Goal: Task Accomplishment & Management: Complete application form

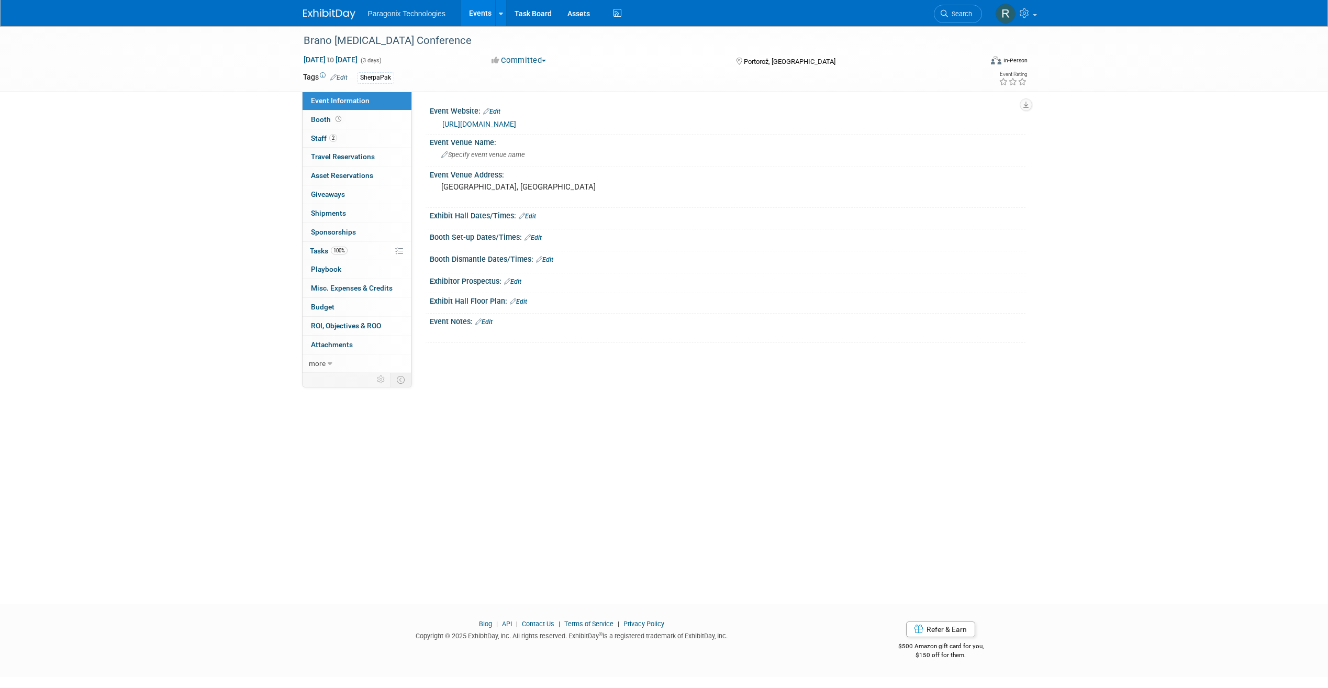
click at [476, 10] on link "Events" at bounding box center [480, 13] width 38 height 26
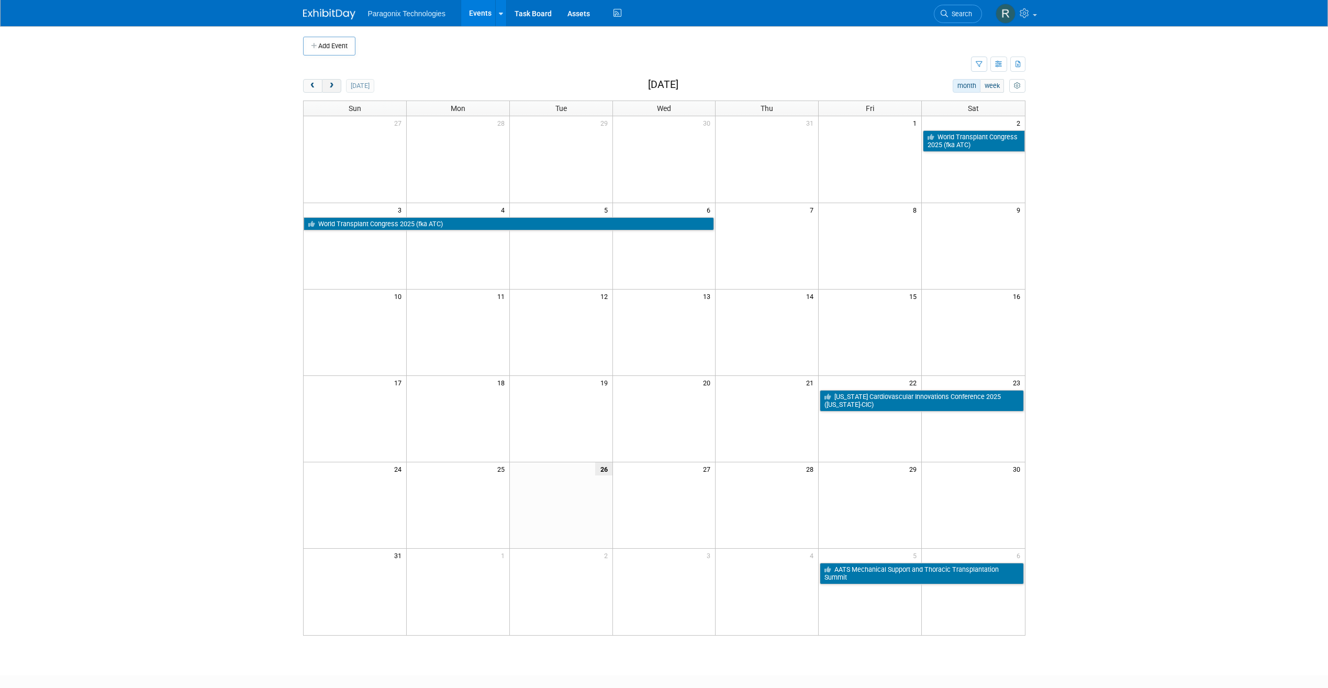
click at [340, 88] on button "next" at bounding box center [331, 86] width 19 height 14
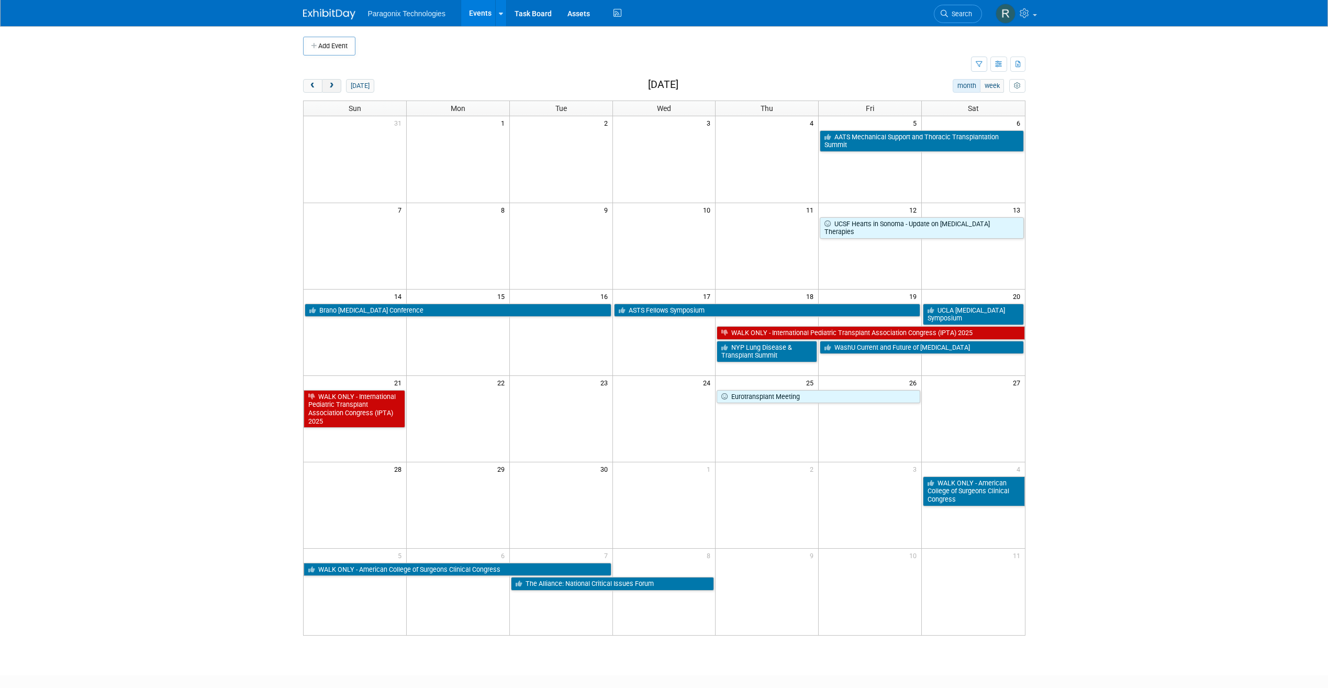
click at [340, 88] on button "next" at bounding box center [331, 86] width 19 height 14
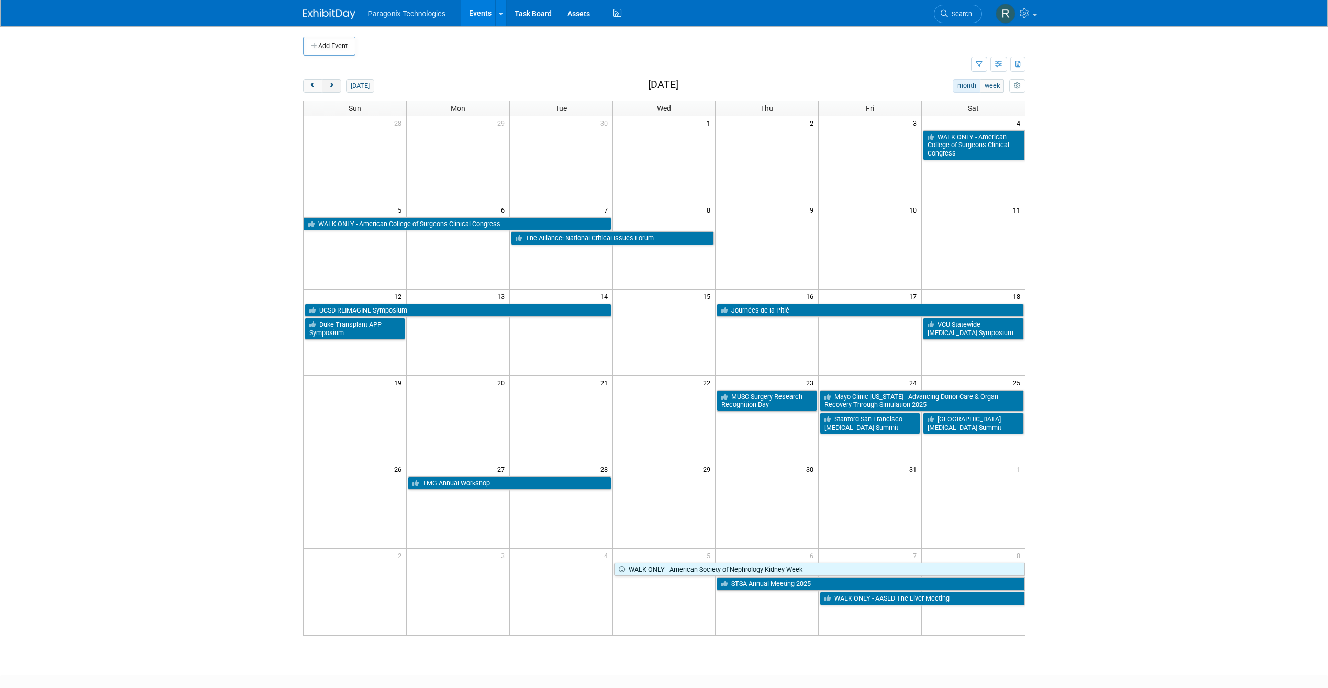
click at [340, 88] on button "next" at bounding box center [331, 86] width 19 height 14
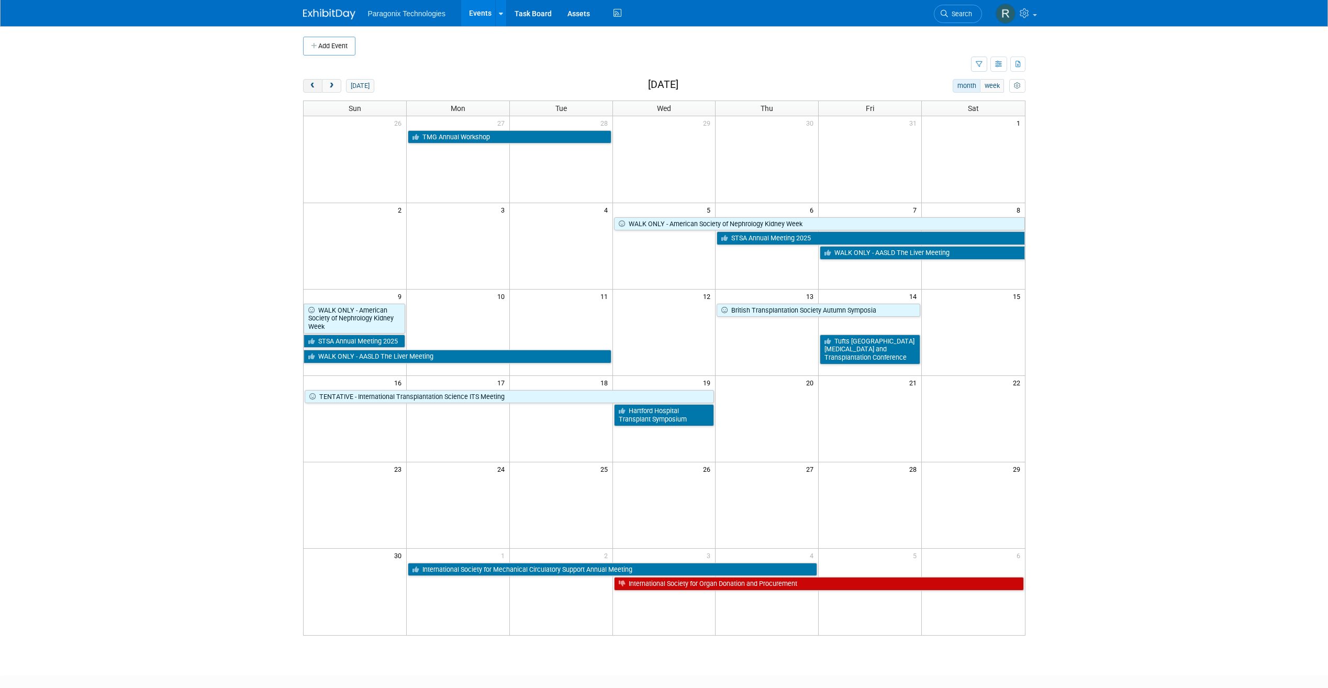
click at [308, 89] on button "prev" at bounding box center [312, 86] width 19 height 14
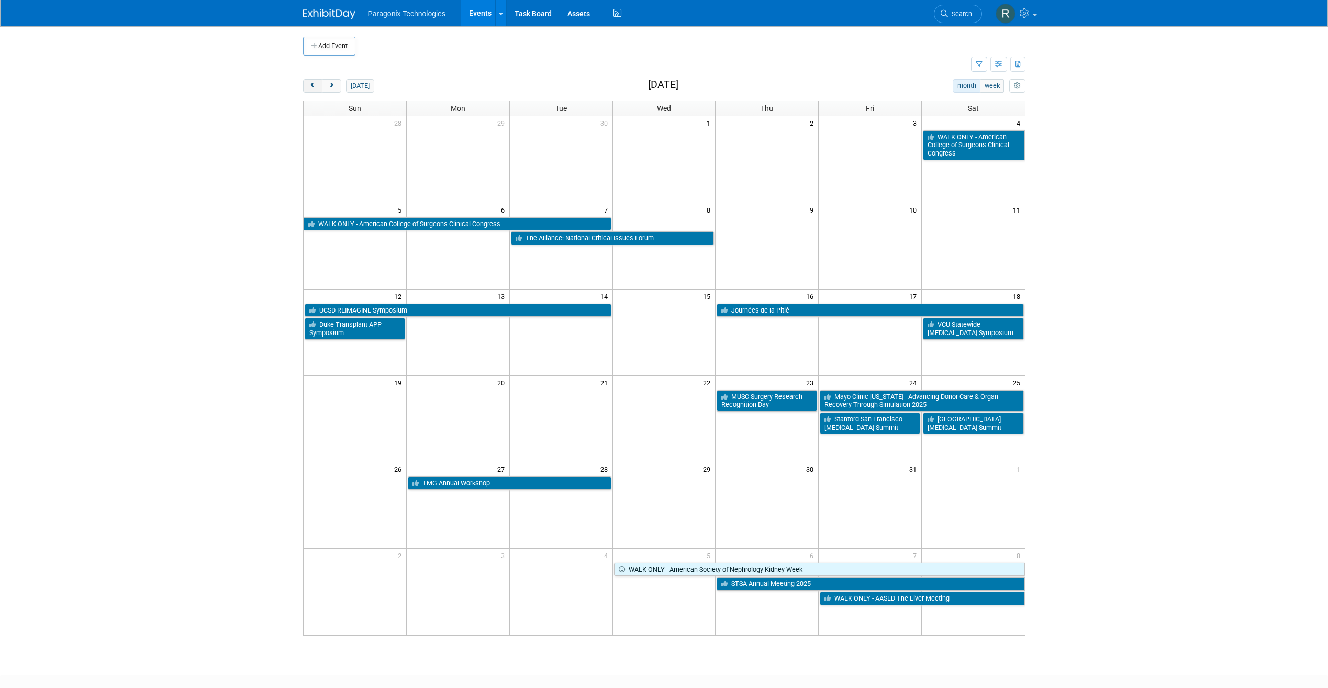
click at [308, 89] on button "prev" at bounding box center [312, 86] width 19 height 14
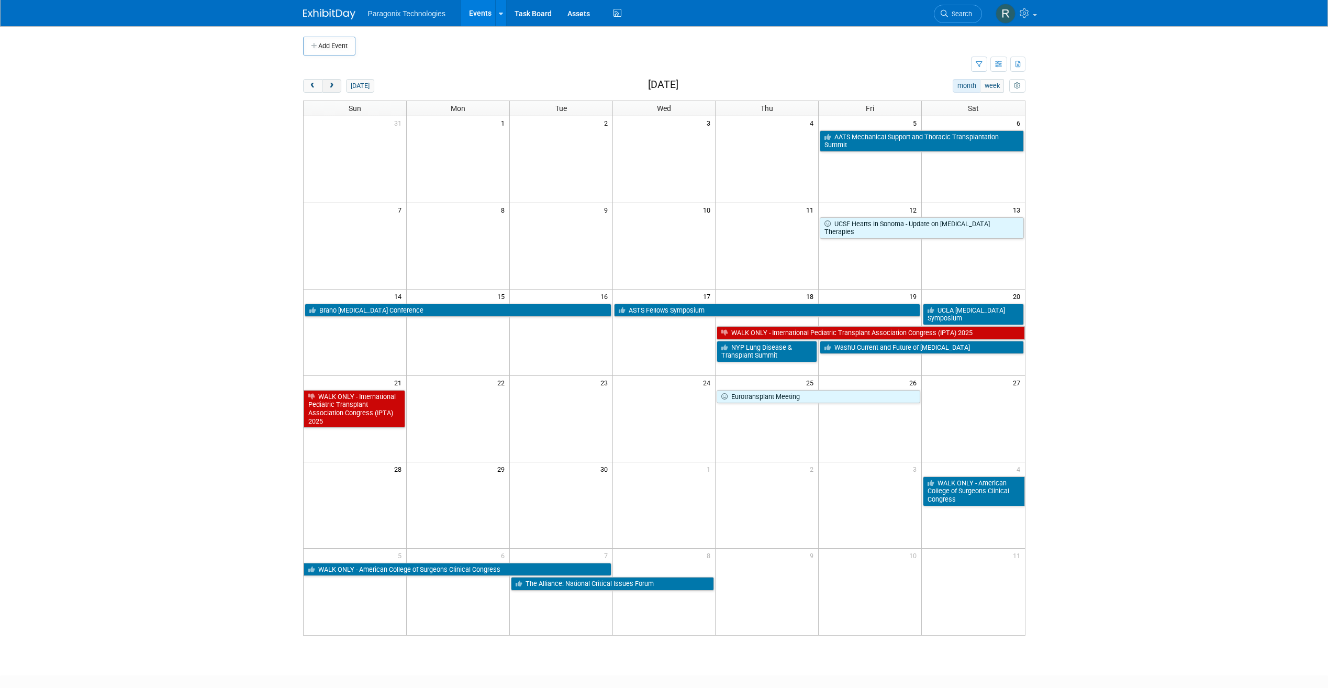
click at [333, 83] on span "next" at bounding box center [332, 86] width 8 height 7
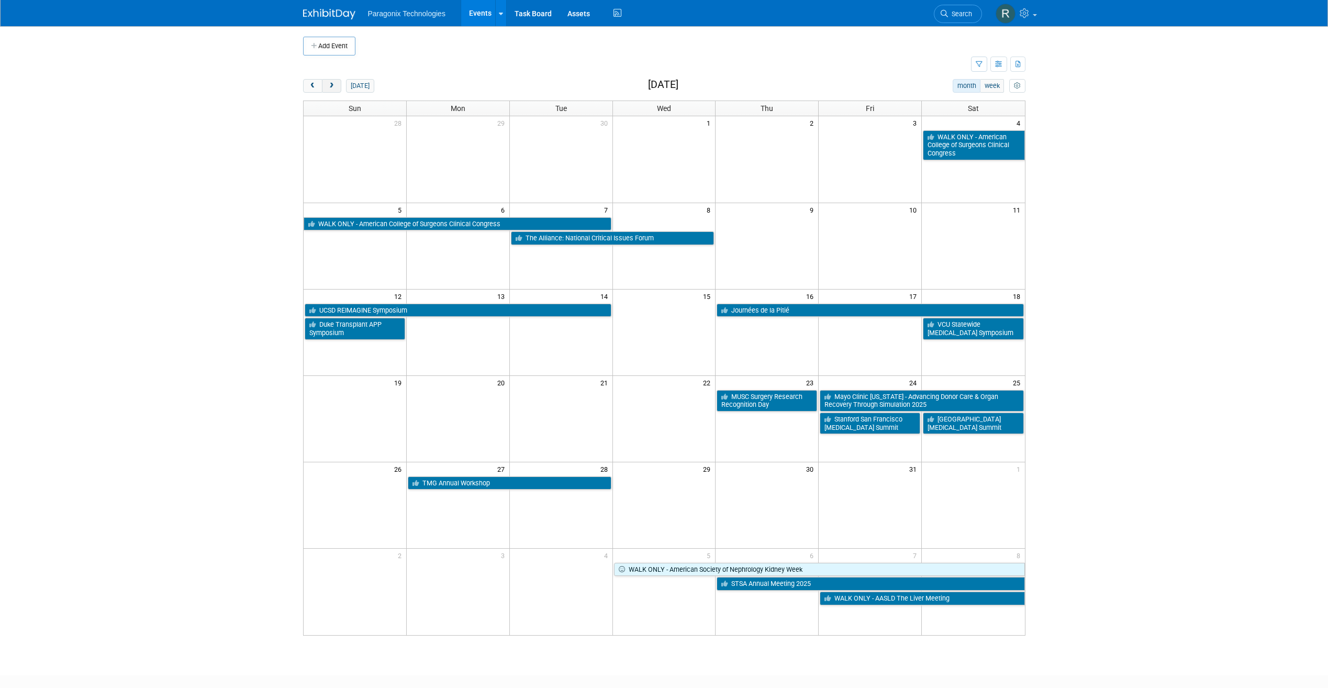
click at [333, 83] on span "next" at bounding box center [332, 86] width 8 height 7
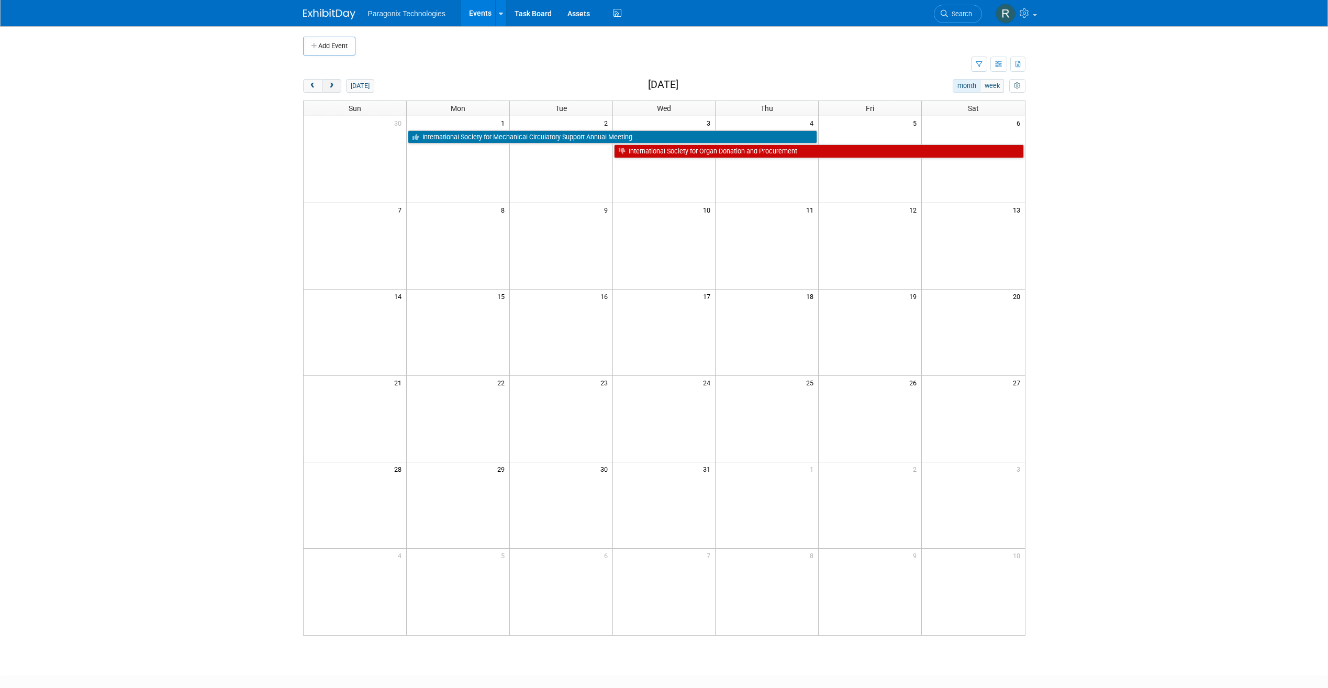
click at [333, 83] on span "next" at bounding box center [332, 86] width 8 height 7
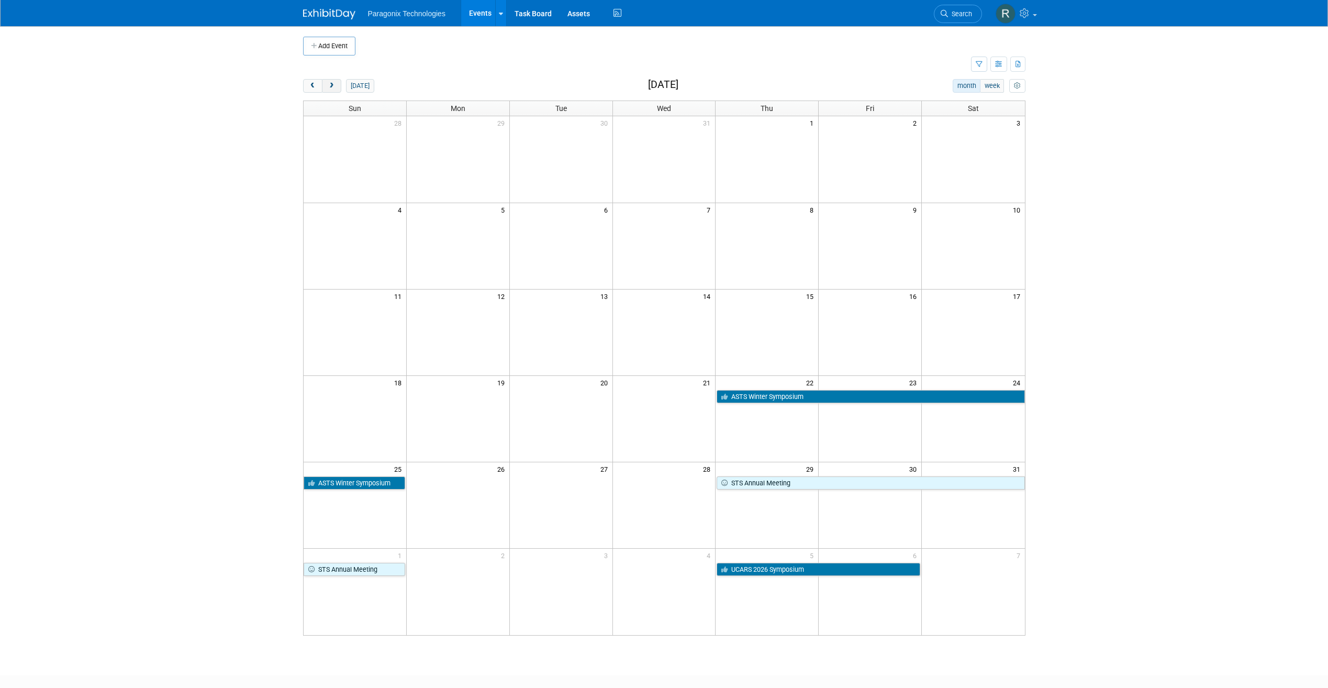
click at [333, 83] on span "next" at bounding box center [332, 86] width 8 height 7
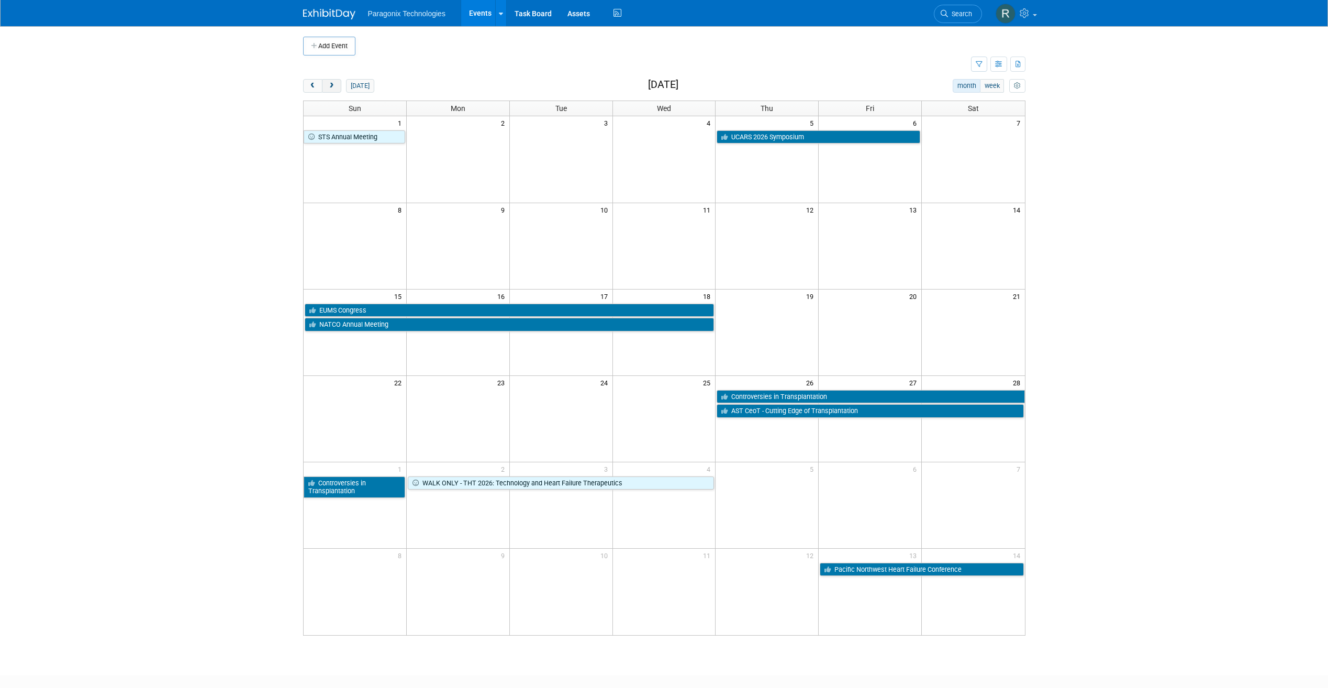
click at [333, 83] on span "next" at bounding box center [332, 86] width 8 height 7
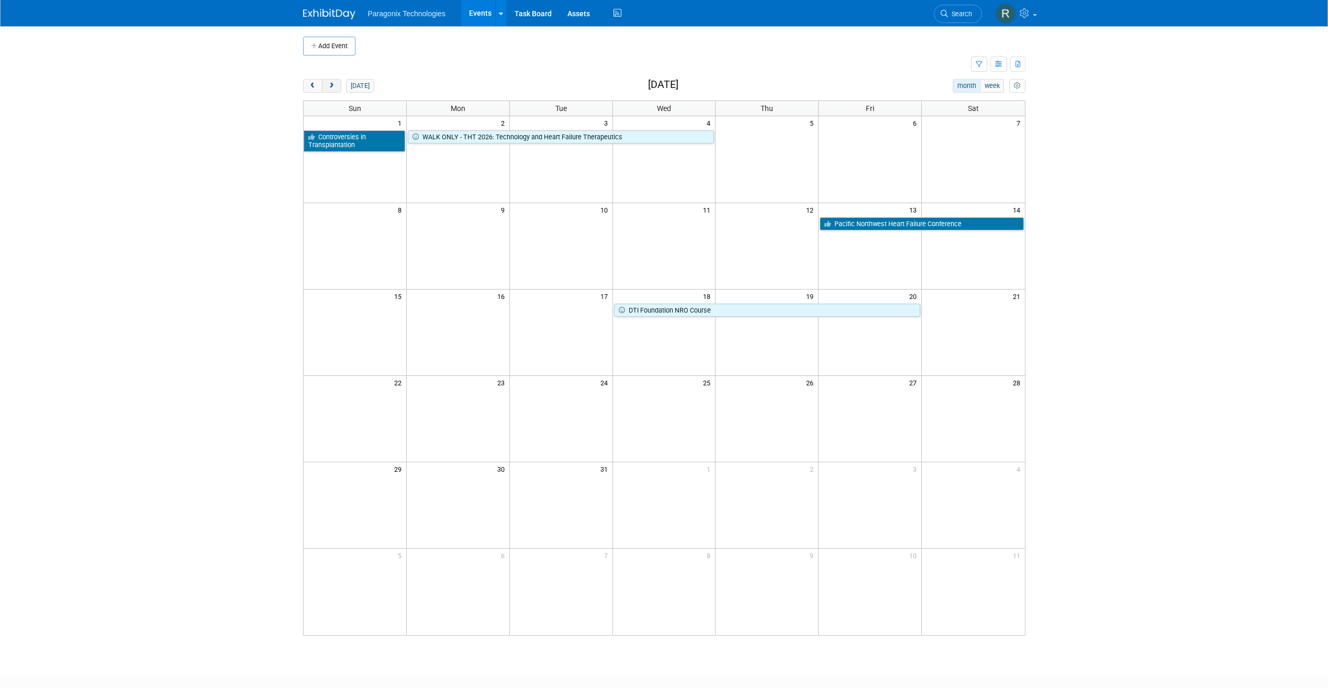
click at [333, 83] on span "next" at bounding box center [332, 86] width 8 height 7
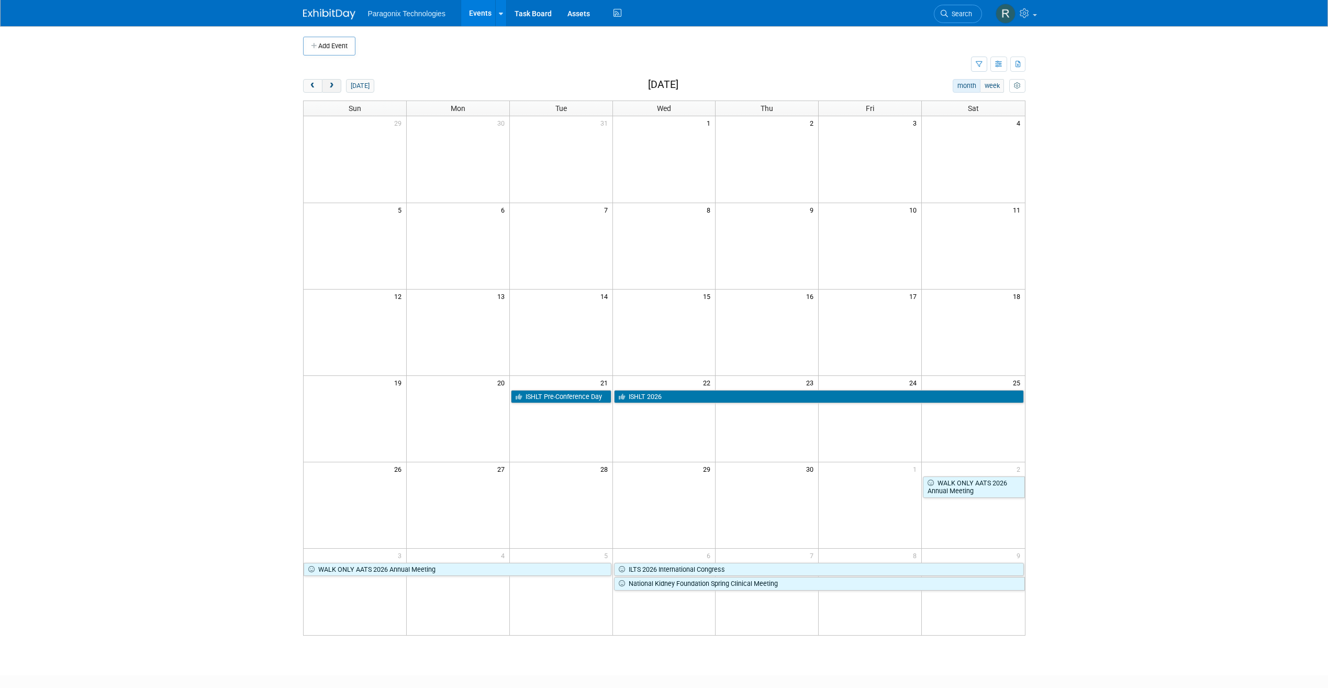
click at [333, 83] on span "next" at bounding box center [332, 86] width 8 height 7
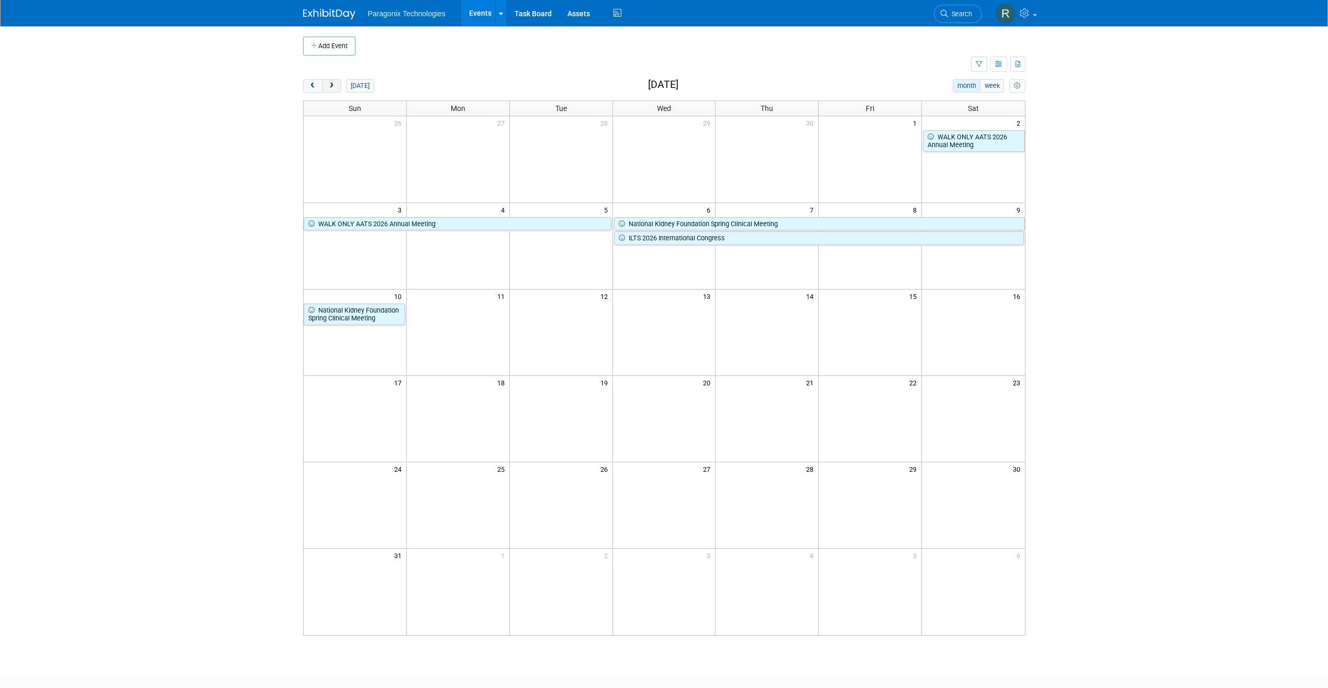
click at [333, 83] on span "next" at bounding box center [332, 86] width 8 height 7
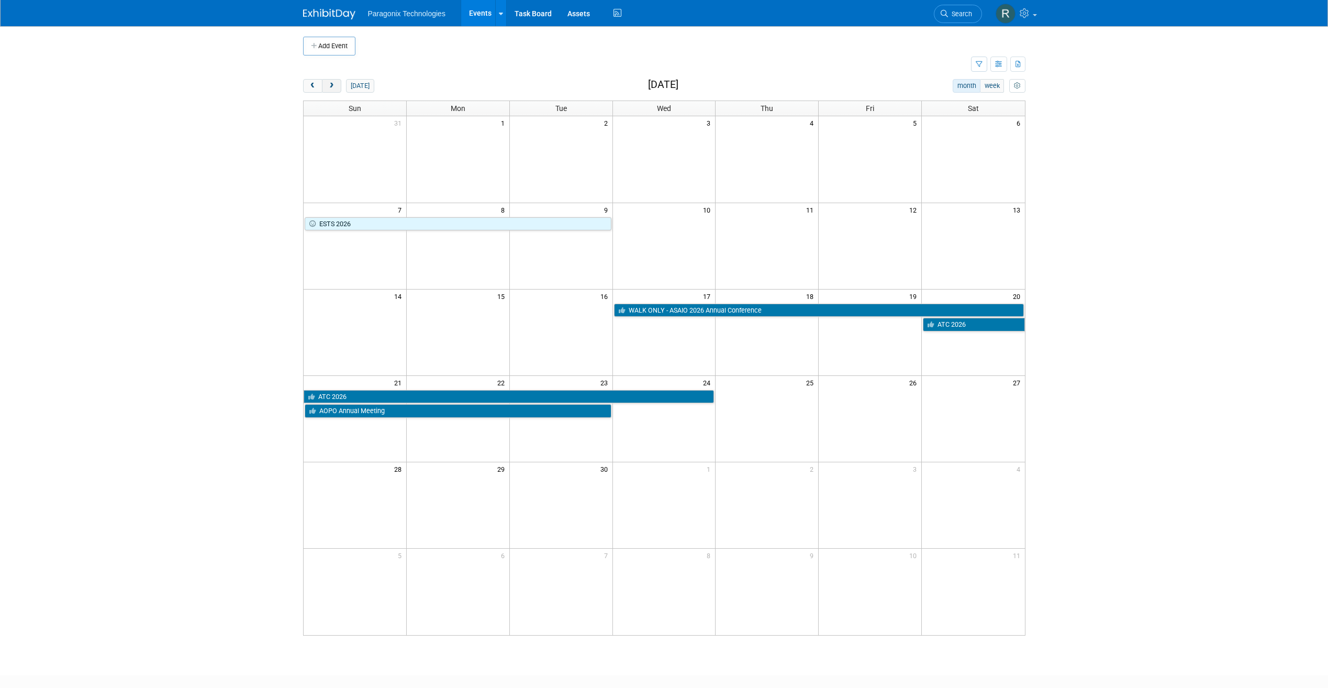
click at [328, 82] on button "next" at bounding box center [331, 86] width 19 height 14
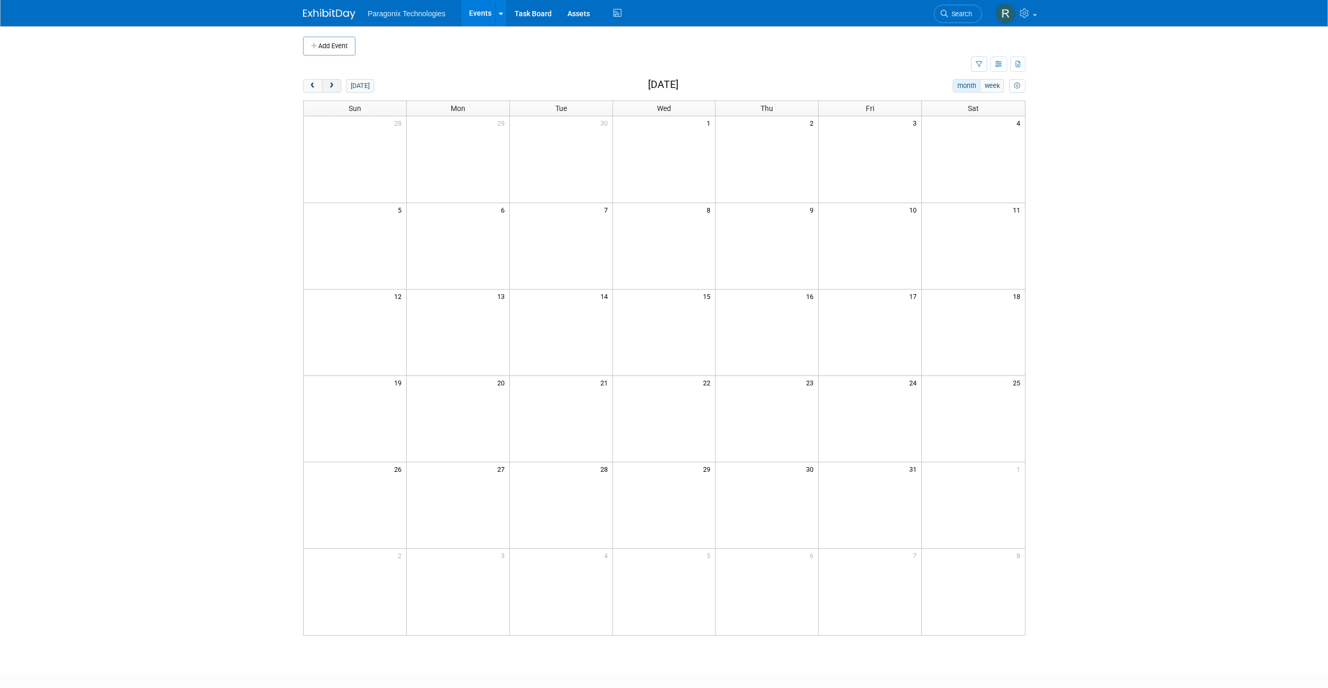
click at [336, 83] on button "next" at bounding box center [331, 86] width 19 height 14
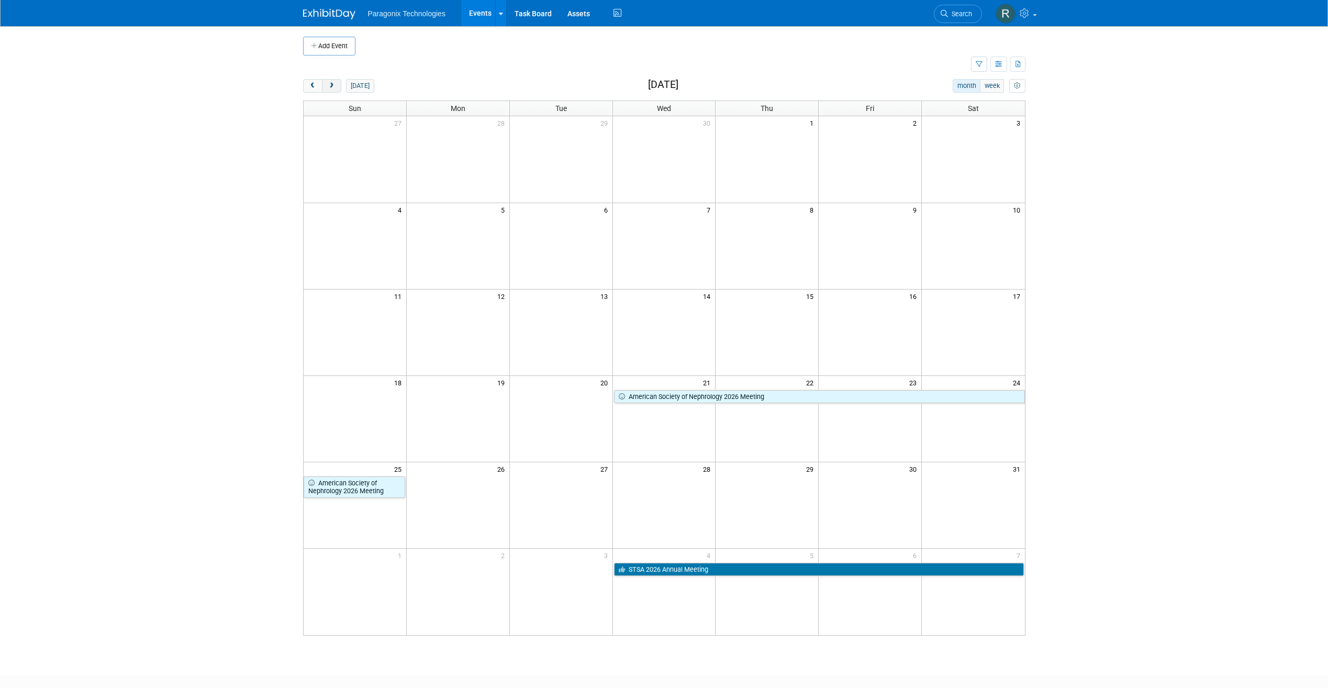
click at [336, 83] on button "next" at bounding box center [331, 86] width 19 height 14
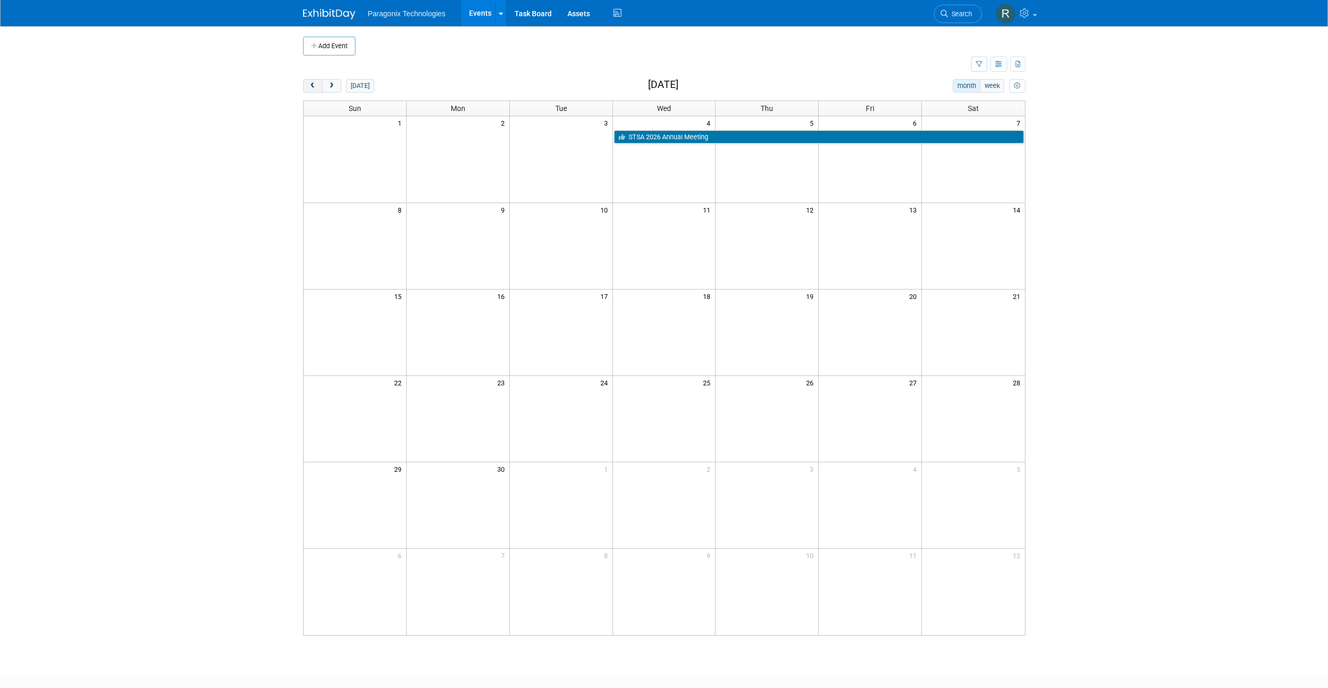
click at [311, 87] on span "prev" at bounding box center [313, 86] width 8 height 7
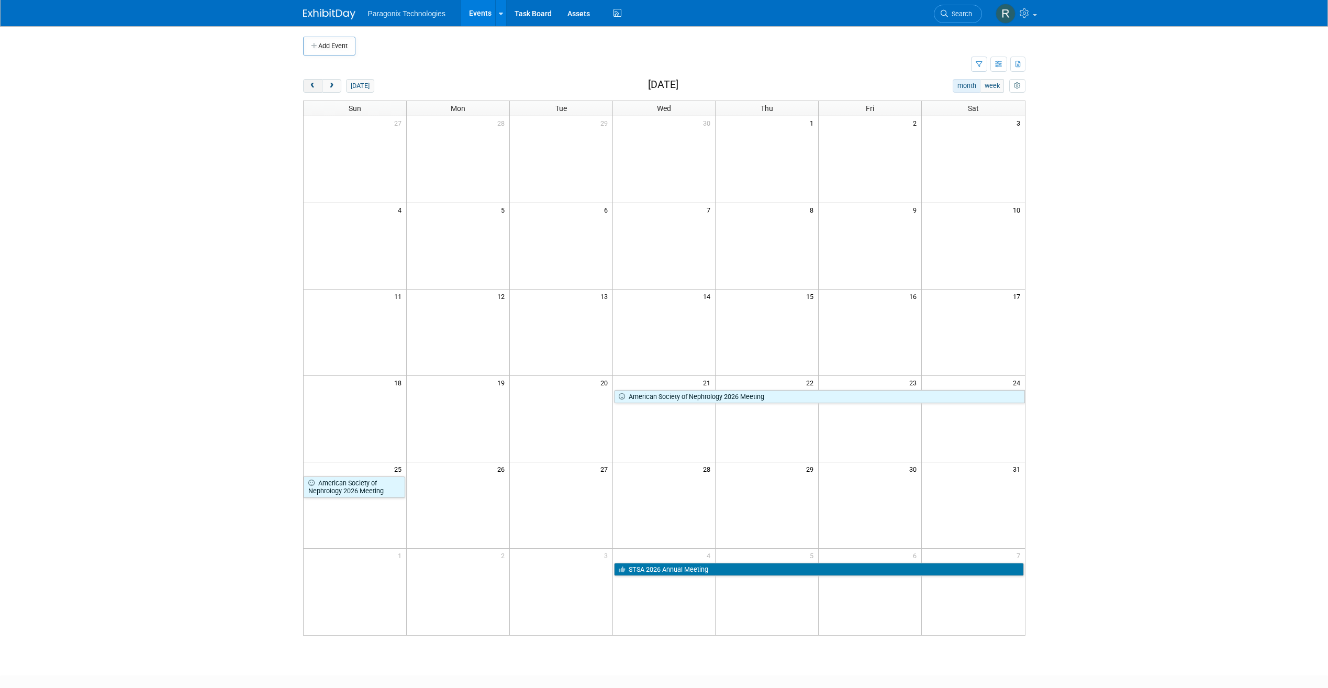
click at [311, 87] on span "prev" at bounding box center [313, 86] width 8 height 7
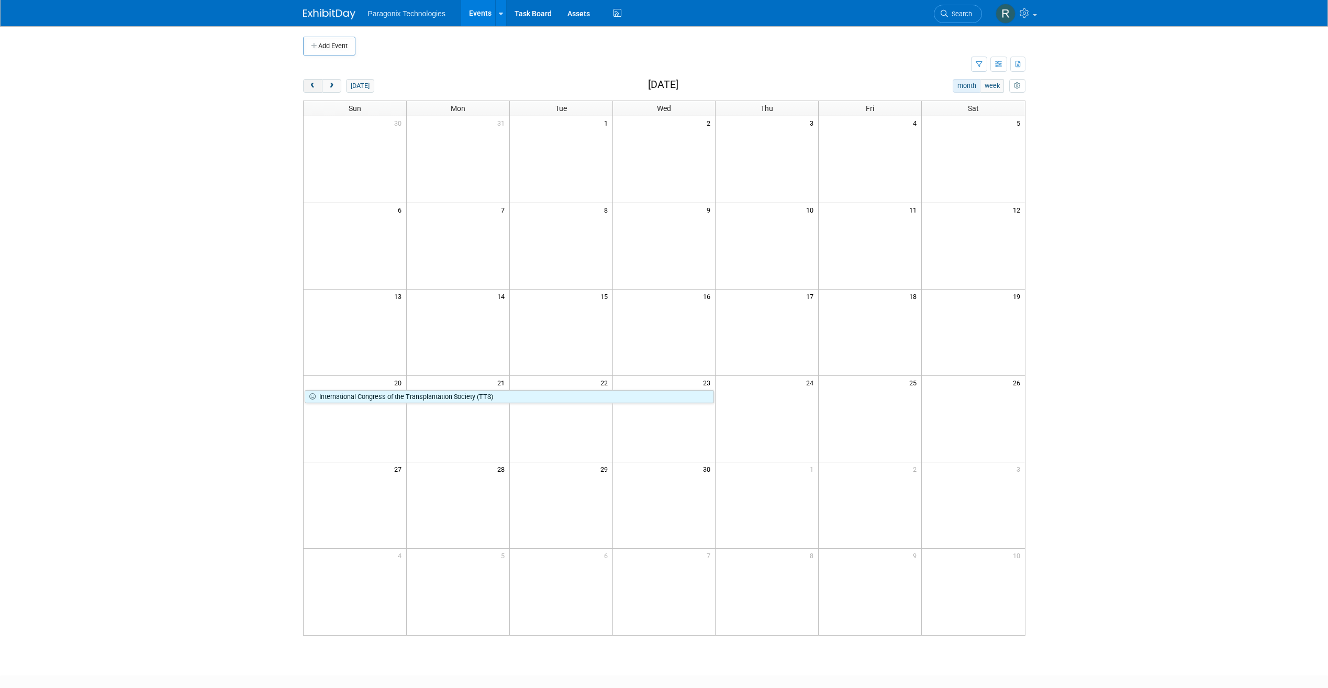
click at [311, 87] on span "prev" at bounding box center [313, 86] width 8 height 7
click at [328, 86] on span "next" at bounding box center [332, 86] width 8 height 7
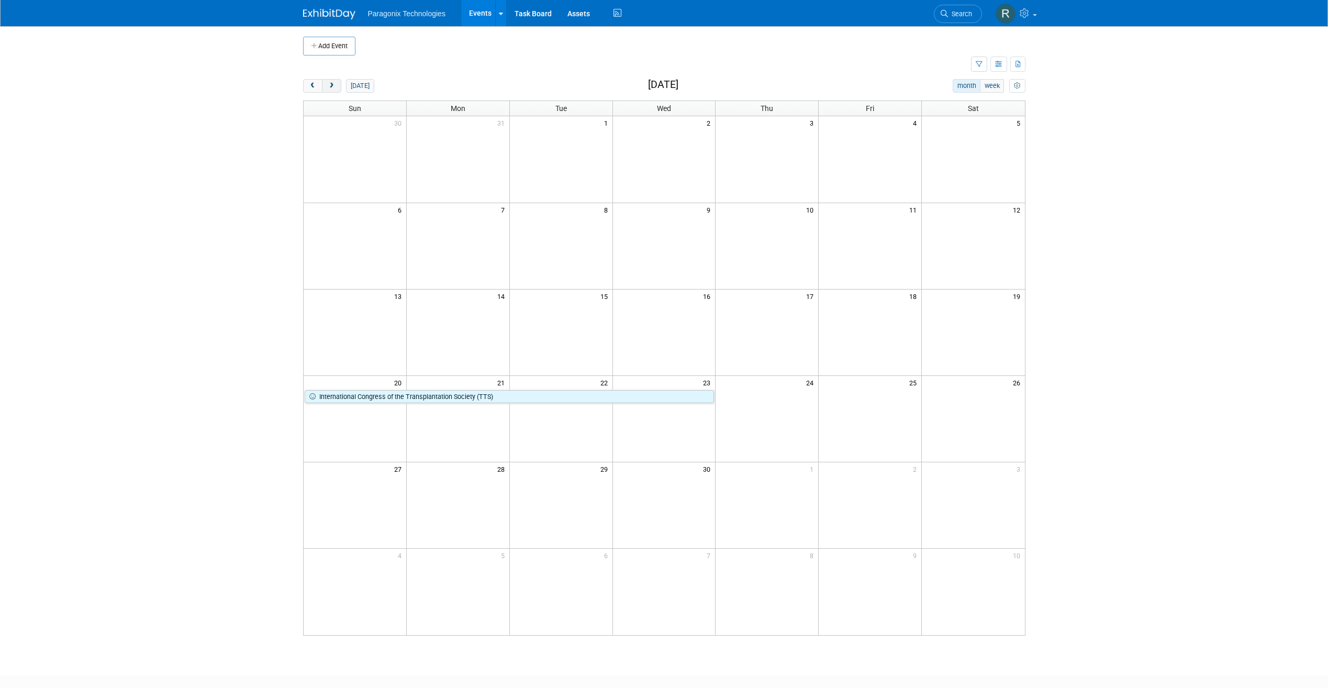
click at [328, 86] on span "next" at bounding box center [332, 86] width 8 height 7
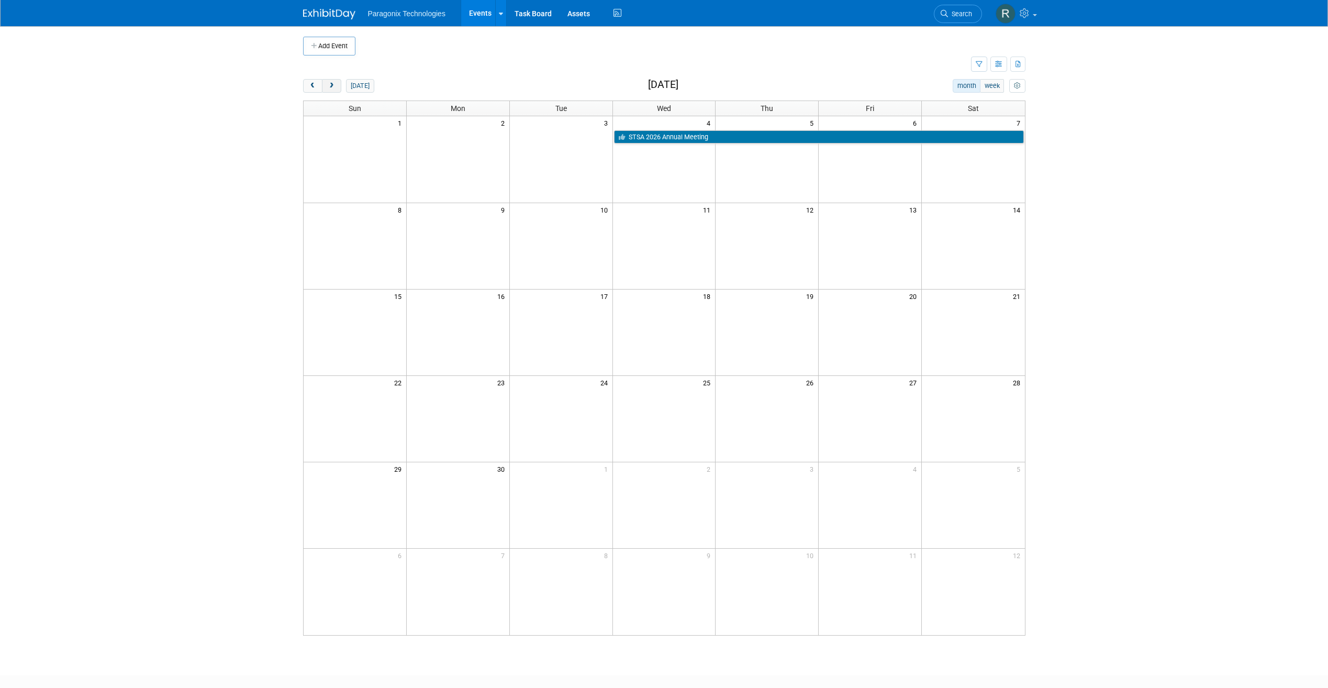
click at [328, 86] on span "next" at bounding box center [332, 86] width 8 height 7
click at [314, 89] on span "prev" at bounding box center [313, 86] width 8 height 7
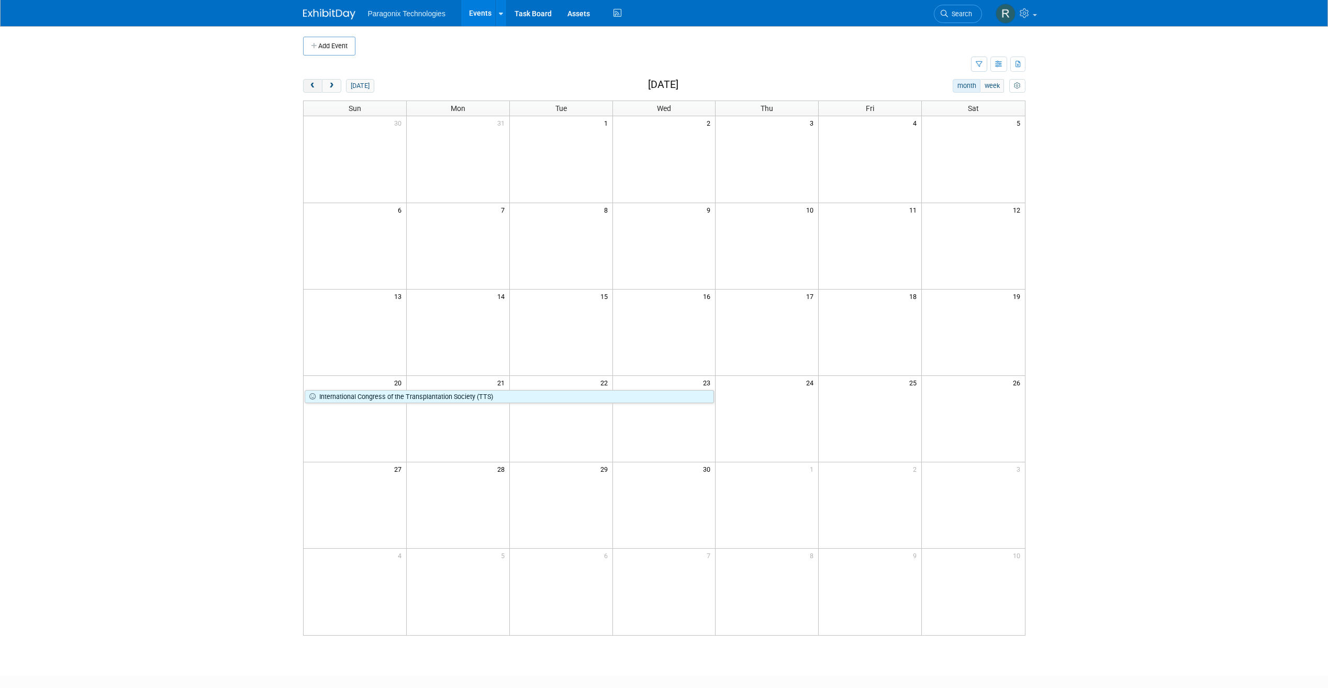
click at [314, 89] on span "prev" at bounding box center [313, 86] width 8 height 7
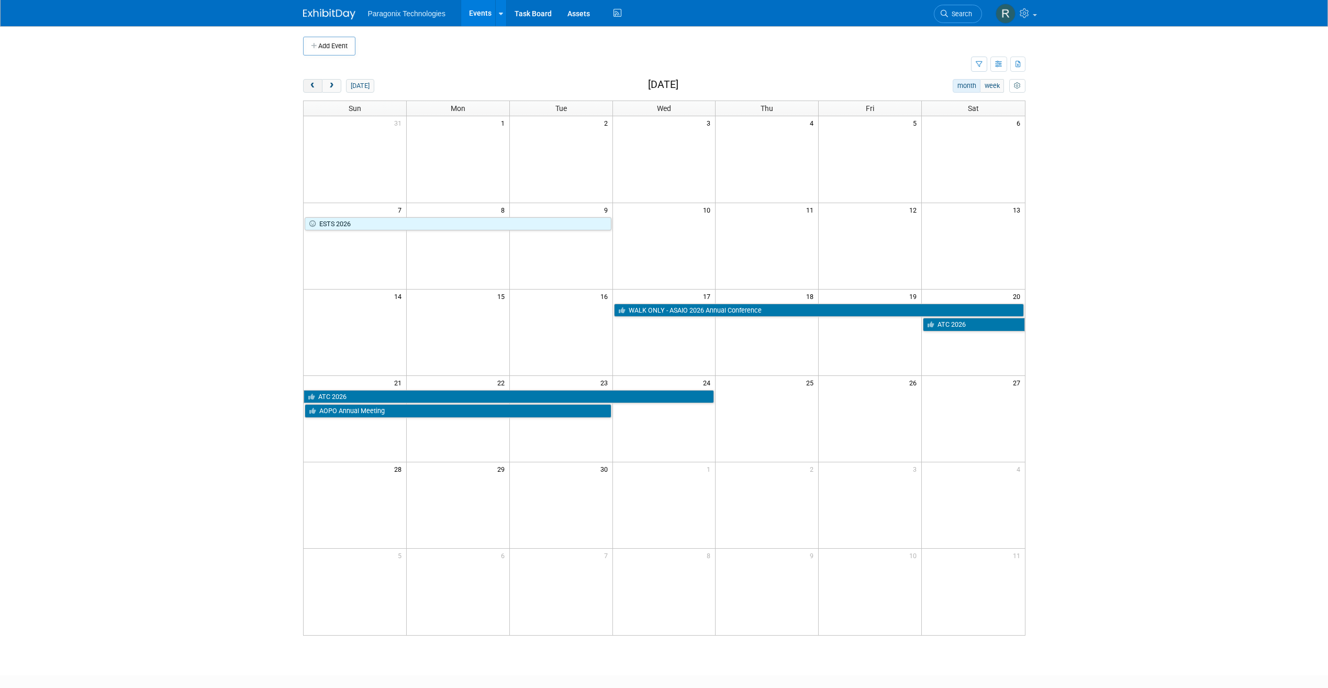
click at [314, 89] on span "prev" at bounding box center [313, 86] width 8 height 7
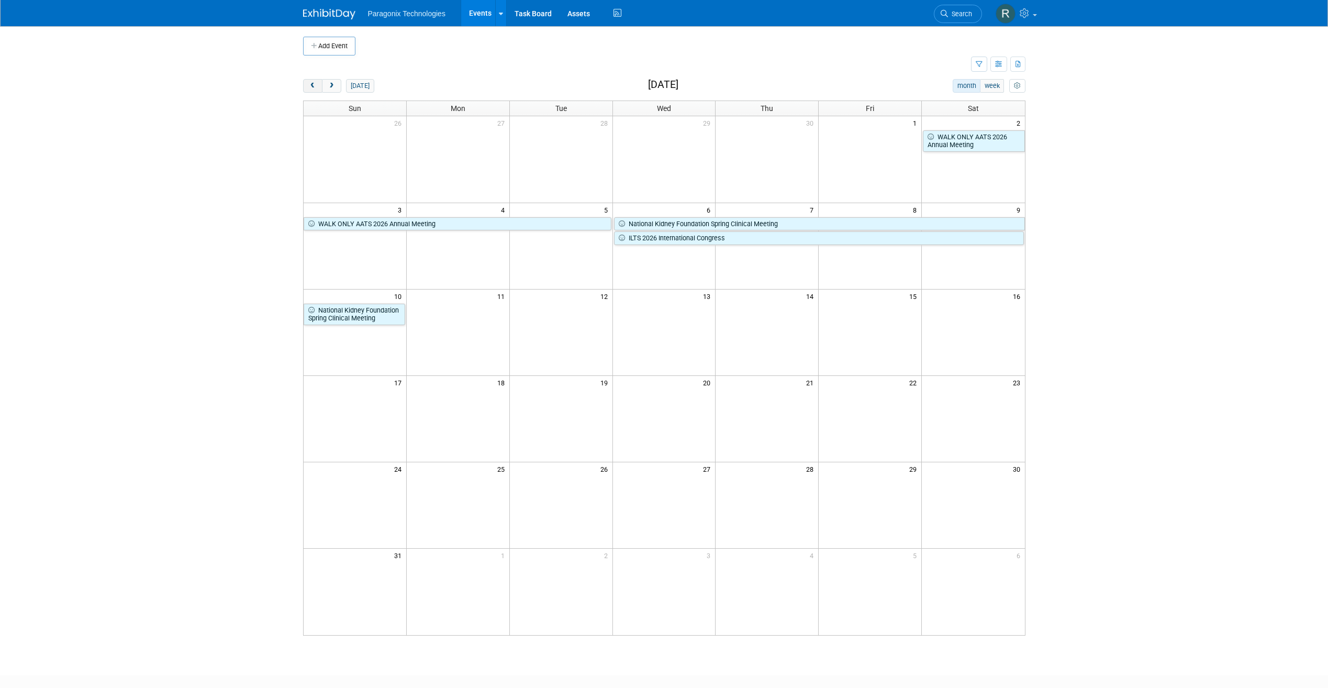
click at [314, 89] on span "prev" at bounding box center [313, 86] width 8 height 7
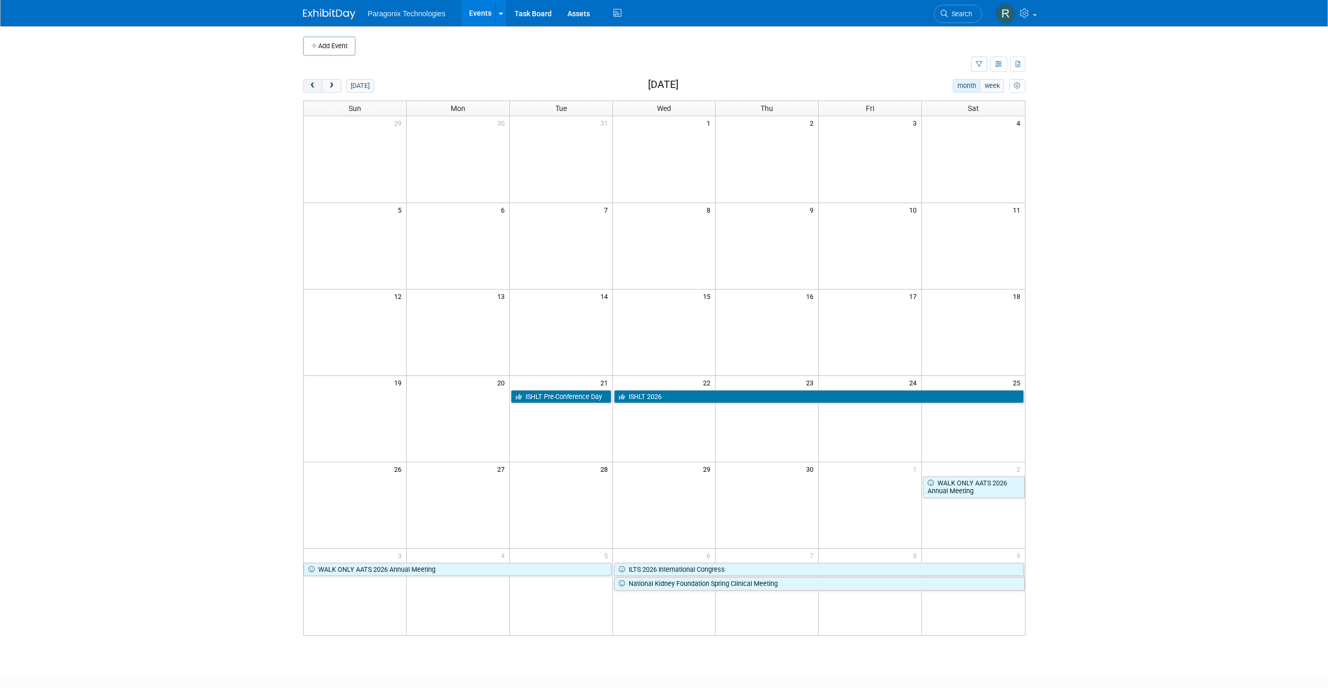
click at [314, 89] on span "prev" at bounding box center [313, 86] width 8 height 7
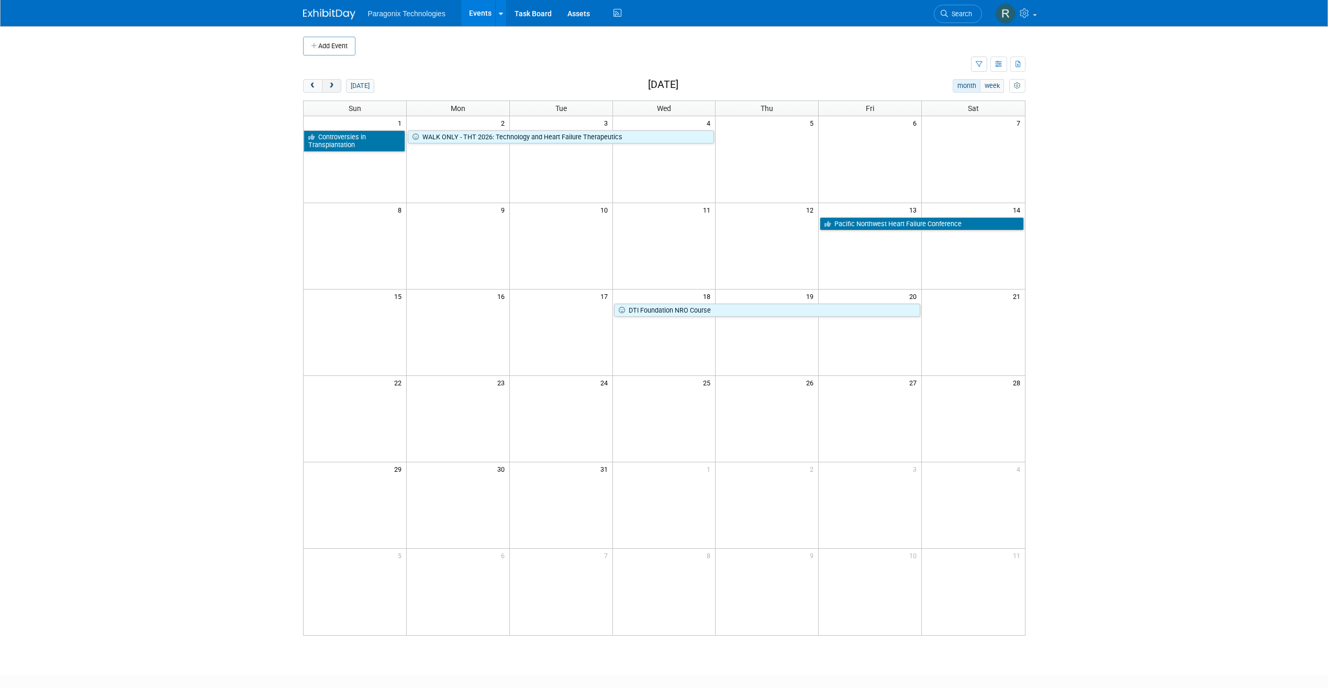
click at [336, 87] on button "next" at bounding box center [331, 86] width 19 height 14
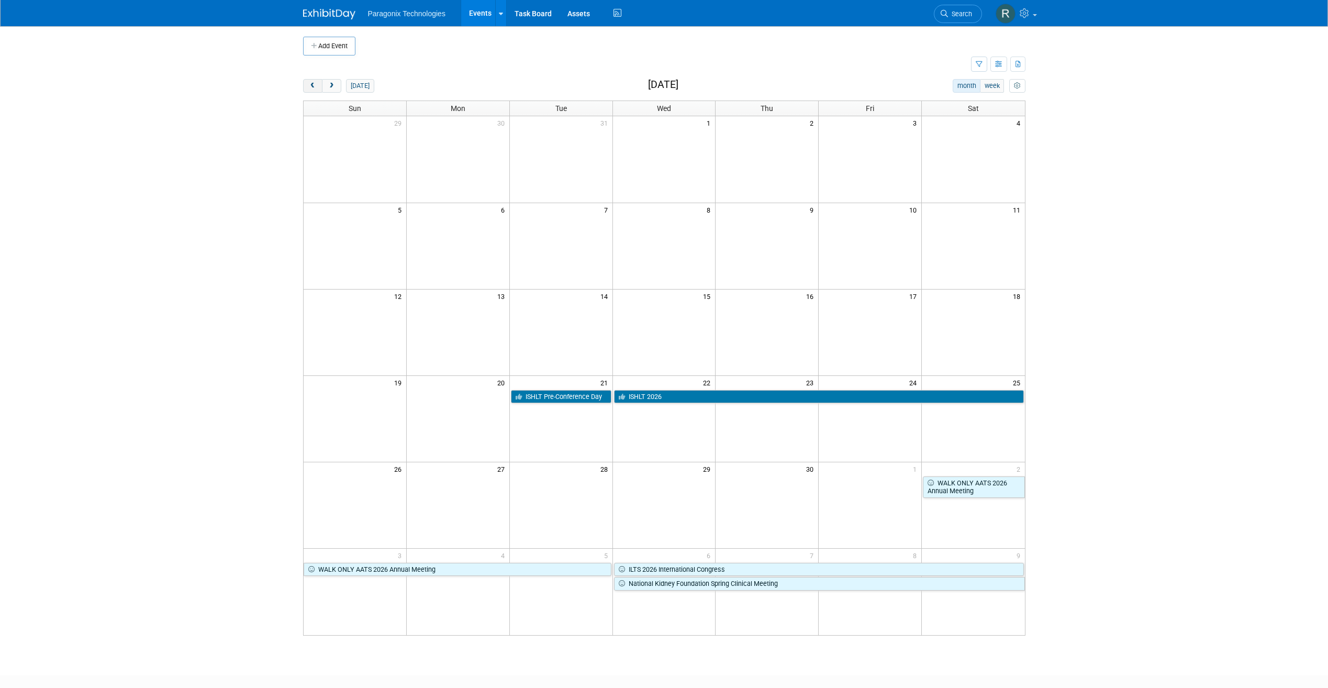
click at [316, 86] on span "prev" at bounding box center [313, 86] width 8 height 7
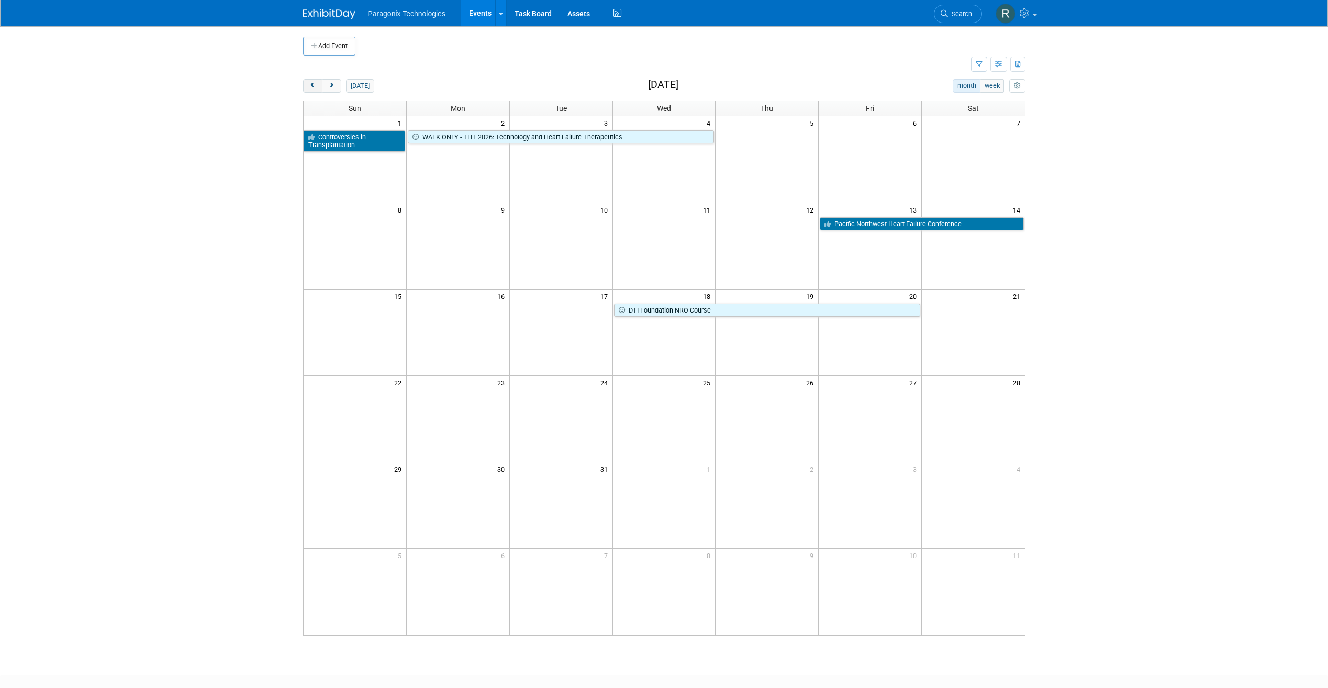
click at [316, 86] on span "prev" at bounding box center [313, 86] width 8 height 7
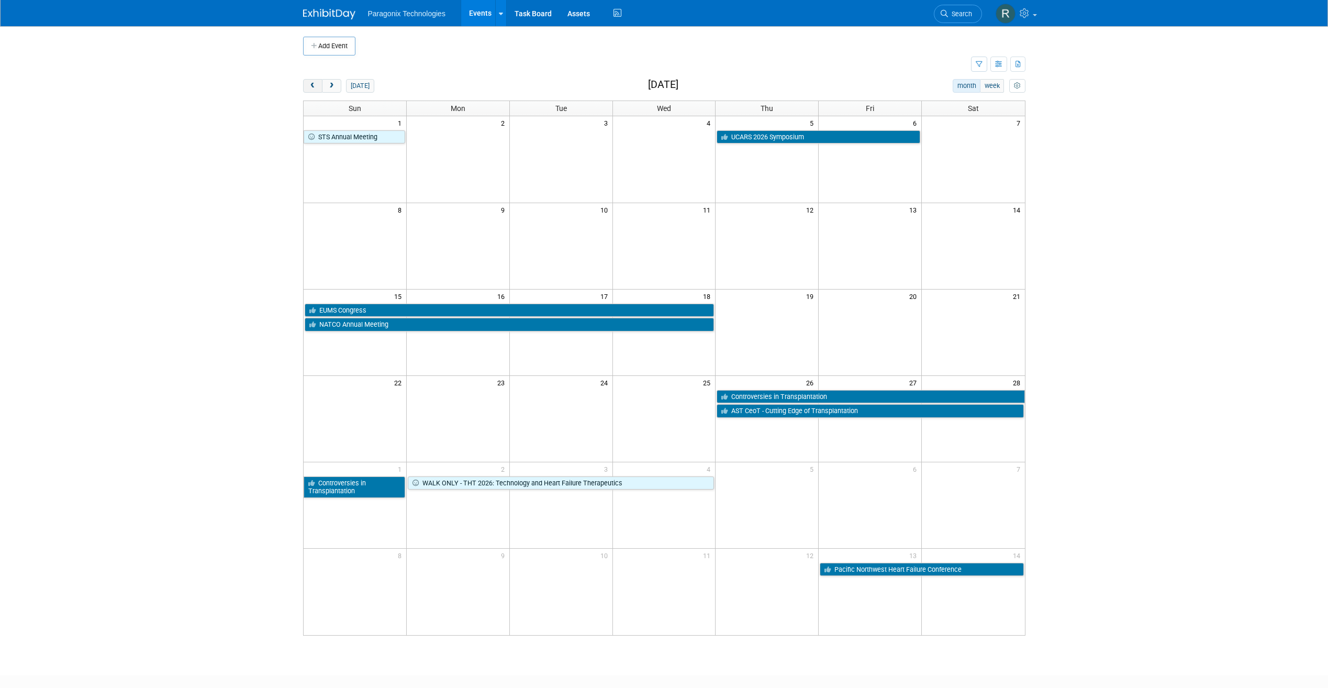
click at [315, 83] on span "prev" at bounding box center [313, 86] width 8 height 7
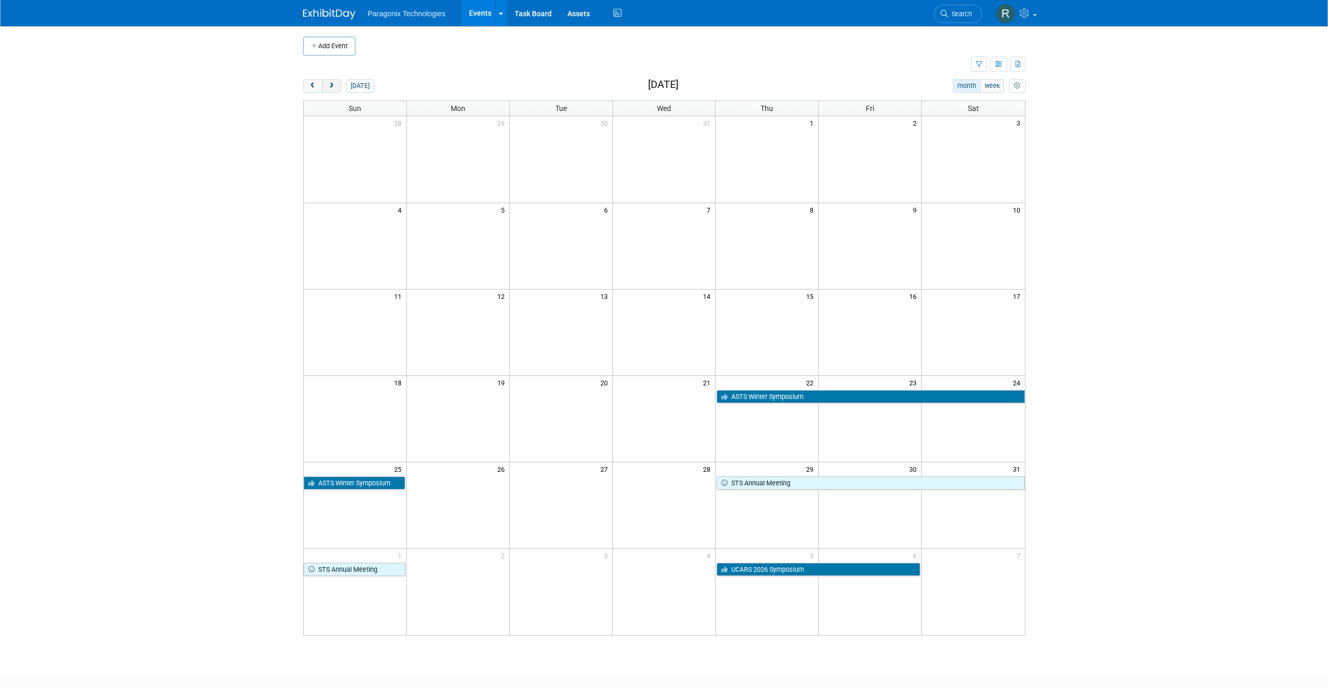
click at [329, 84] on span "next" at bounding box center [332, 86] width 8 height 7
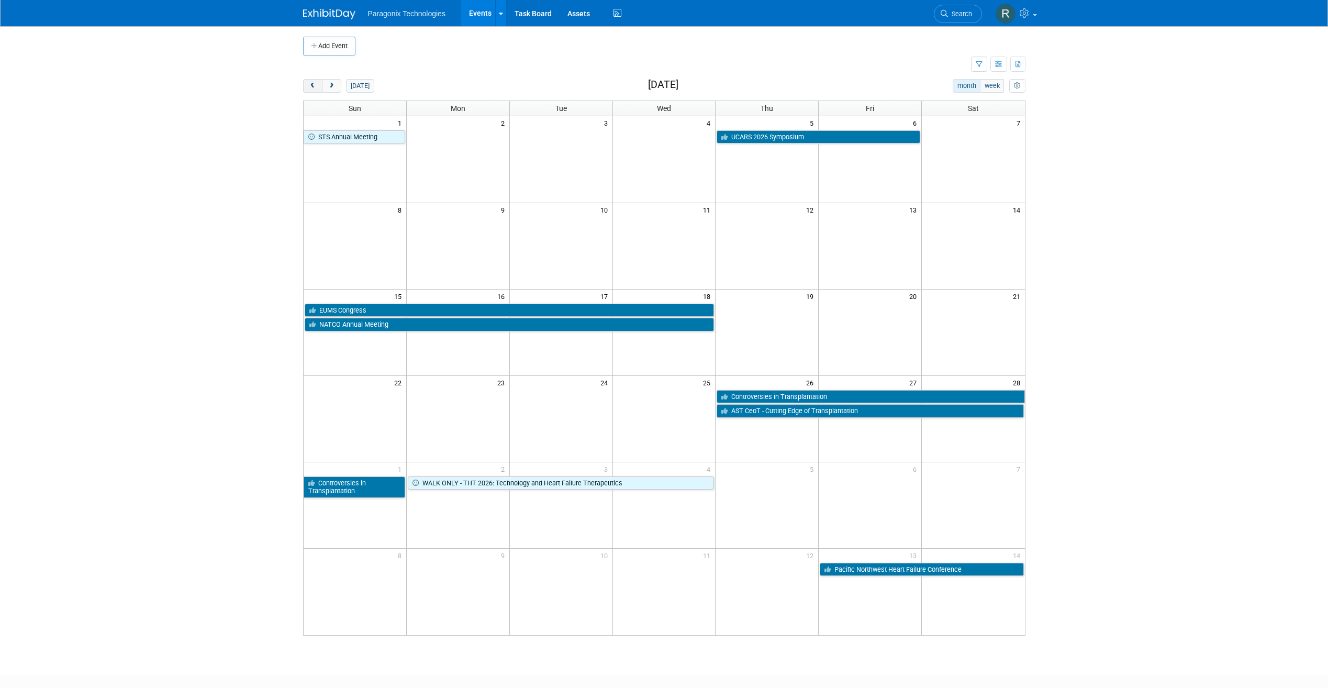
click at [308, 85] on button "prev" at bounding box center [312, 86] width 19 height 14
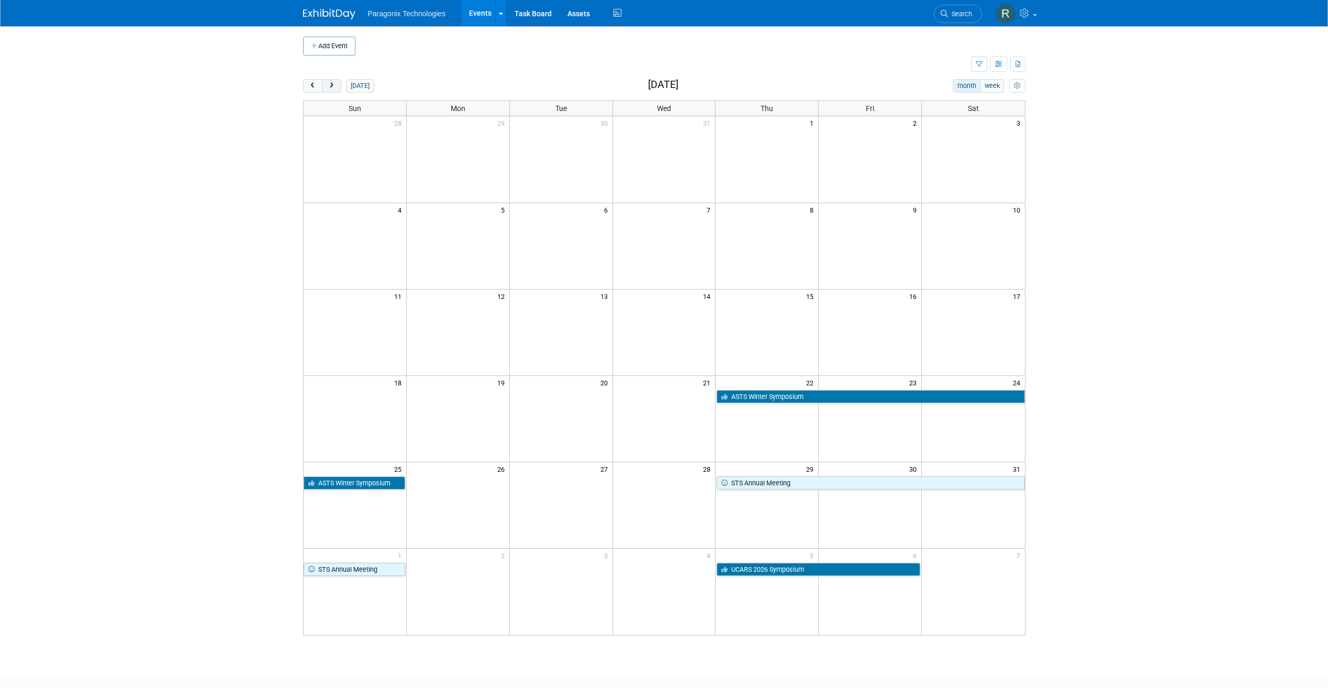
click at [333, 84] on span "next" at bounding box center [332, 86] width 8 height 7
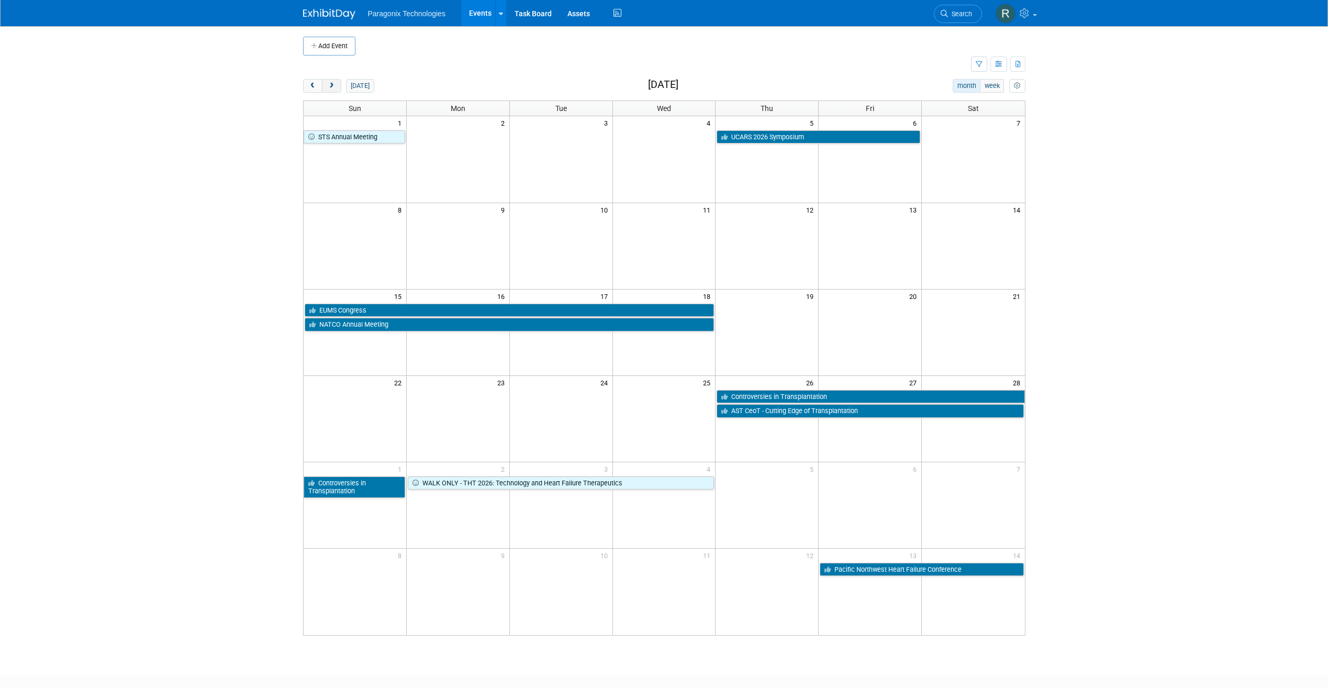
click at [333, 84] on span "next" at bounding box center [332, 86] width 8 height 7
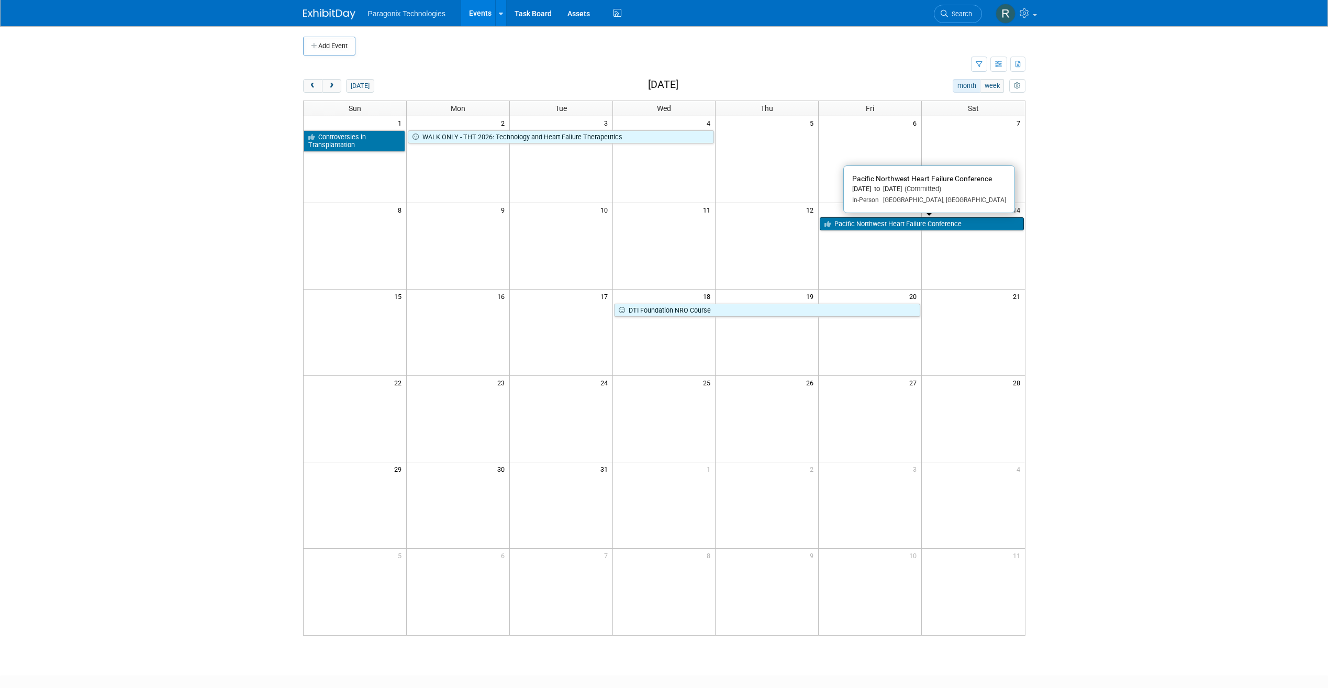
click at [913, 223] on link "Pacific Northwest Heart Failure Conference" at bounding box center [922, 224] width 204 height 14
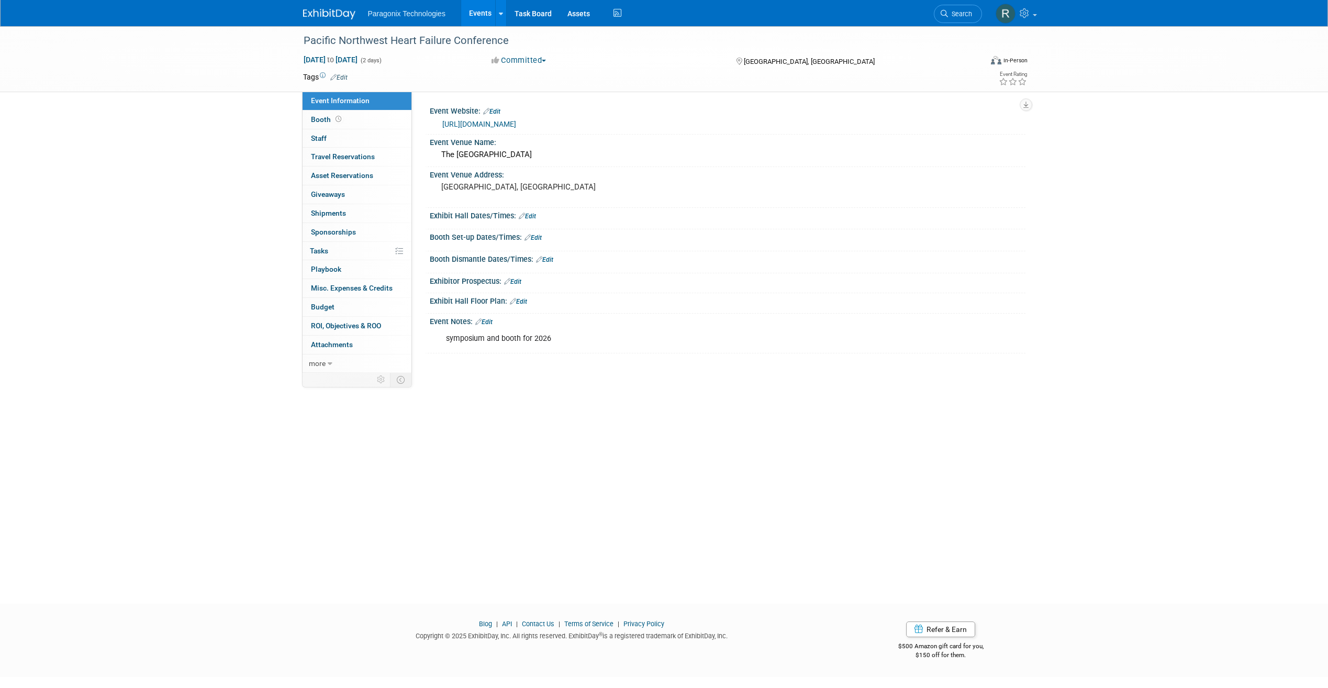
click at [464, 129] on div "https://pnwheart.org/" at bounding box center [729, 124] width 575 height 12
click at [461, 122] on link "https://pnwheart.org/" at bounding box center [479, 124] width 74 height 8
click at [464, 22] on link "Events" at bounding box center [480, 13] width 38 height 26
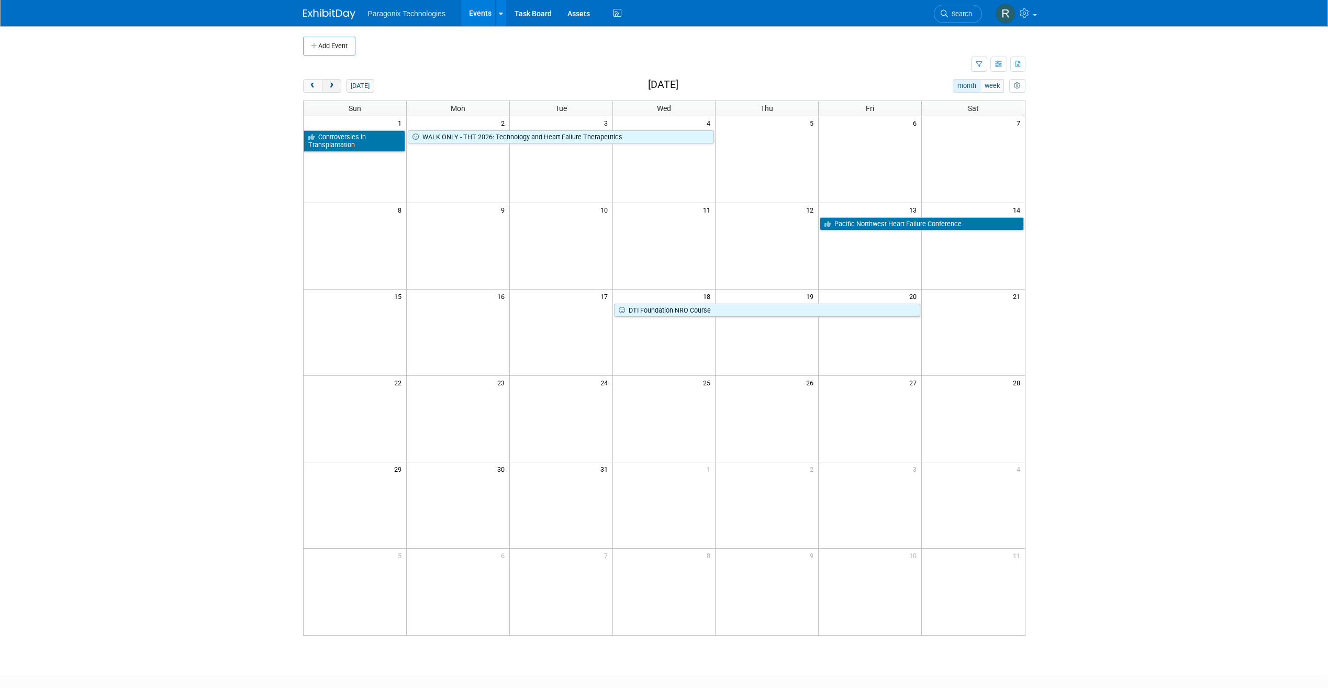
click at [333, 84] on span "next" at bounding box center [332, 86] width 8 height 7
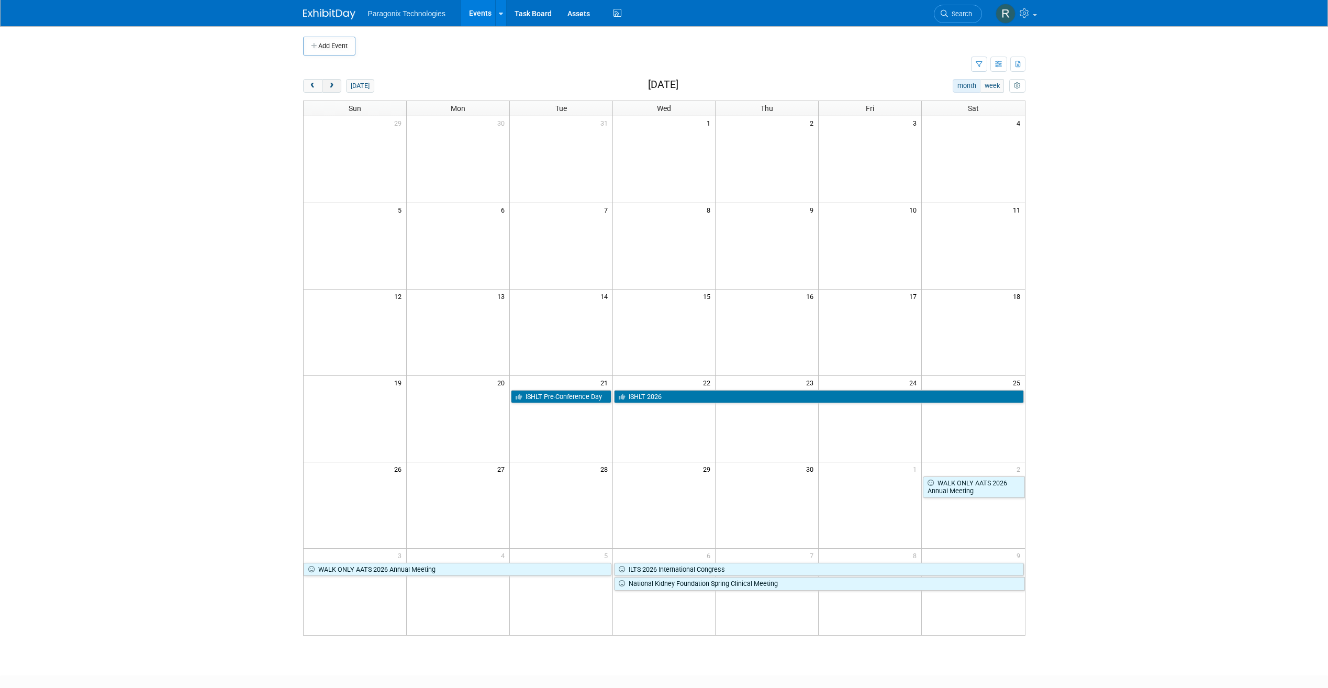
click at [333, 84] on span "next" at bounding box center [332, 86] width 8 height 7
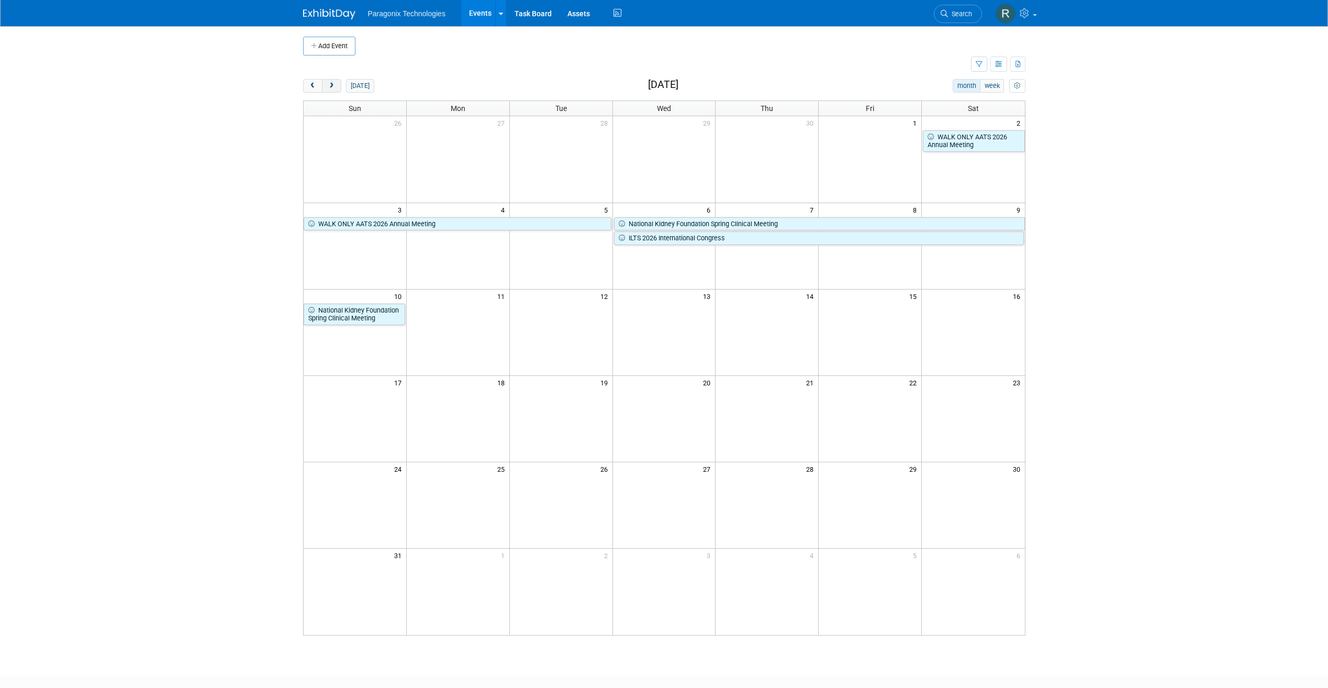
click at [333, 84] on span "next" at bounding box center [332, 86] width 8 height 7
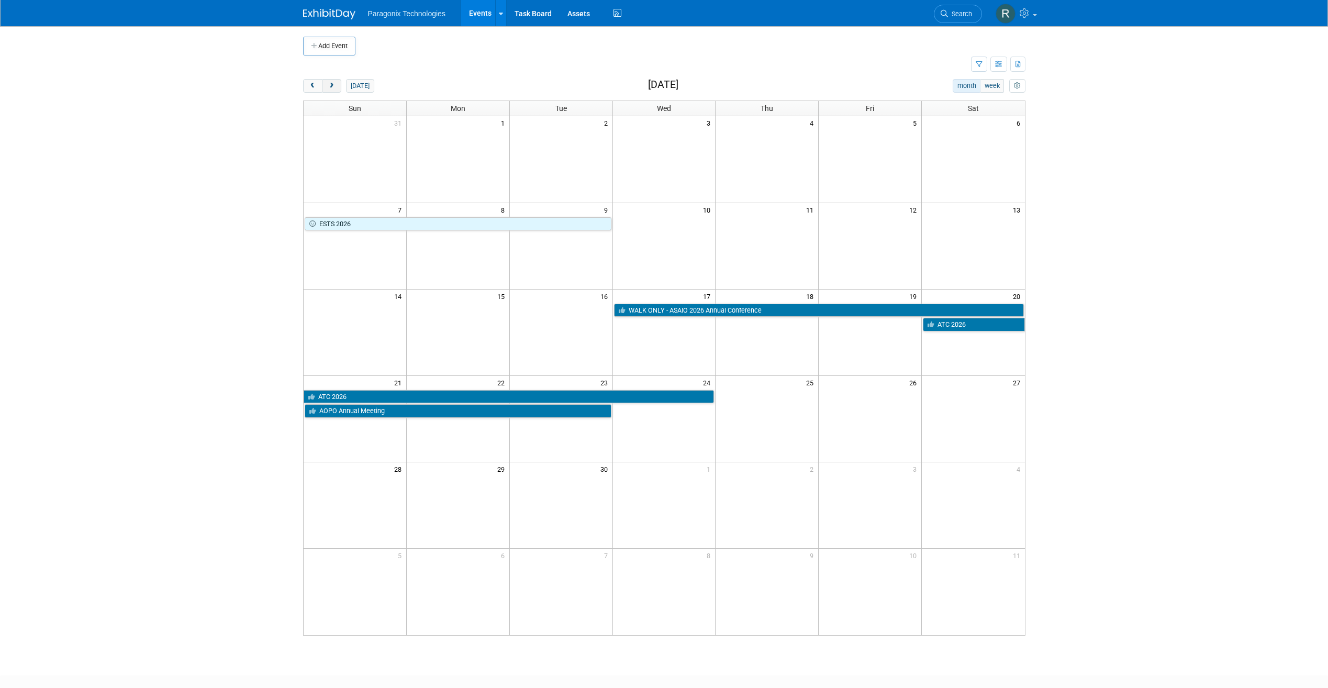
click at [333, 84] on span "next" at bounding box center [332, 86] width 8 height 7
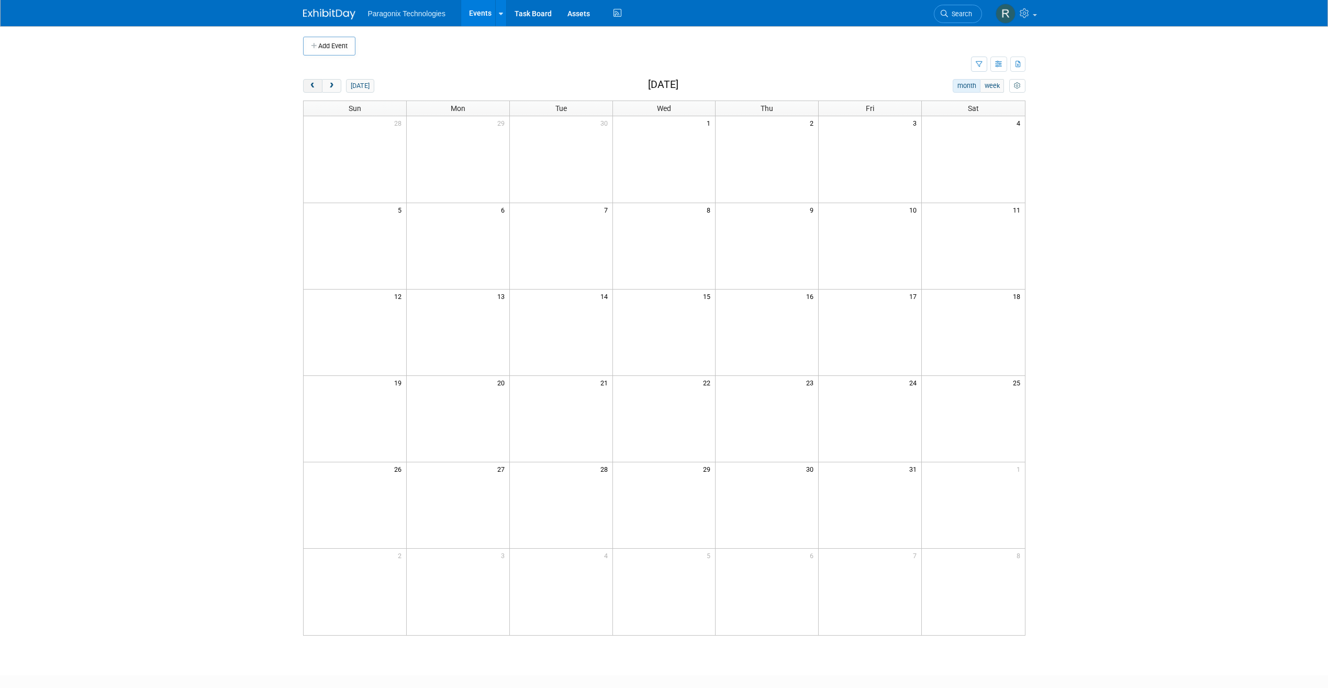
click at [307, 85] on button "prev" at bounding box center [312, 86] width 19 height 14
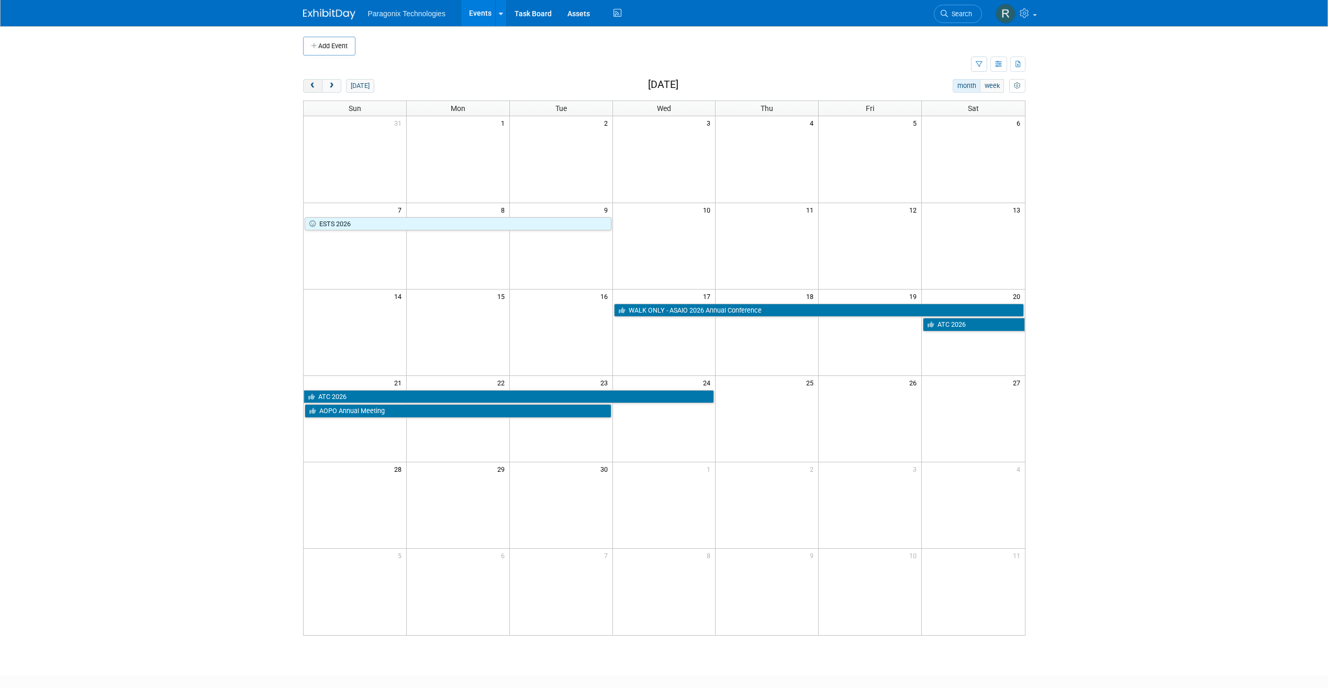
click at [307, 85] on button "prev" at bounding box center [312, 86] width 19 height 14
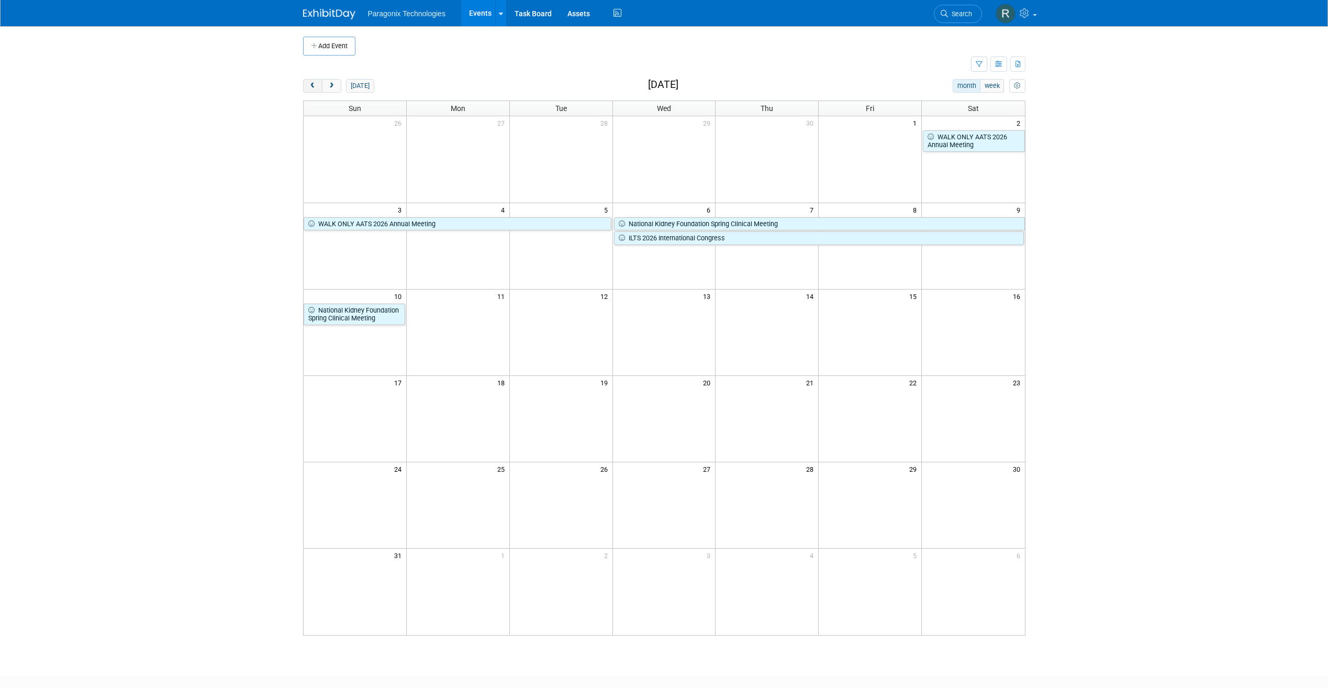
click at [307, 85] on button "prev" at bounding box center [312, 86] width 19 height 14
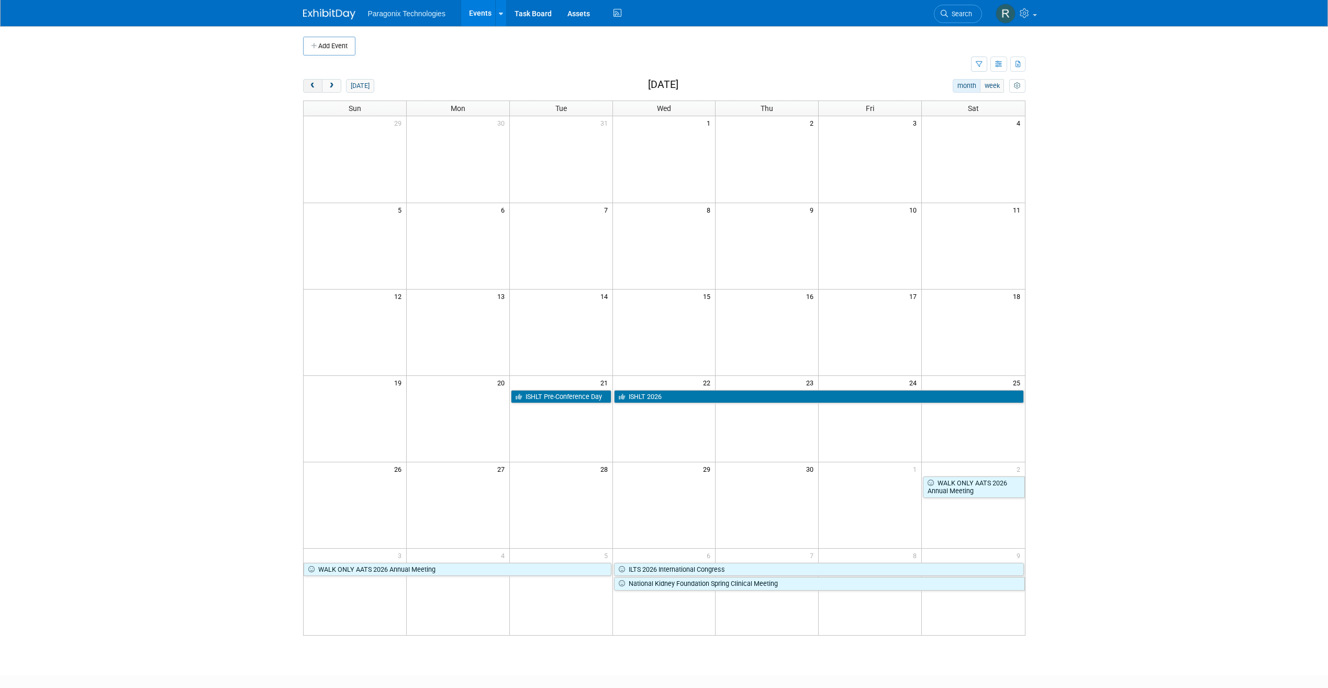
click at [311, 92] on button "prev" at bounding box center [312, 86] width 19 height 14
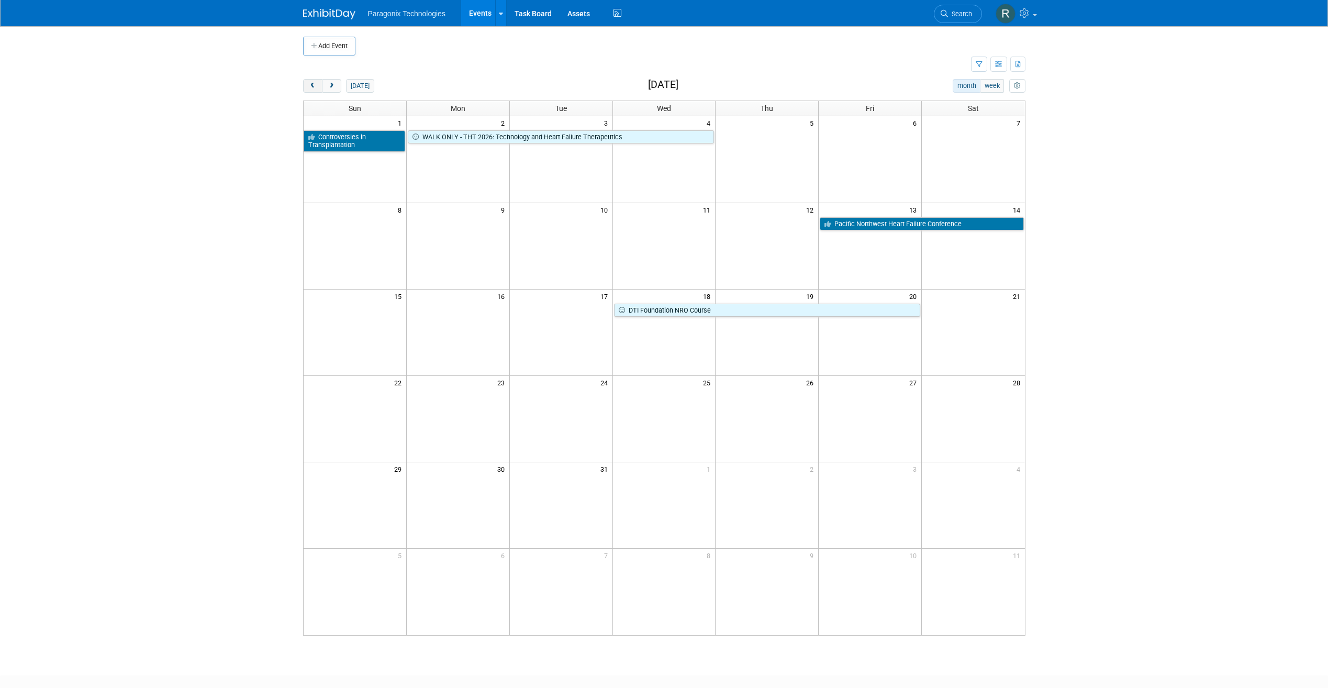
click at [312, 87] on span "prev" at bounding box center [313, 86] width 8 height 7
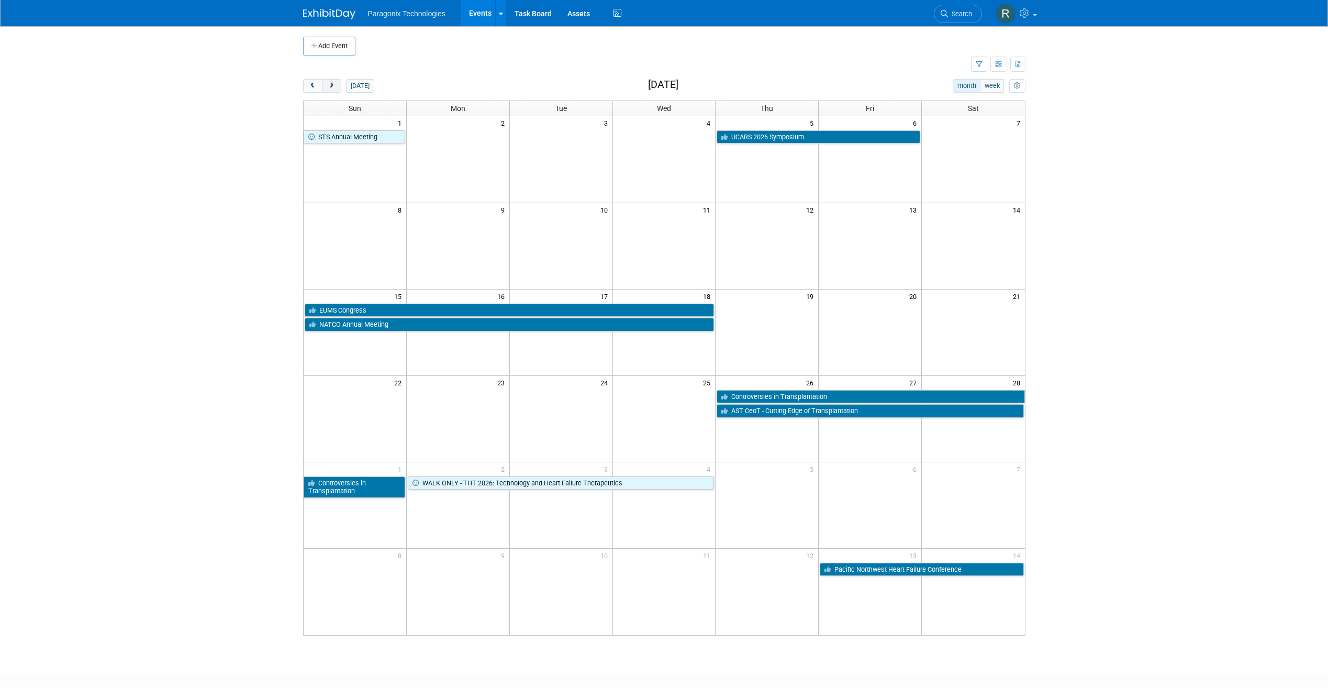
click at [335, 85] on span "next" at bounding box center [332, 86] width 8 height 7
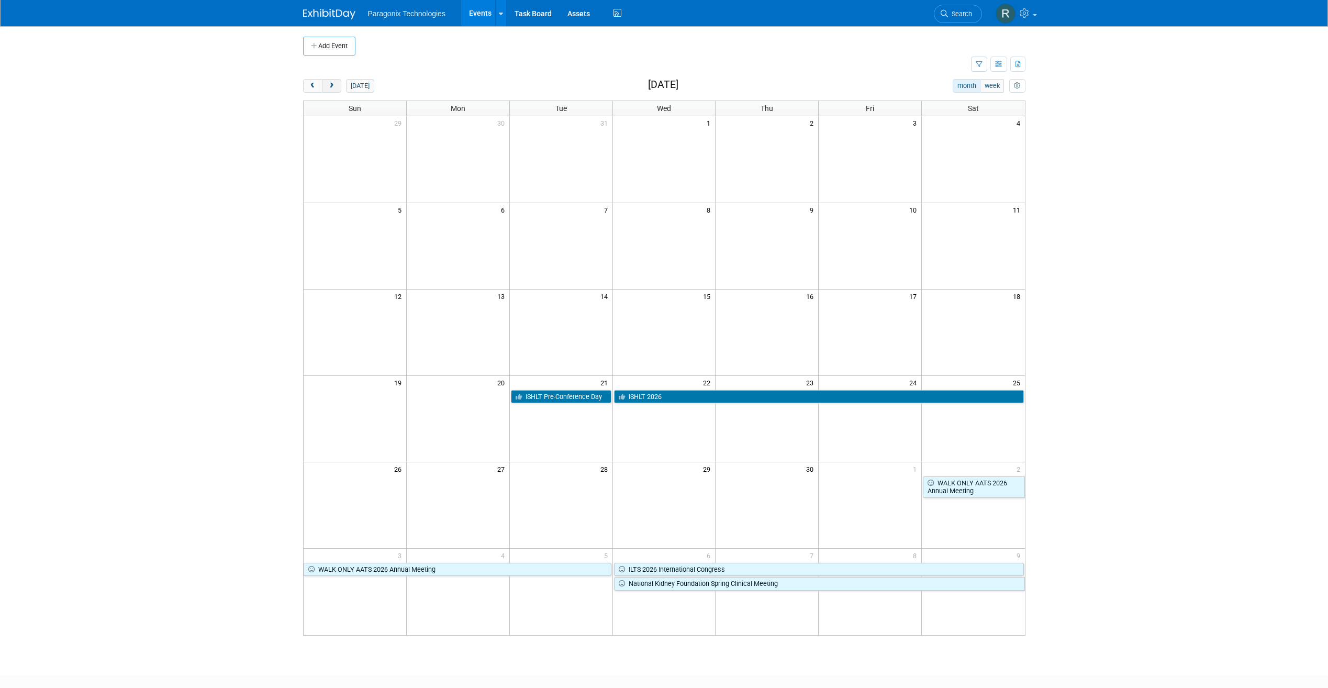
click at [335, 85] on span "next" at bounding box center [332, 86] width 8 height 7
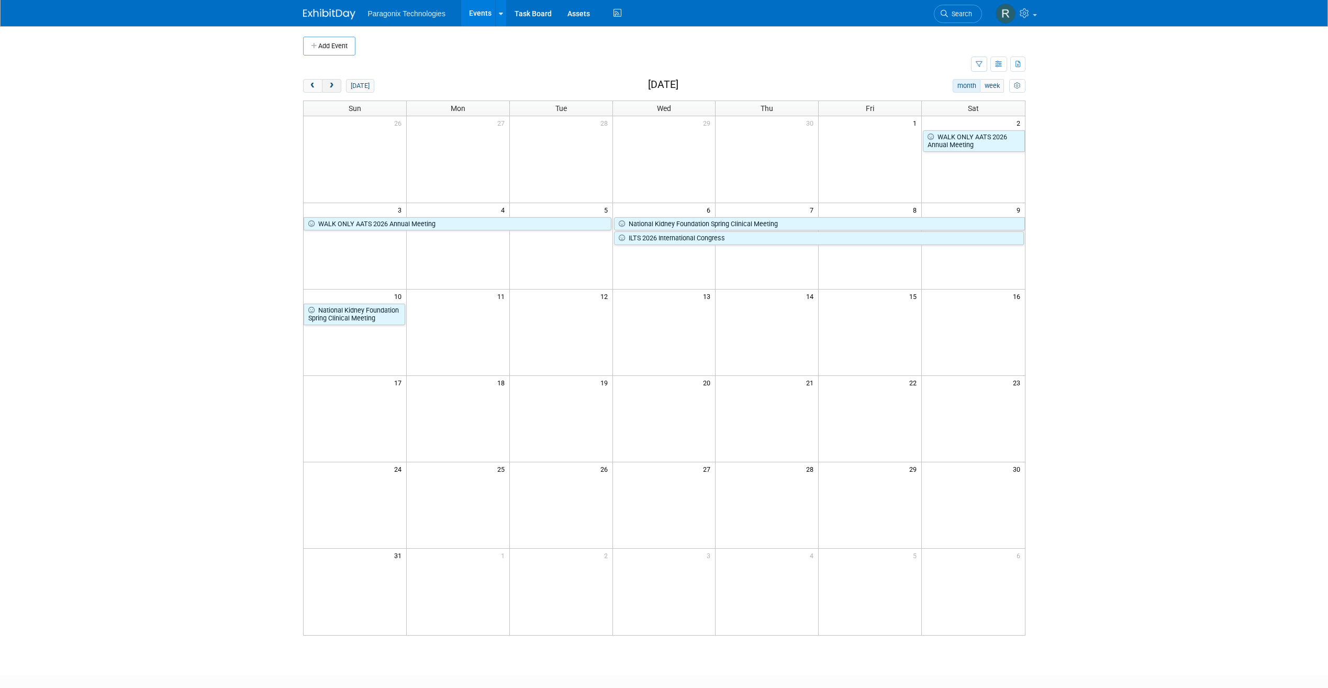
click at [336, 85] on button "next" at bounding box center [331, 86] width 19 height 14
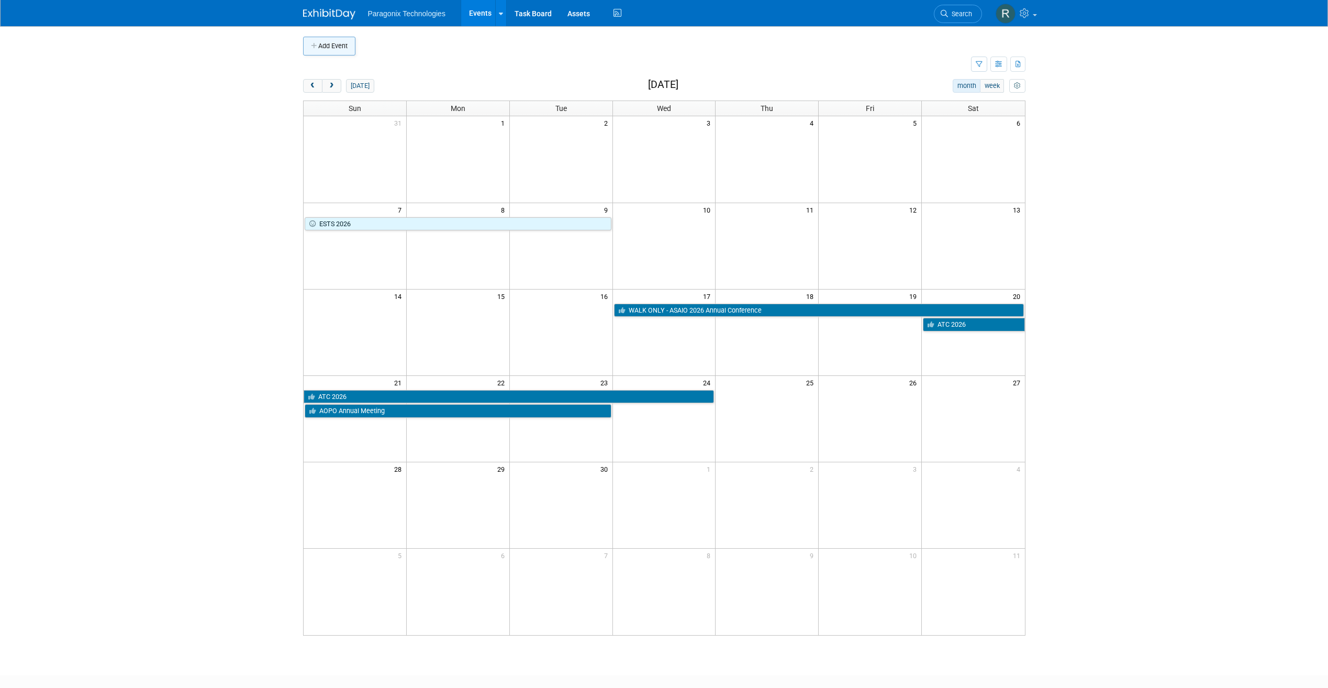
click at [342, 45] on button "Add Event" at bounding box center [329, 46] width 52 height 19
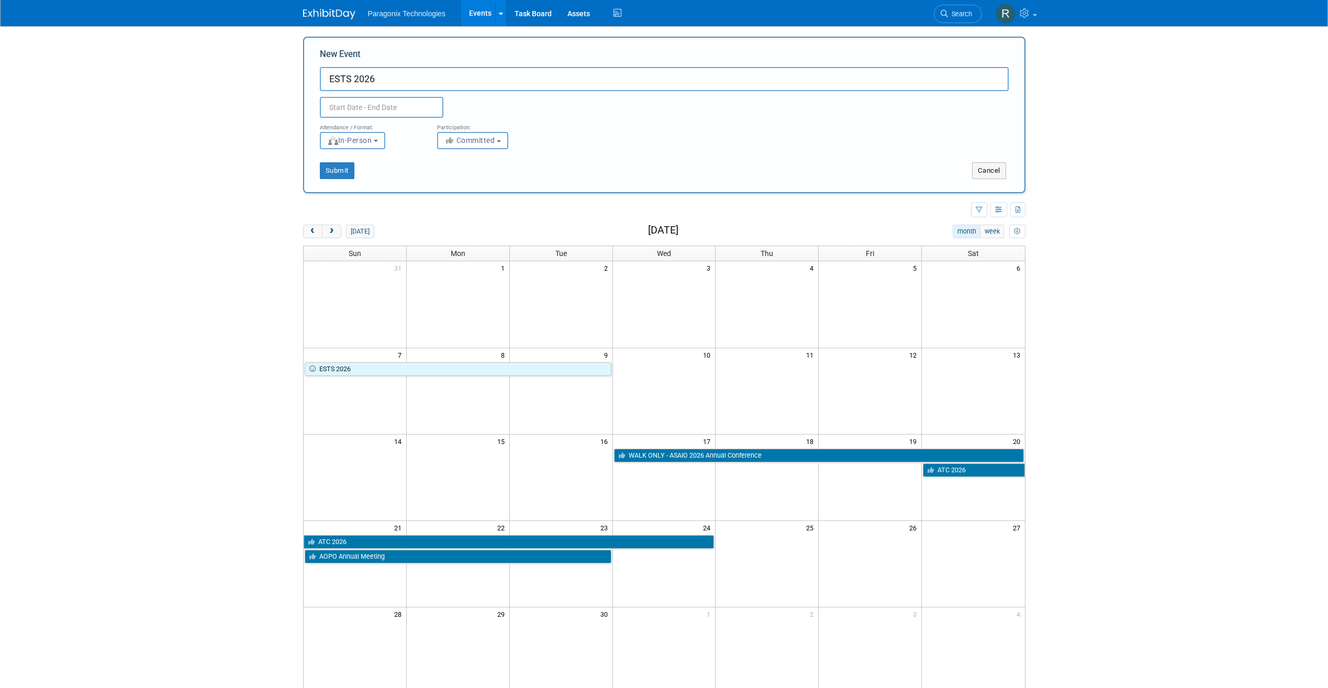
type input "ESTS 2026"
click at [377, 118] on div "Attendance / Format:" at bounding box center [371, 125] width 102 height 14
click at [373, 111] on input "text" at bounding box center [382, 107] width 124 height 21
click at [334, 129] on icon at bounding box center [330, 130] width 7 height 7
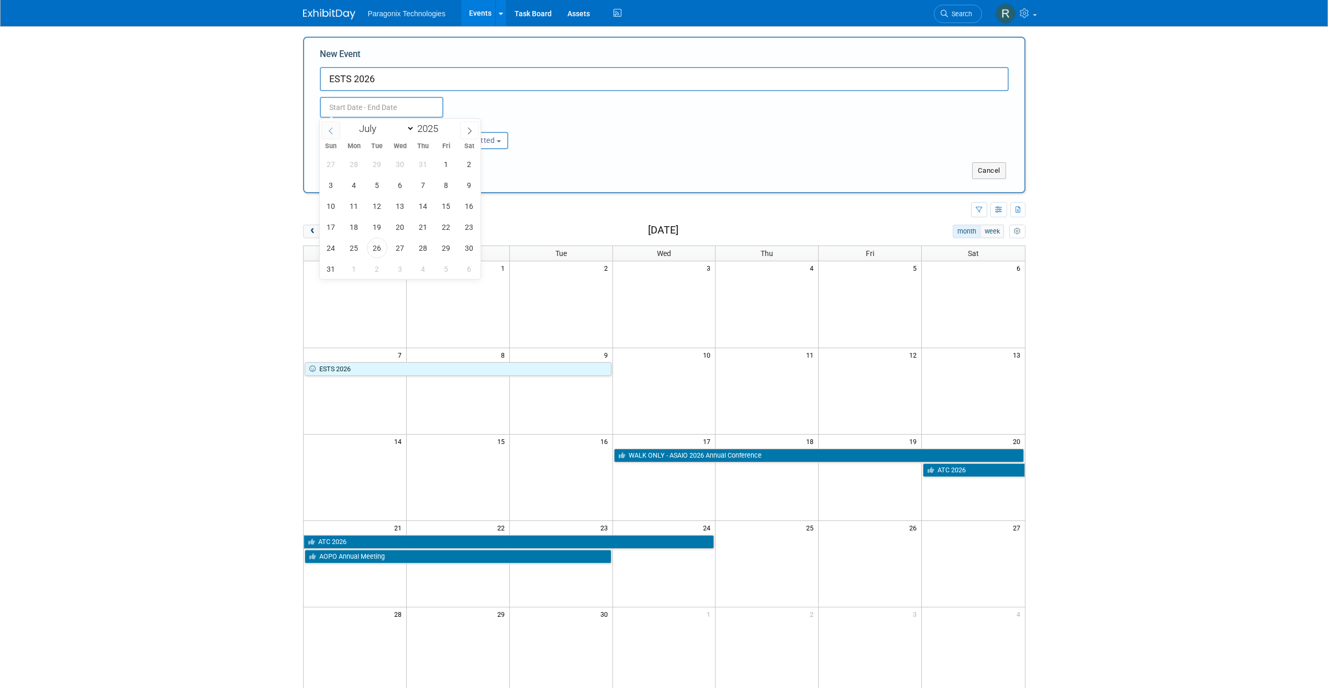
select select "5"
click at [470, 170] on span "7" at bounding box center [469, 164] width 20 height 20
click at [349, 185] on span "9" at bounding box center [354, 185] width 20 height 20
type input "Jun 7, 2025 to Jun 9, 2025"
click at [424, 108] on input "Jun 7, 2025 to Jun 9, 2025" at bounding box center [382, 107] width 124 height 21
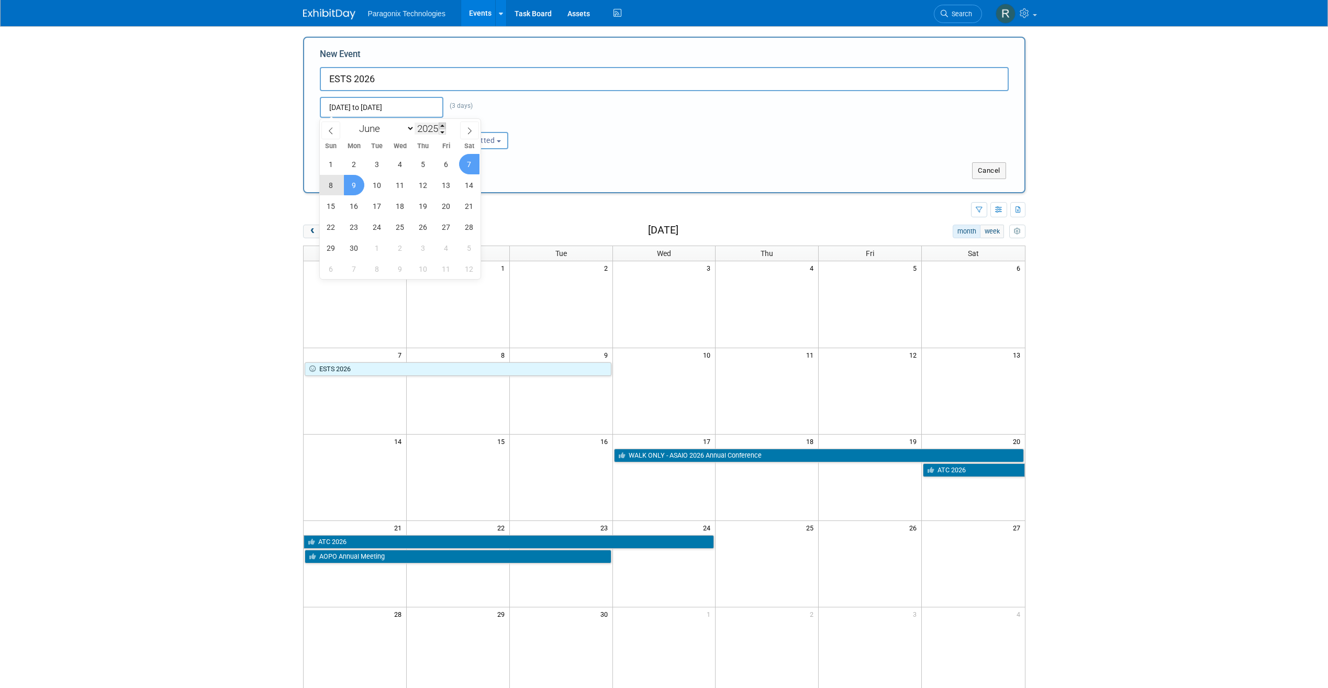
click at [444, 125] on span at bounding box center [442, 126] width 7 height 6
type input "2026"
click at [330, 182] on span "7" at bounding box center [331, 185] width 20 height 20
click at [373, 180] on span "9" at bounding box center [377, 185] width 20 height 20
type input "Jun 7, 2026 to Jun 9, 2026"
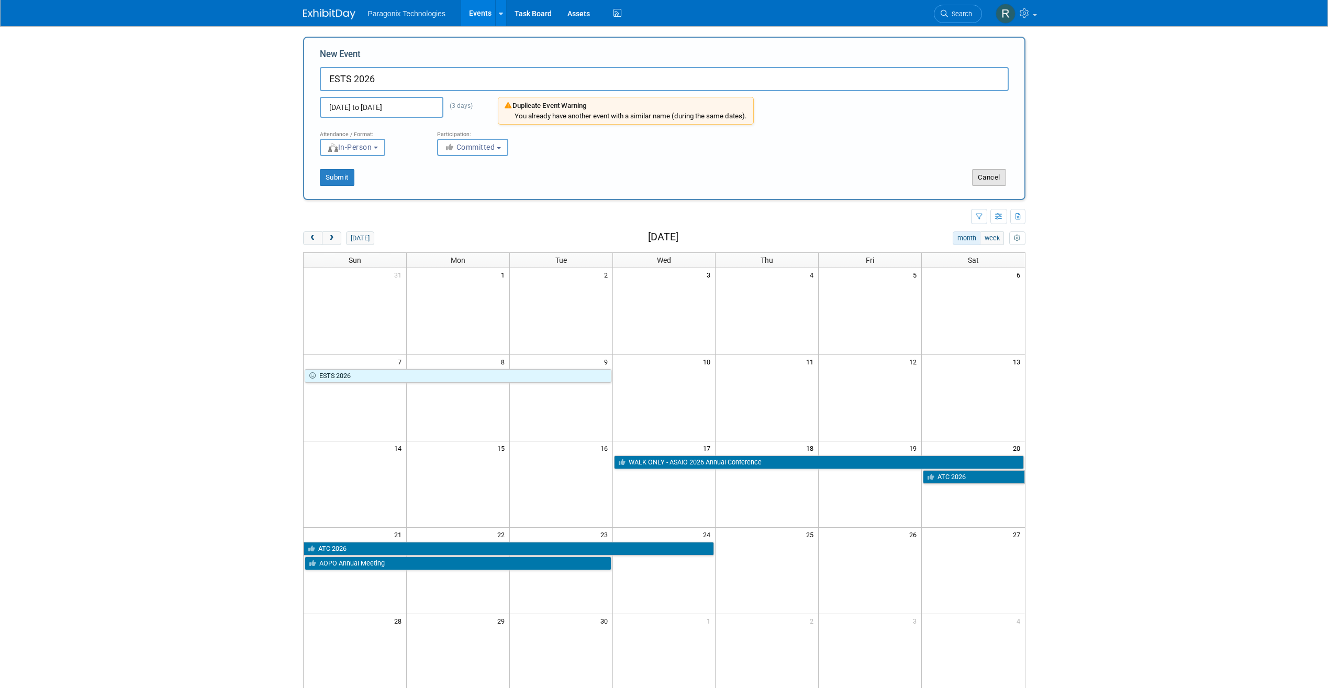
click at [978, 175] on button "Cancel" at bounding box center [989, 177] width 34 height 17
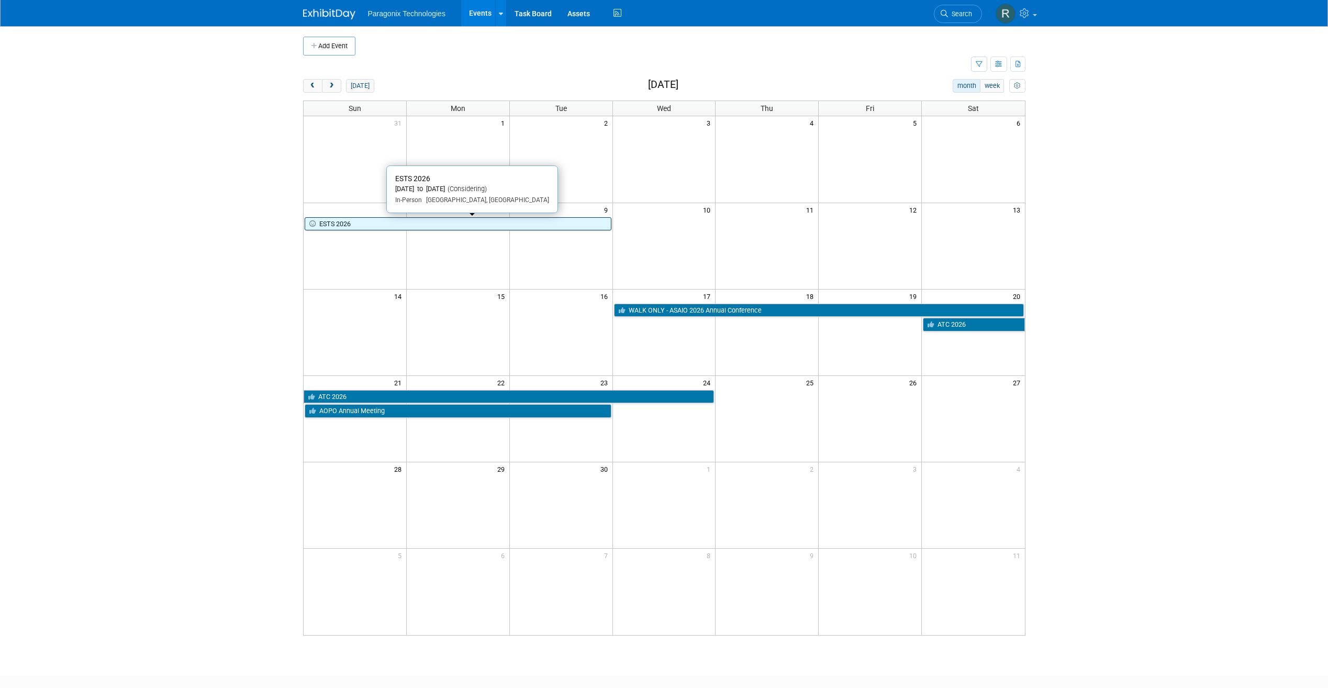
click at [403, 221] on link "ESTS 2026" at bounding box center [458, 224] width 307 height 14
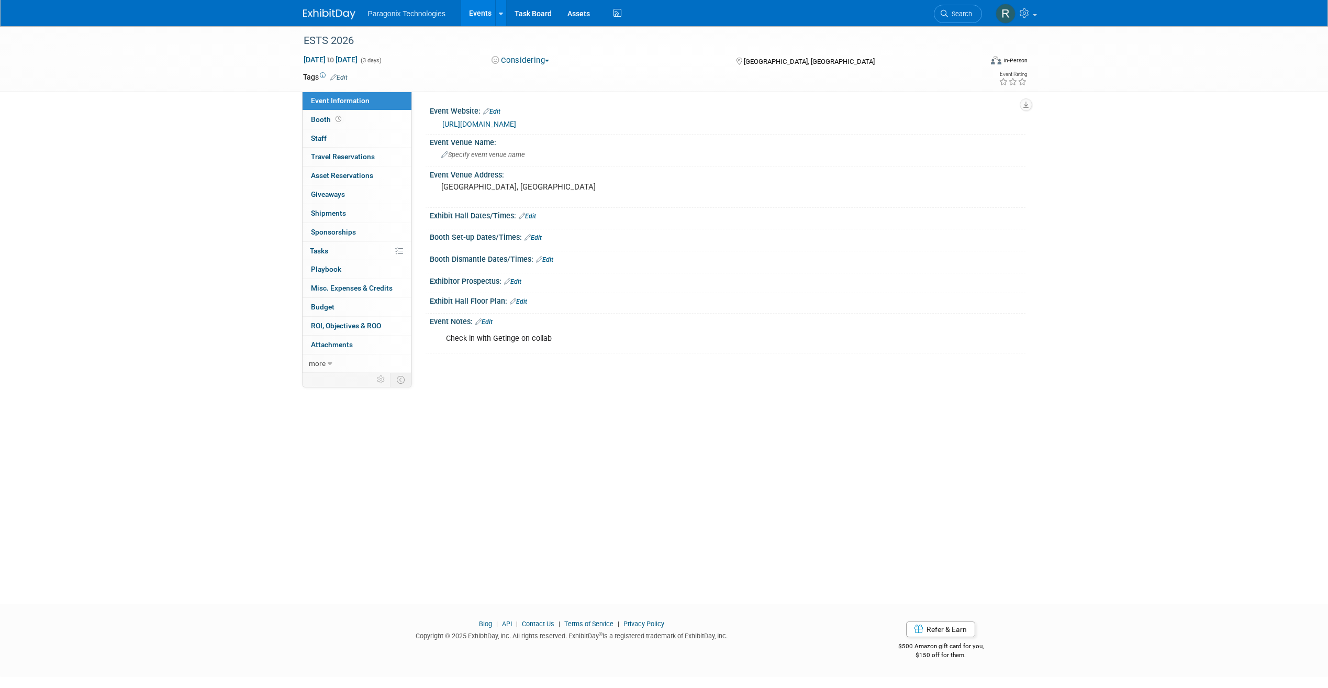
click at [512, 341] on div "Check in with Getinge on collab" at bounding box center [675, 338] width 472 height 21
click at [361, 120] on link "Booth" at bounding box center [357, 119] width 109 height 18
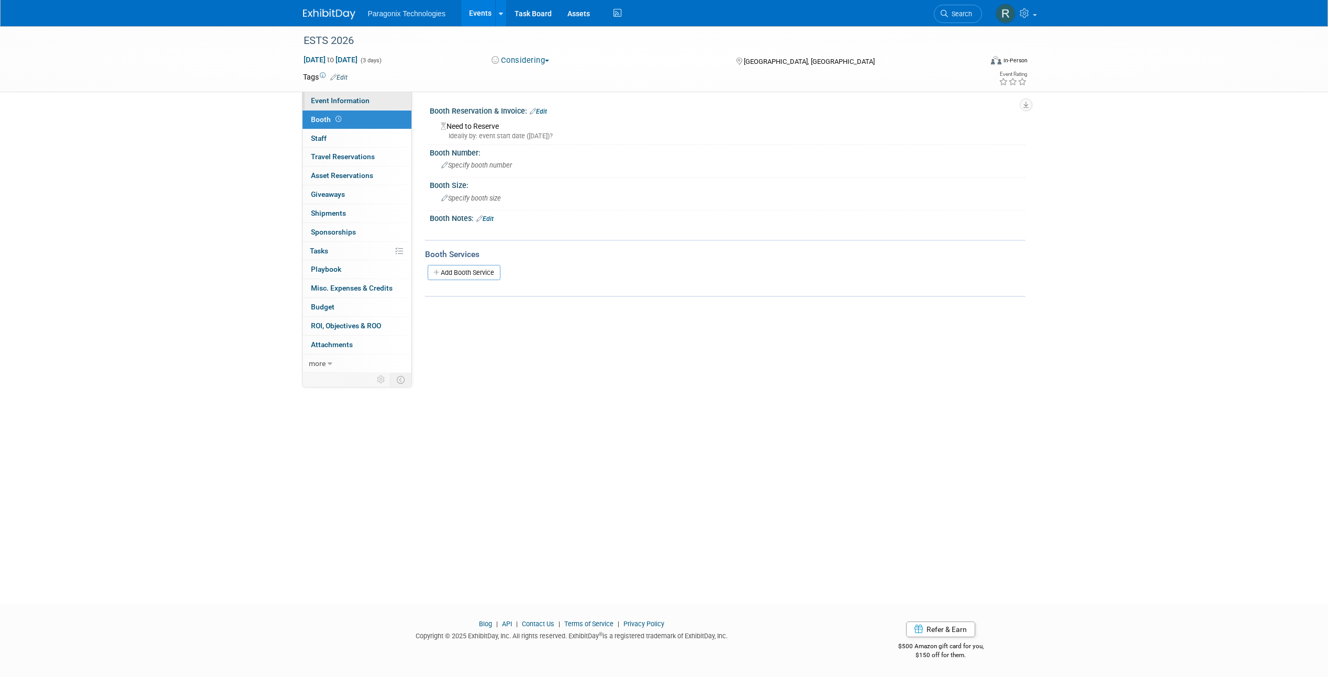
click at [371, 101] on link "Event Information" at bounding box center [357, 101] width 109 height 18
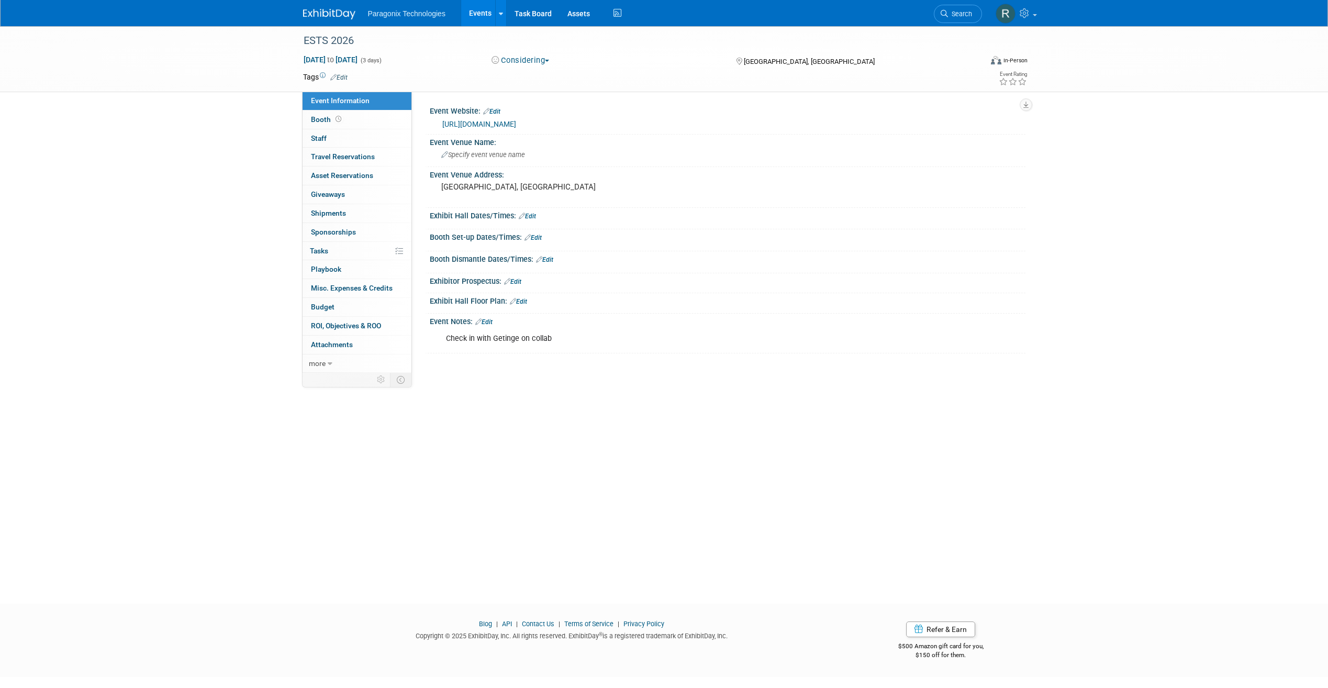
click at [475, 8] on link "Events" at bounding box center [480, 13] width 38 height 26
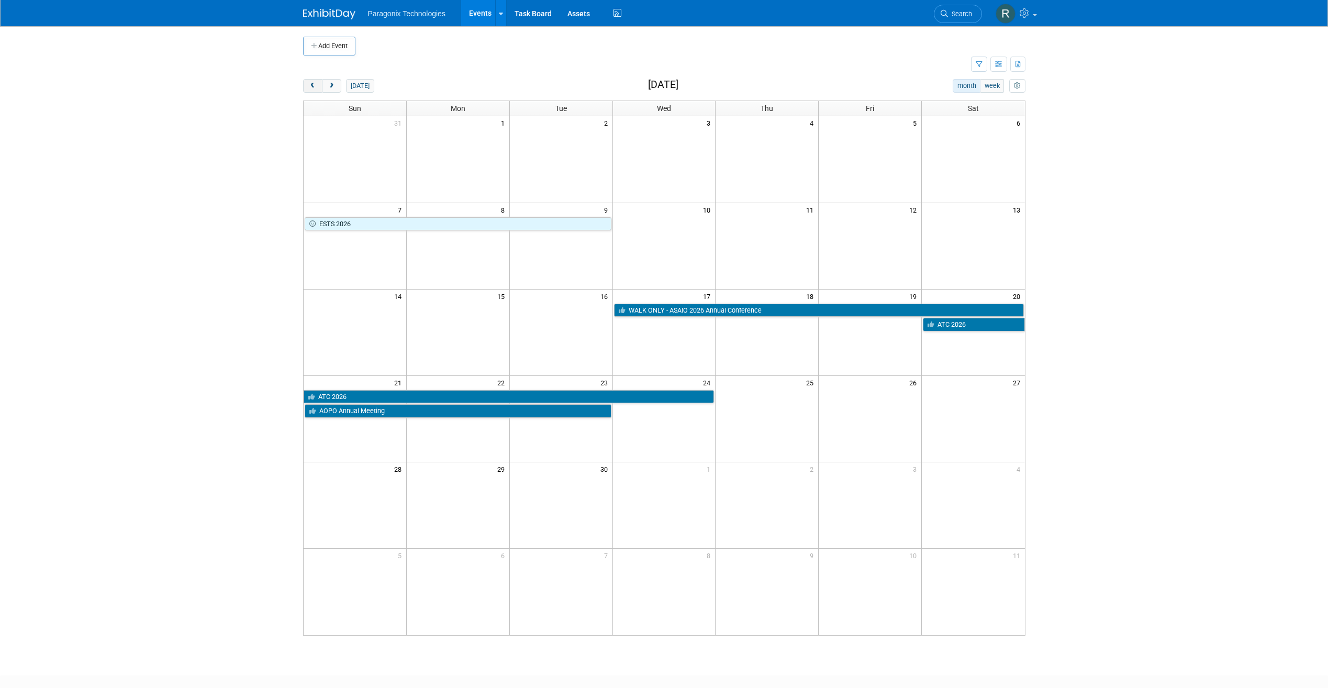
click at [309, 83] on span "prev" at bounding box center [313, 86] width 8 height 7
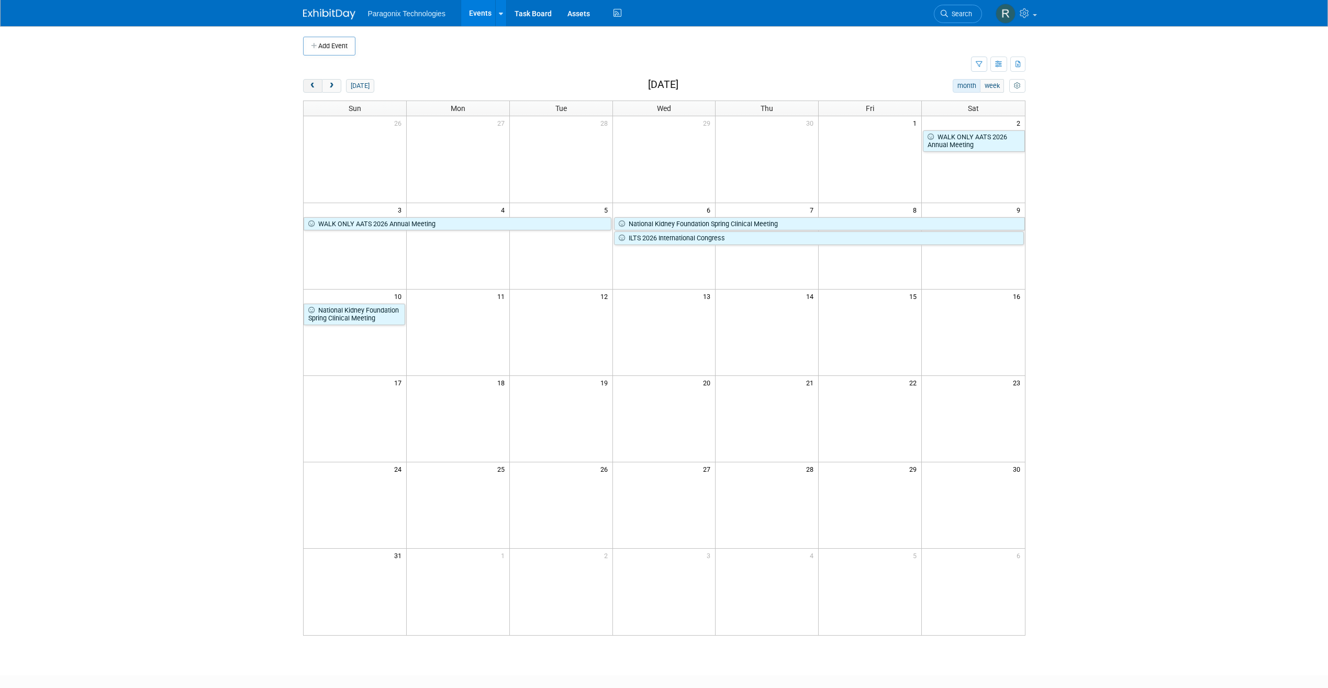
click at [309, 83] on span "prev" at bounding box center [313, 86] width 8 height 7
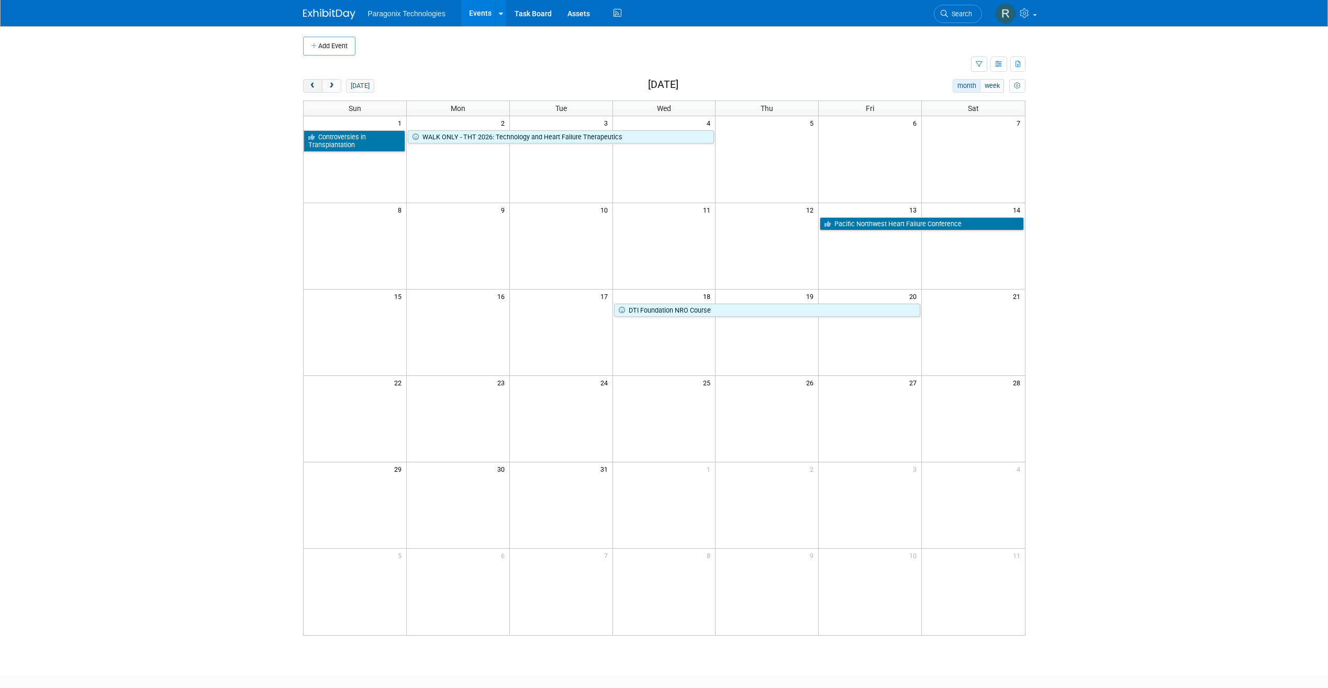
click at [309, 83] on span "prev" at bounding box center [313, 86] width 8 height 7
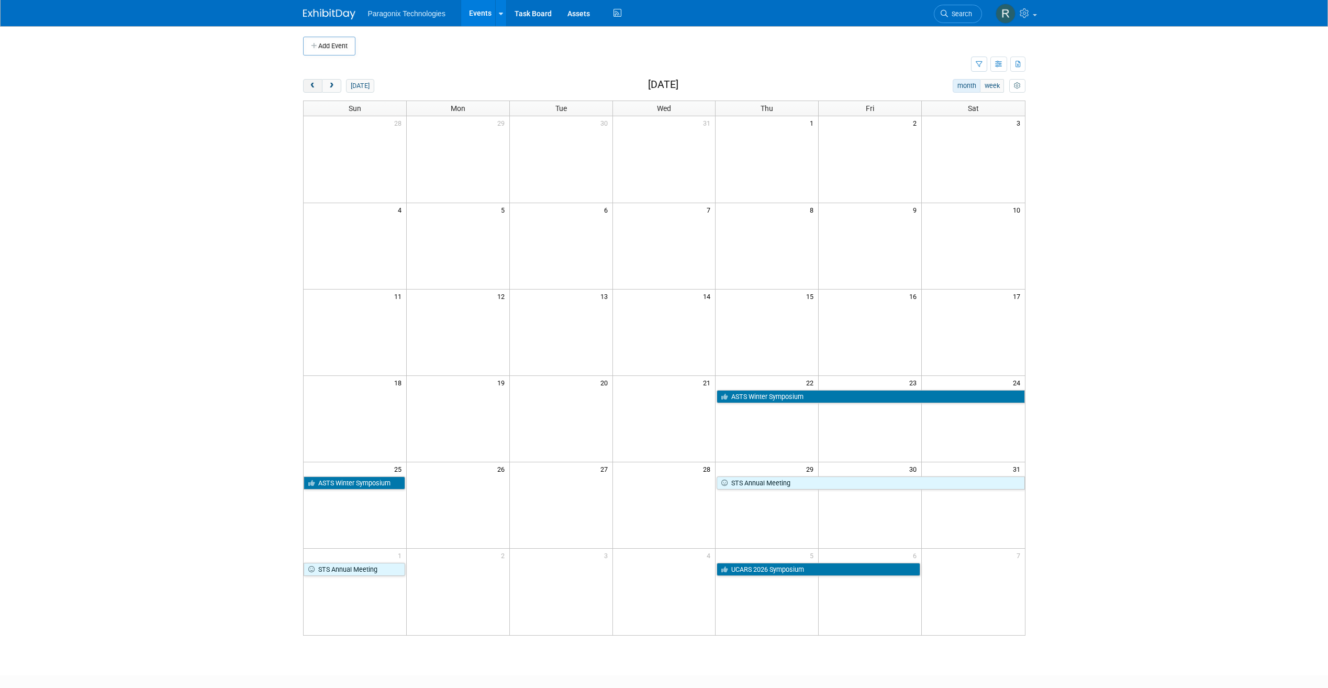
click at [309, 83] on span "prev" at bounding box center [313, 86] width 8 height 7
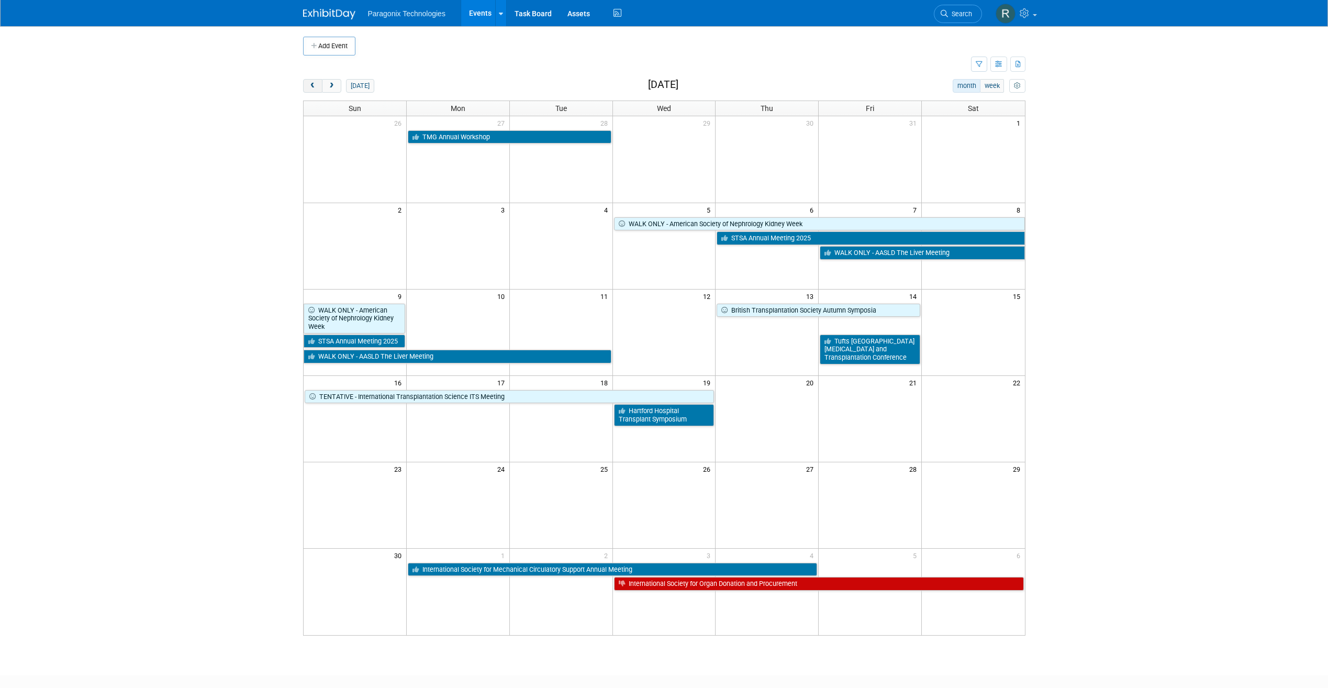
click at [309, 83] on span "prev" at bounding box center [313, 86] width 8 height 7
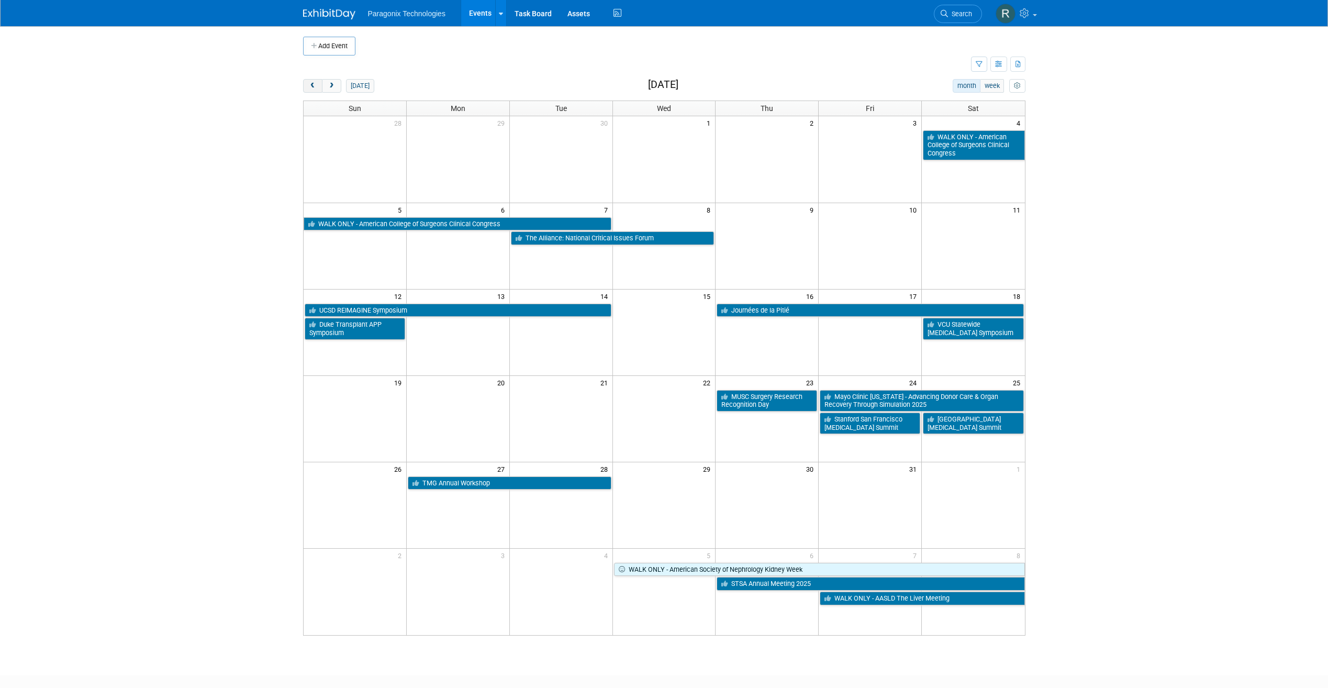
click at [309, 83] on span "prev" at bounding box center [313, 86] width 8 height 7
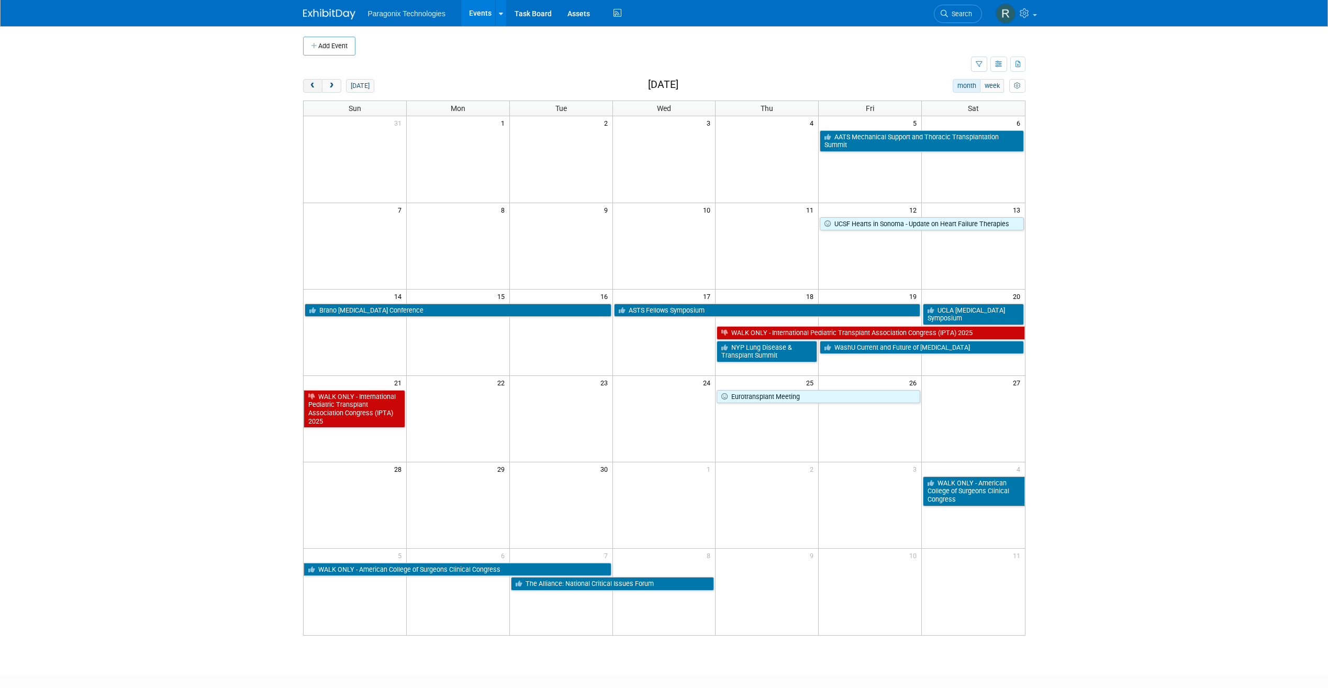
click at [309, 83] on span "prev" at bounding box center [313, 86] width 8 height 7
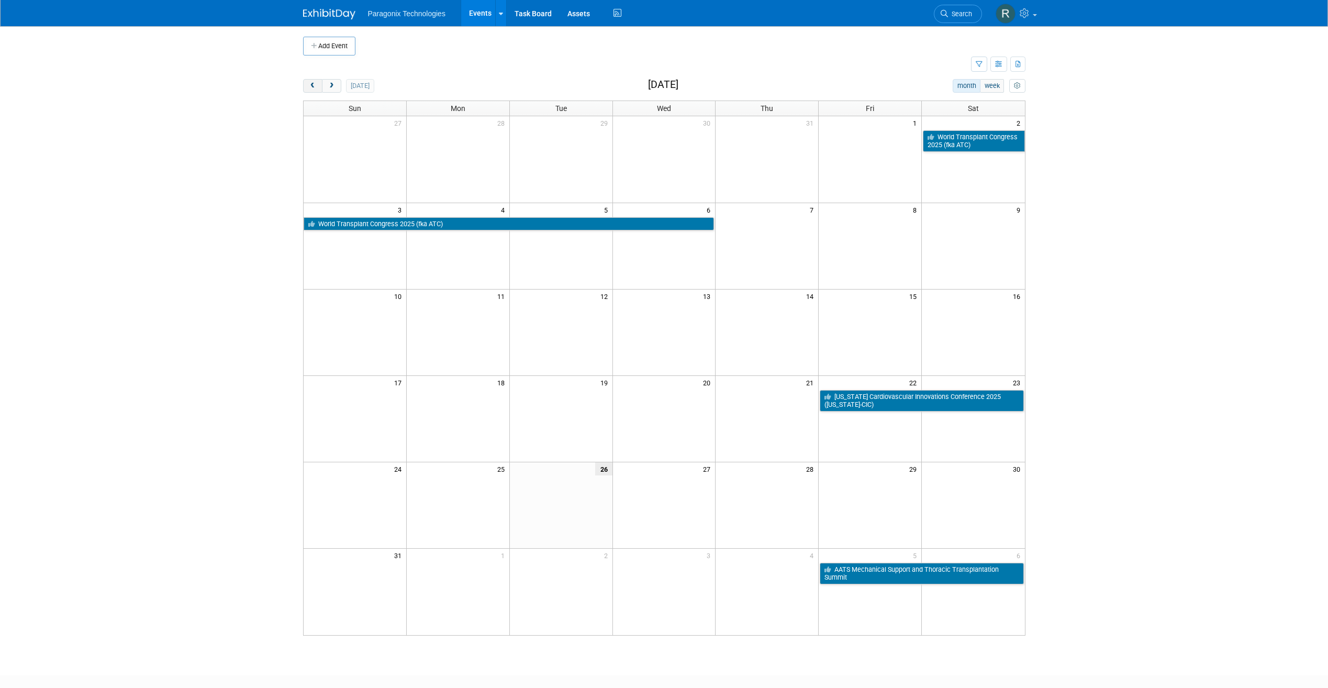
click at [309, 83] on span "prev" at bounding box center [313, 86] width 8 height 7
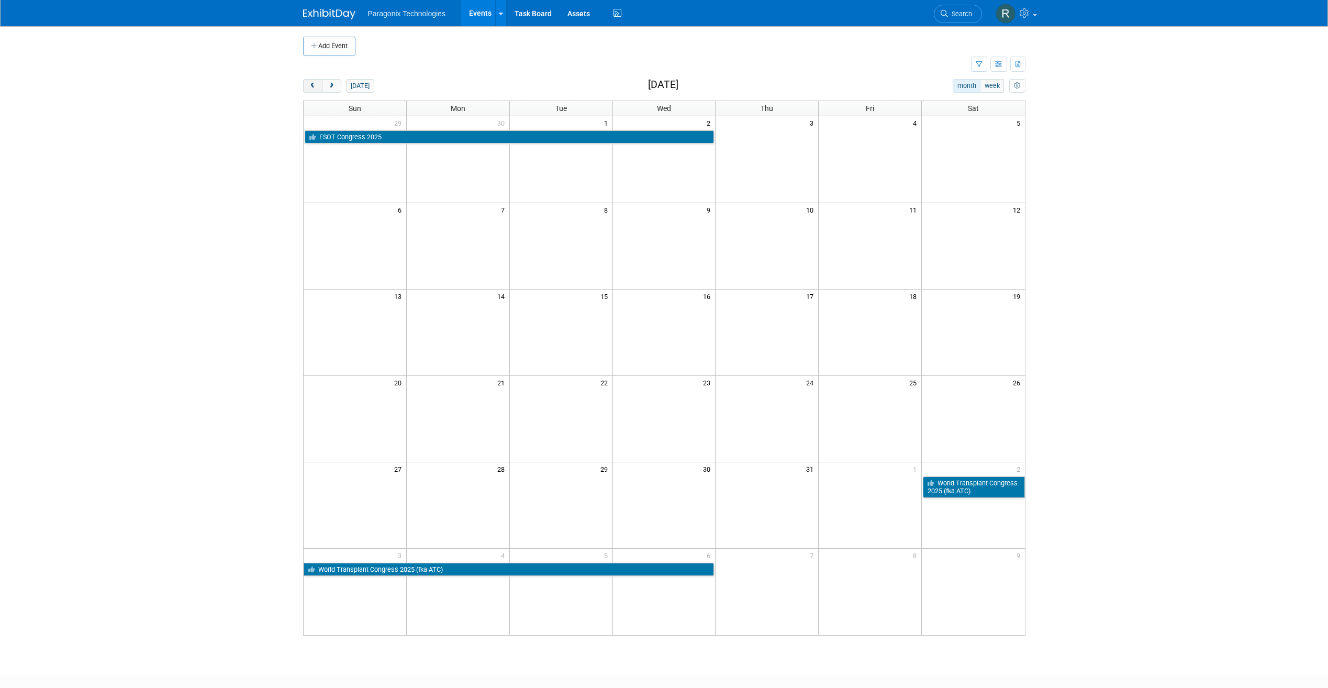
click at [309, 83] on span "prev" at bounding box center [313, 86] width 8 height 7
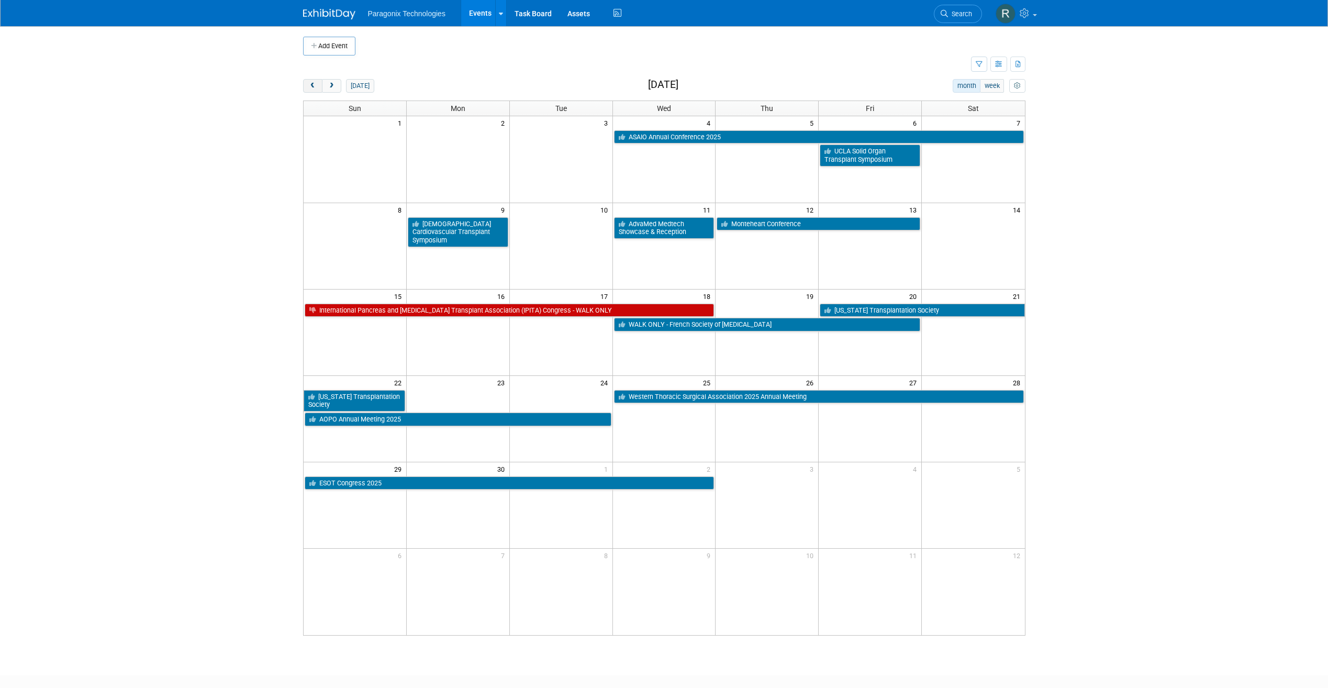
click at [312, 85] on span "prev" at bounding box center [313, 86] width 8 height 7
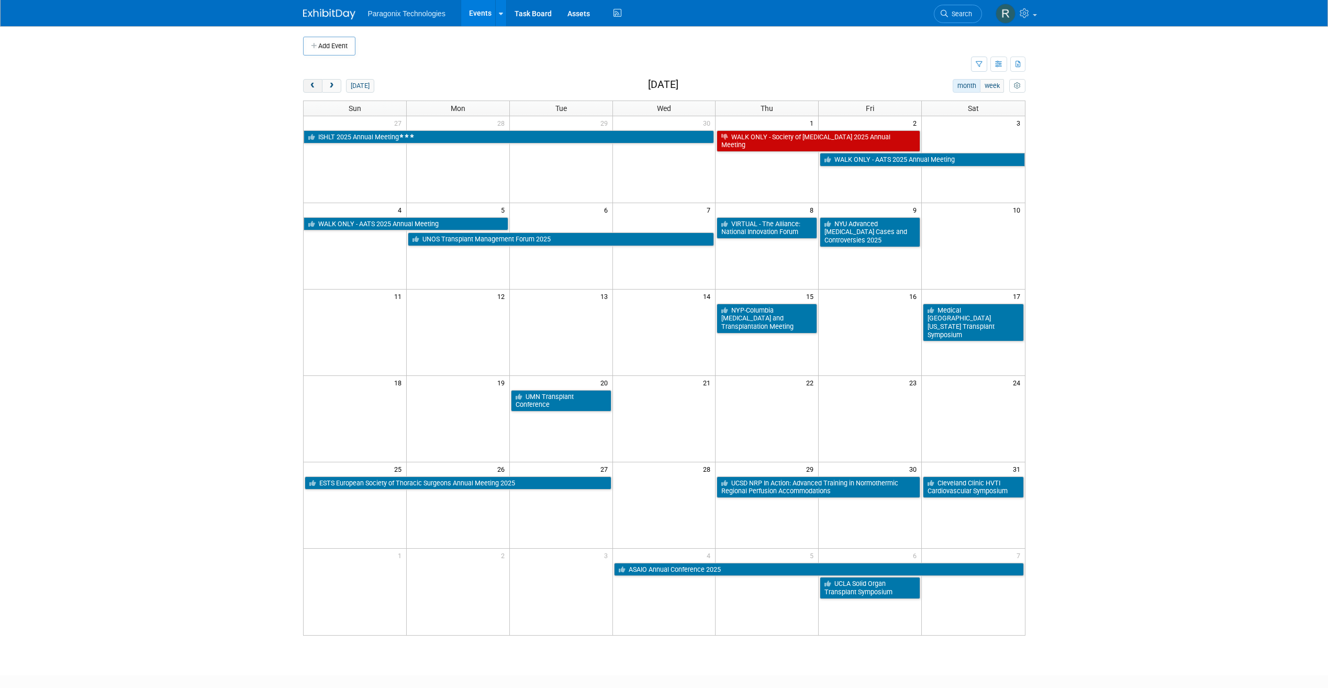
click at [312, 85] on span "prev" at bounding box center [313, 86] width 8 height 7
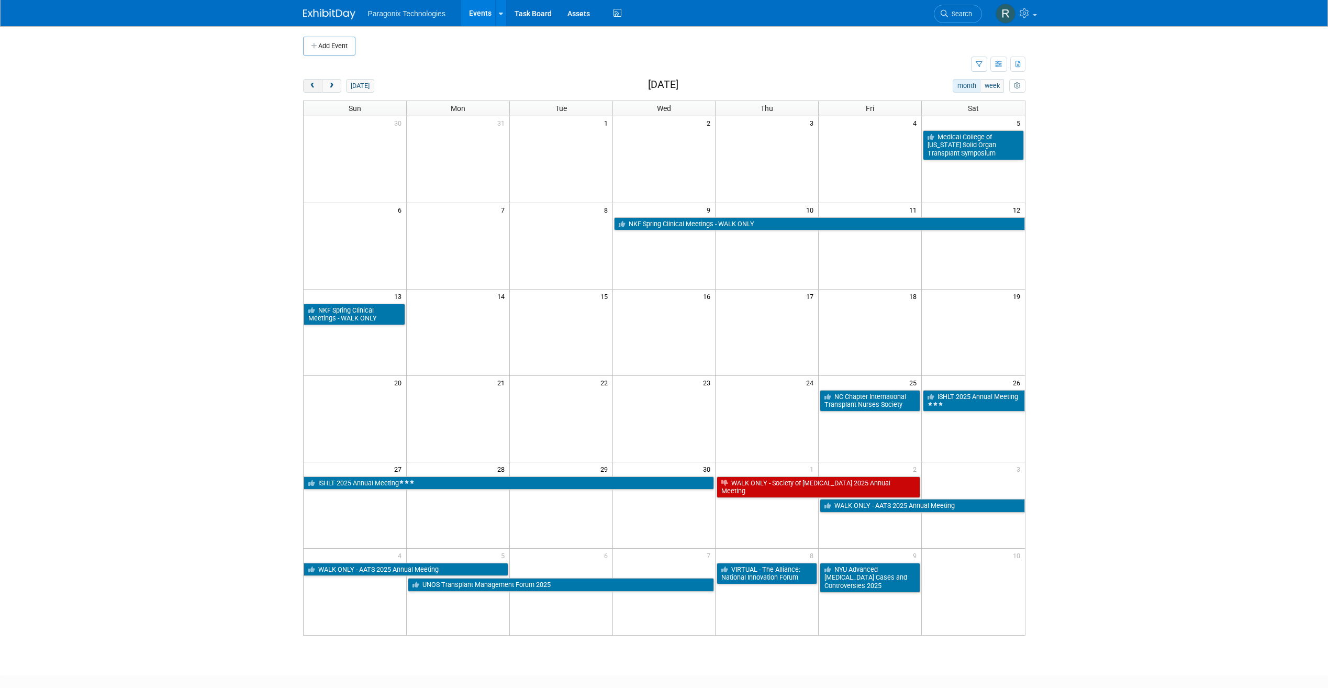
click at [312, 85] on span "prev" at bounding box center [313, 86] width 8 height 7
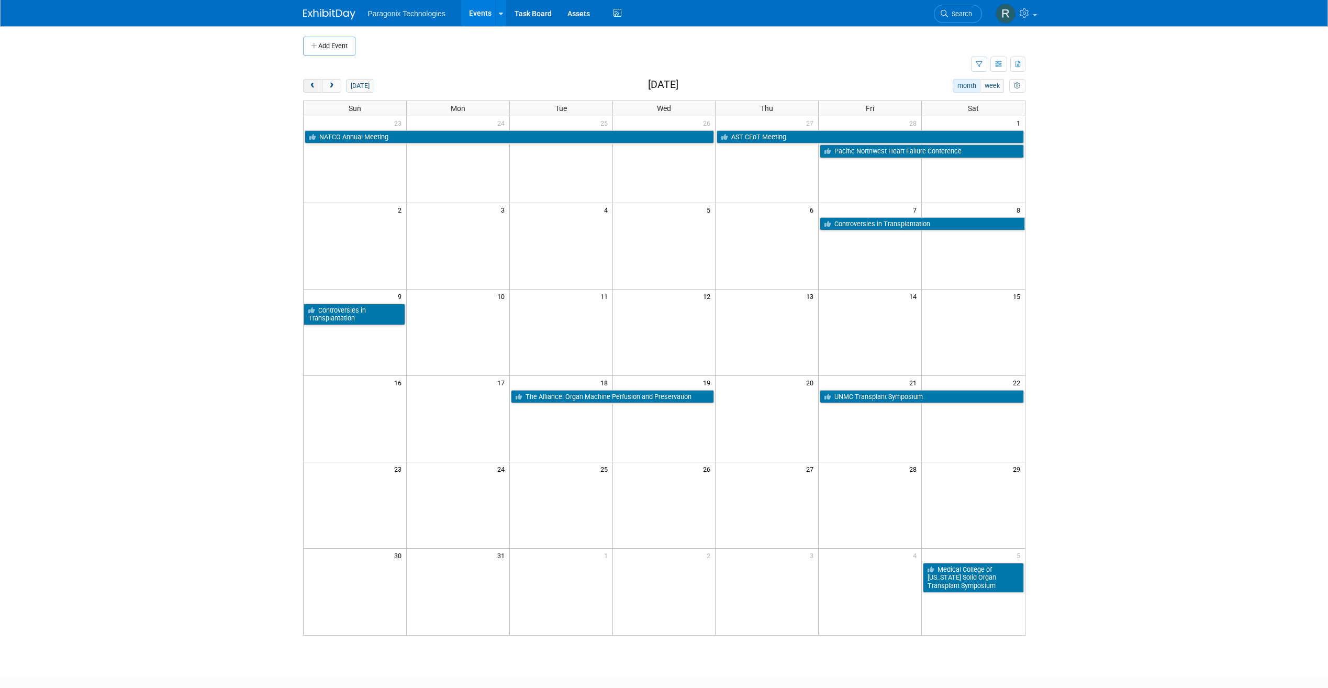
click at [317, 83] on button "prev" at bounding box center [312, 86] width 19 height 14
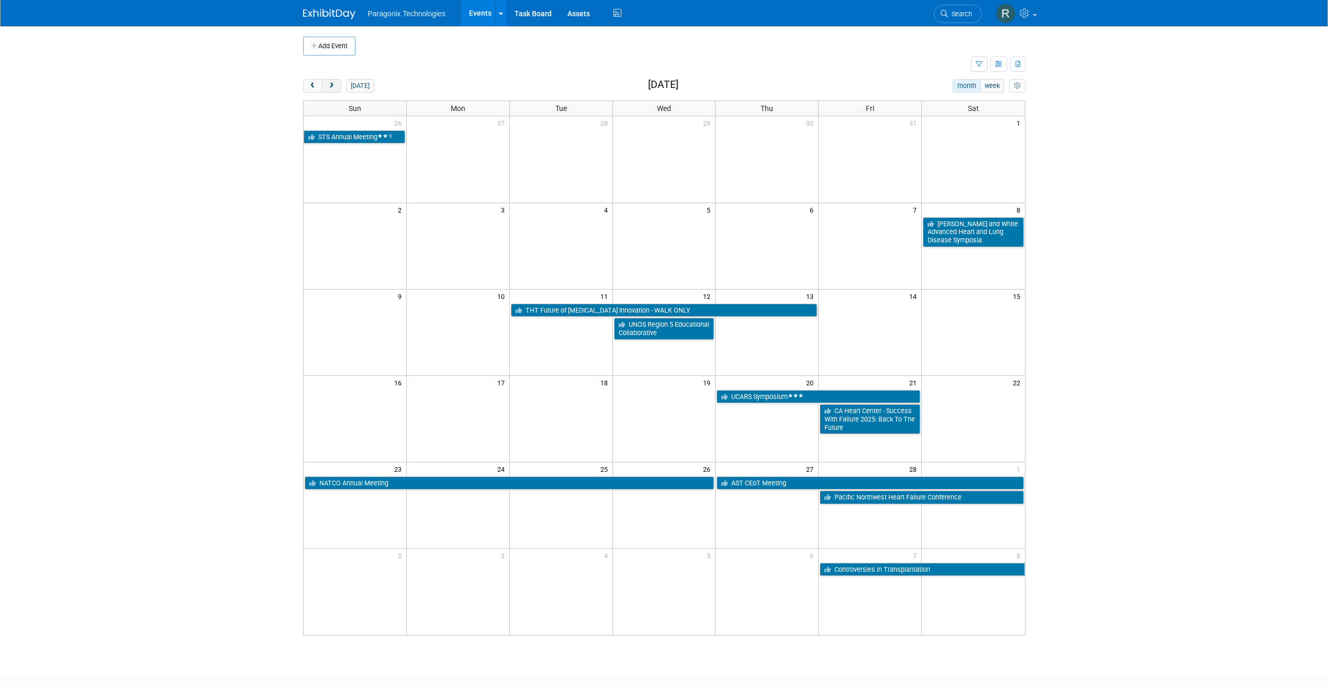
click at [332, 90] on button "next" at bounding box center [331, 86] width 19 height 14
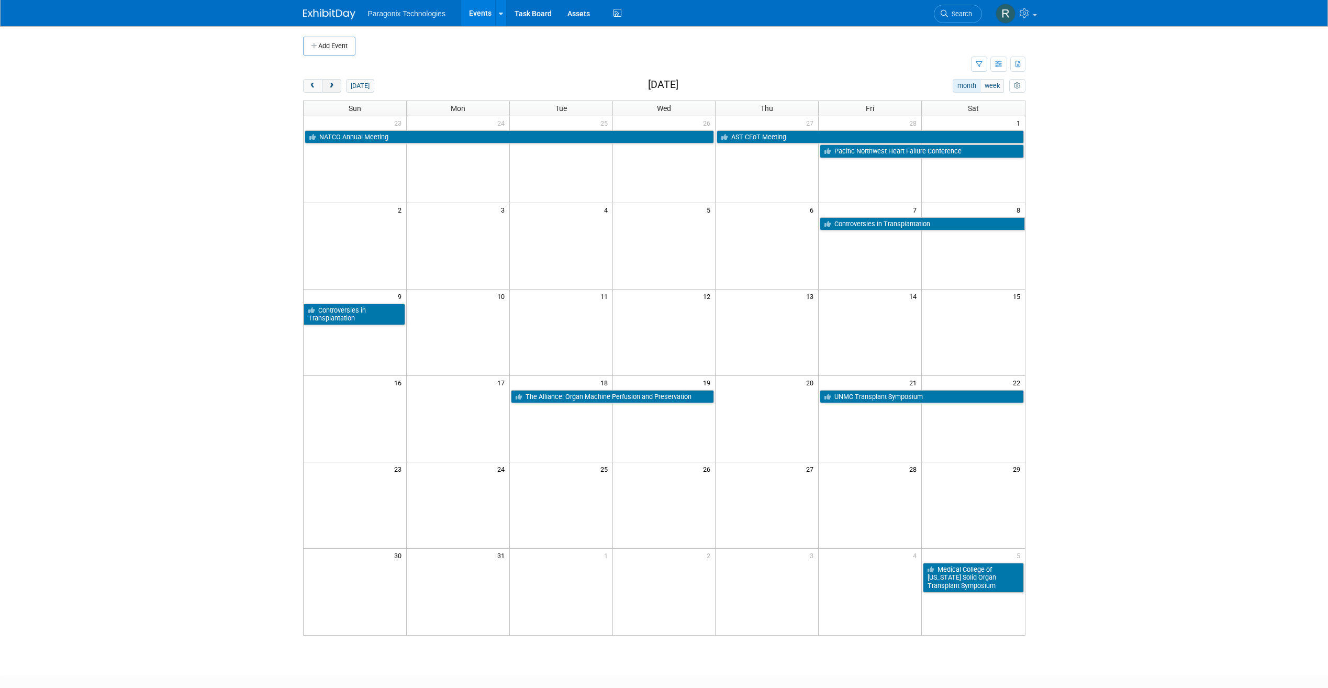
click at [331, 81] on button "next" at bounding box center [331, 86] width 19 height 14
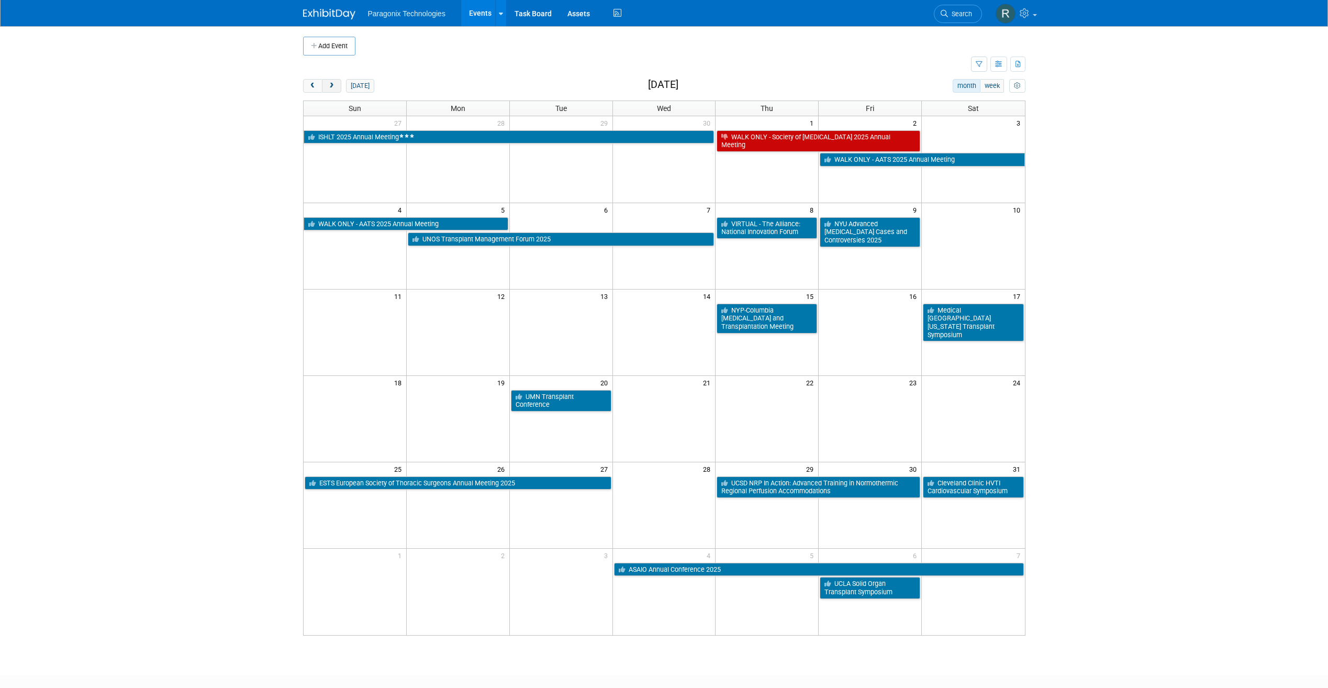
click at [331, 81] on button "next" at bounding box center [331, 86] width 19 height 14
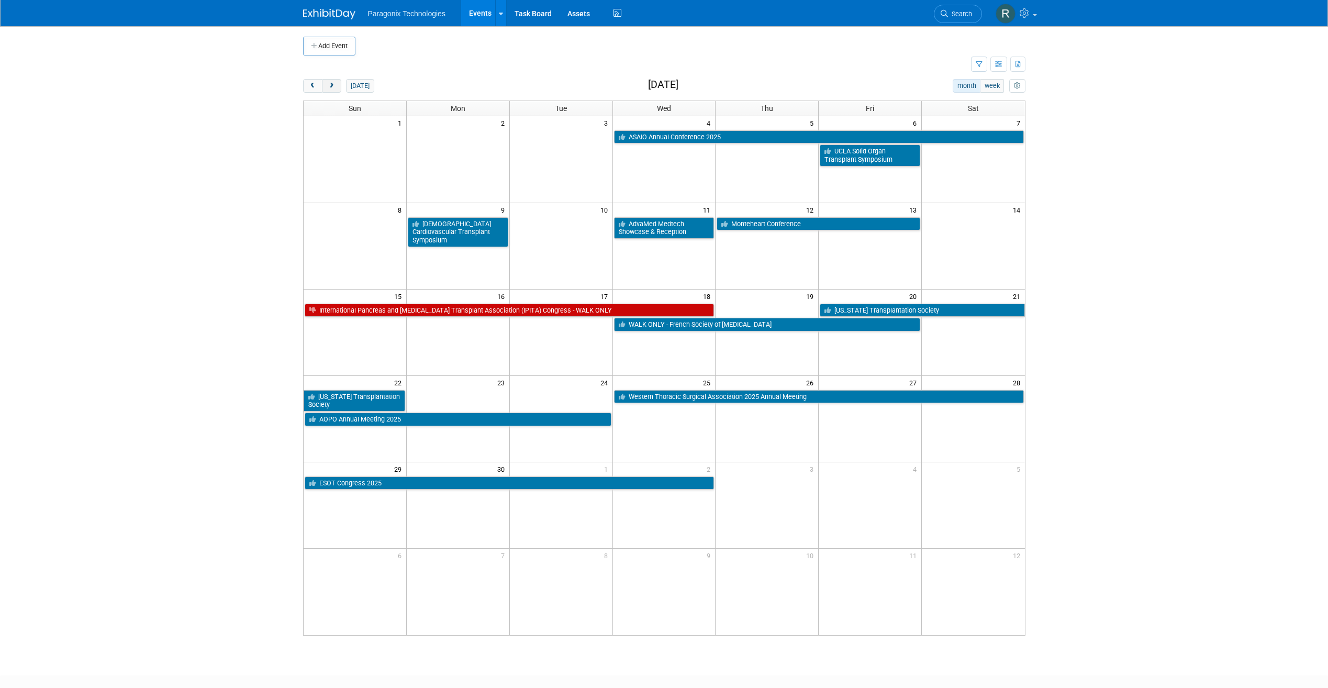
click at [331, 81] on button "next" at bounding box center [331, 86] width 19 height 14
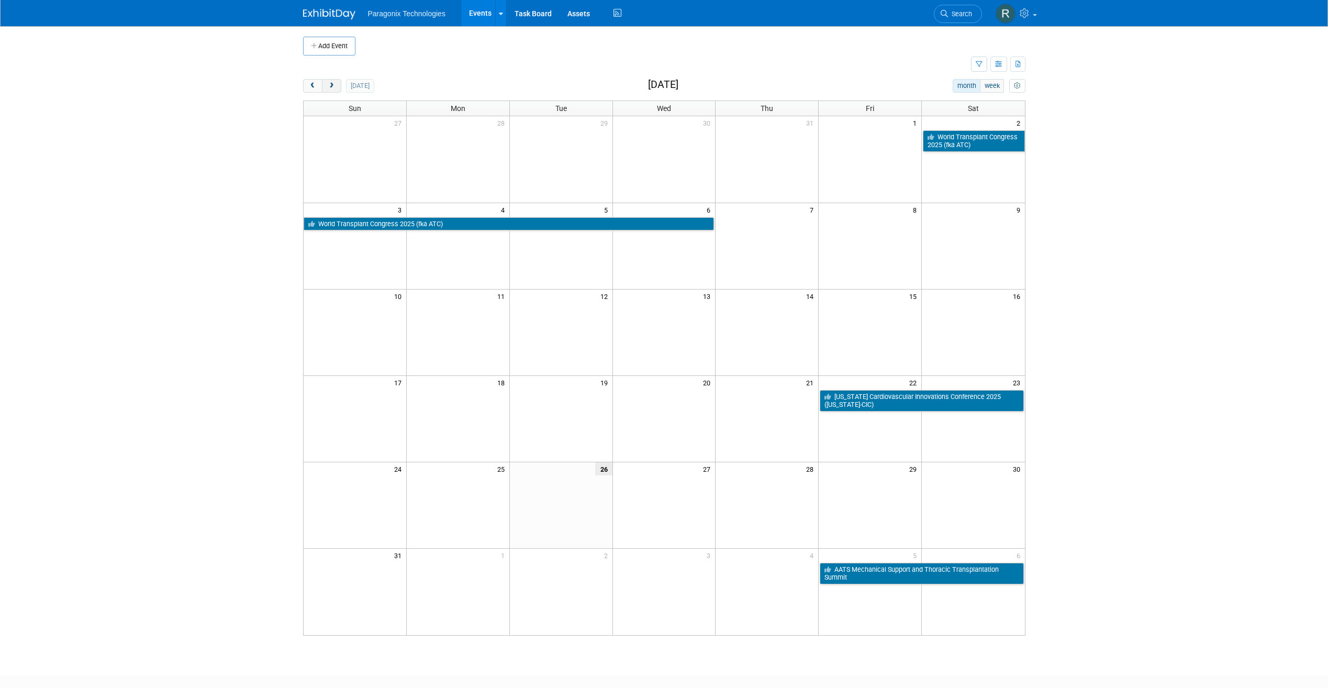
click at [331, 81] on button "next" at bounding box center [331, 86] width 19 height 14
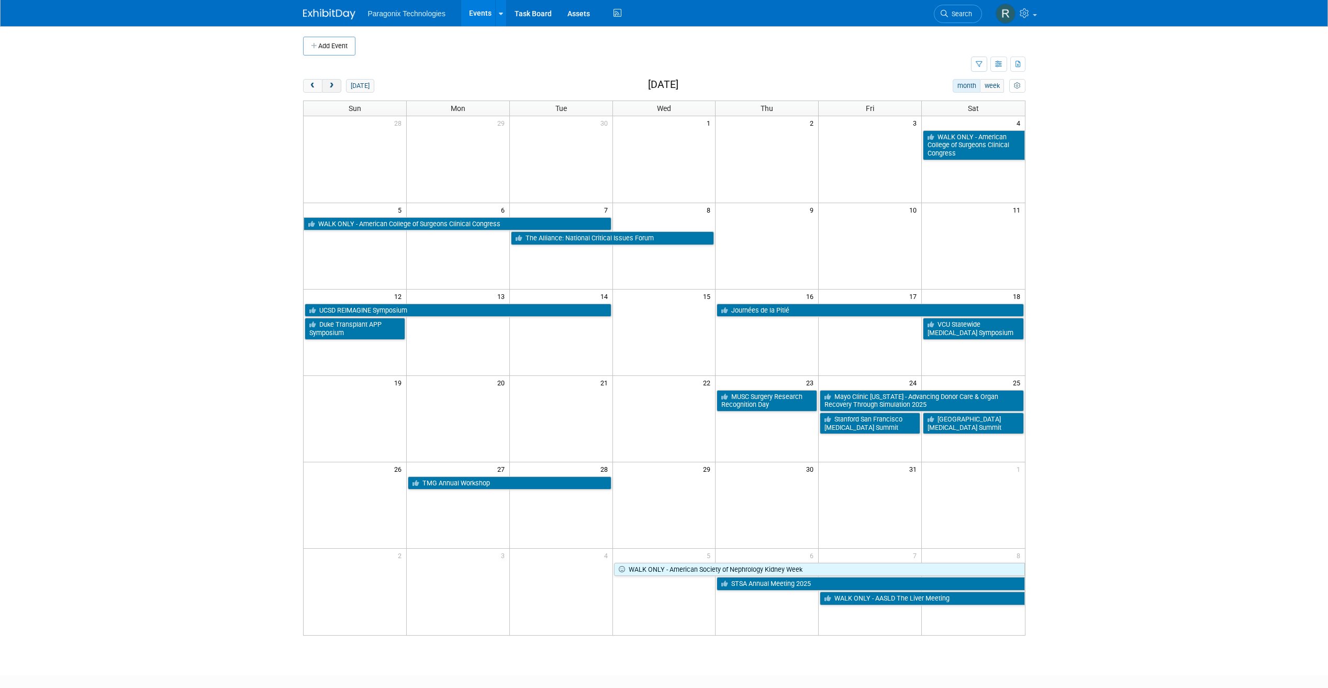
click at [331, 81] on button "next" at bounding box center [331, 86] width 19 height 14
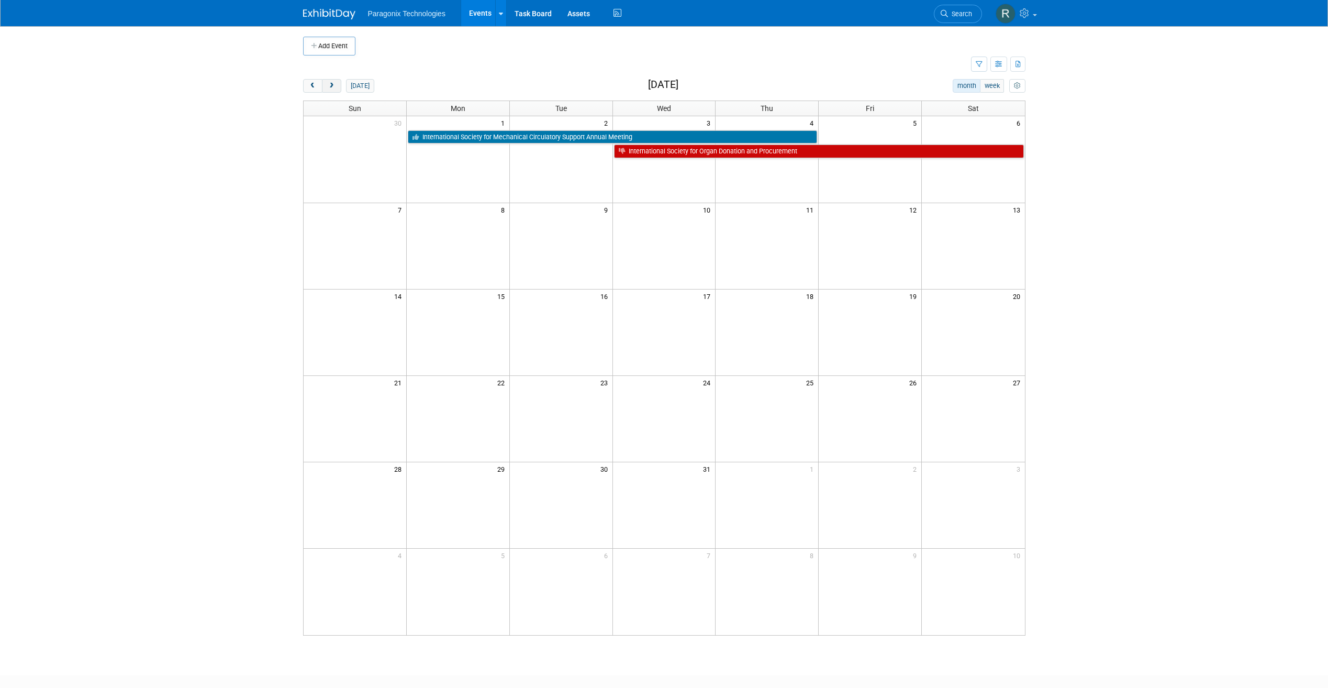
click at [330, 84] on span "next" at bounding box center [332, 86] width 8 height 7
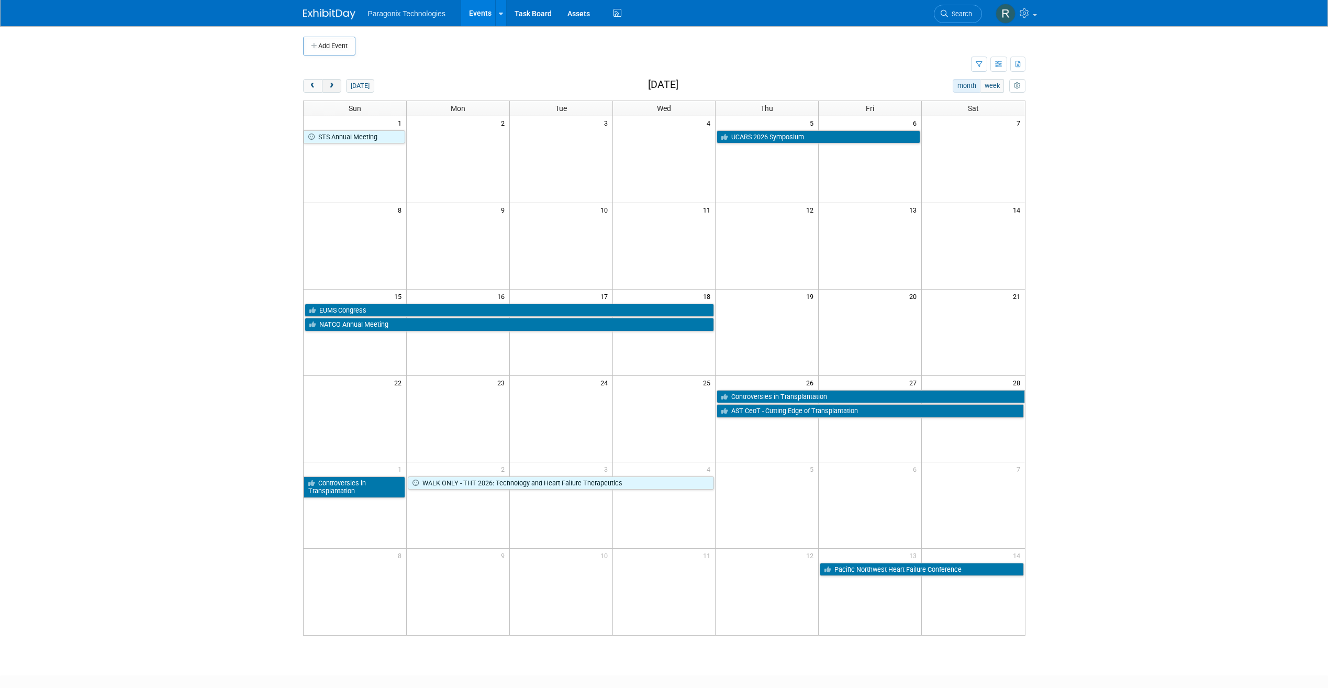
click at [330, 84] on span "next" at bounding box center [332, 86] width 8 height 7
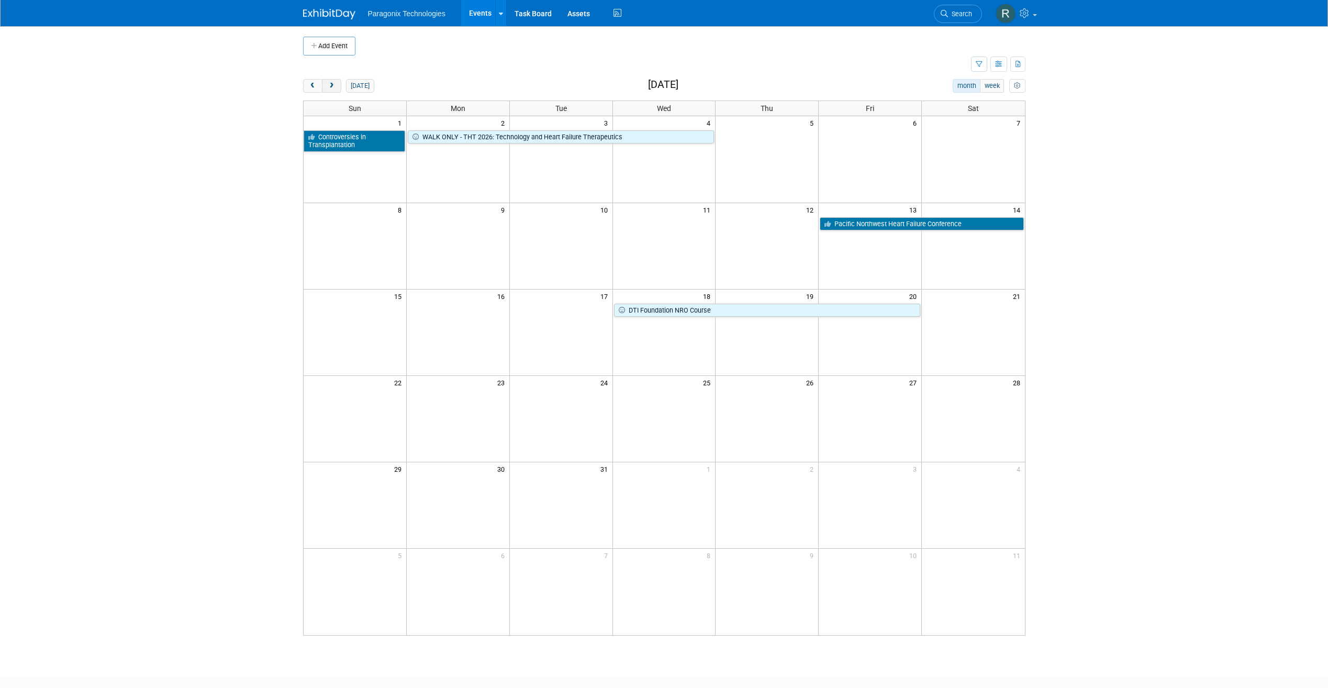
click at [330, 84] on span "next" at bounding box center [332, 86] width 8 height 7
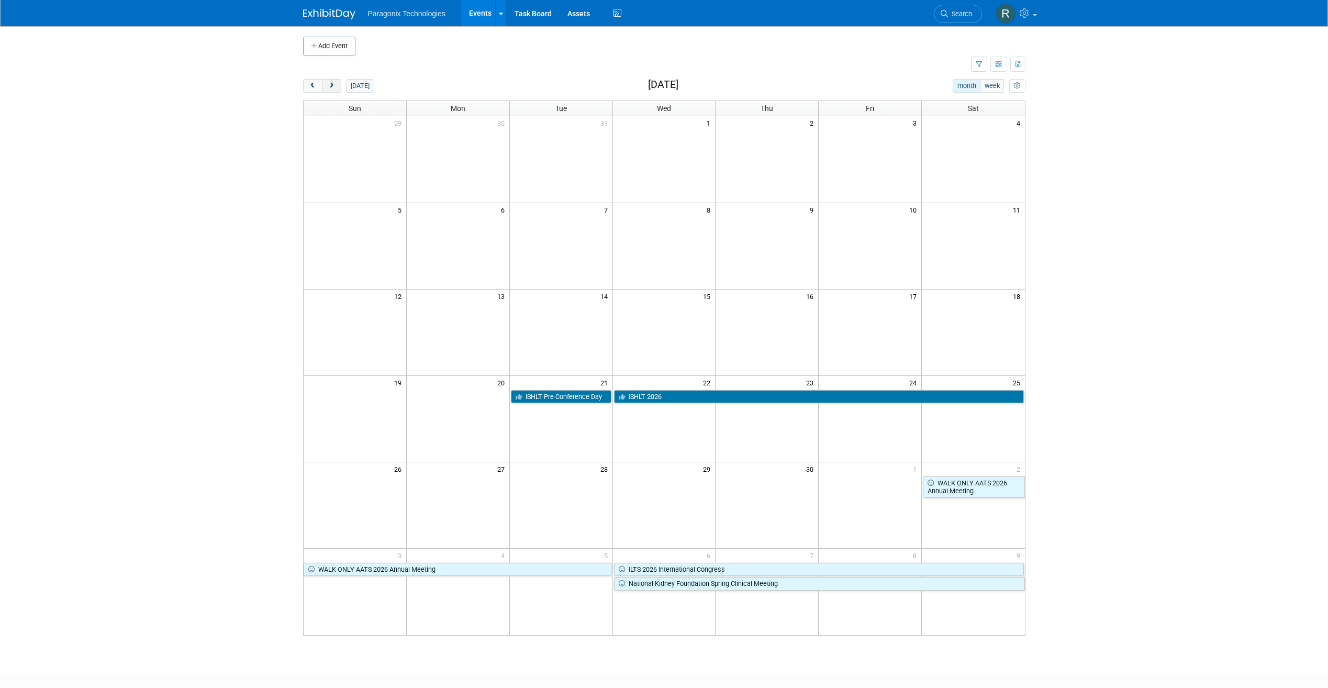
click at [330, 84] on span "next" at bounding box center [332, 86] width 8 height 7
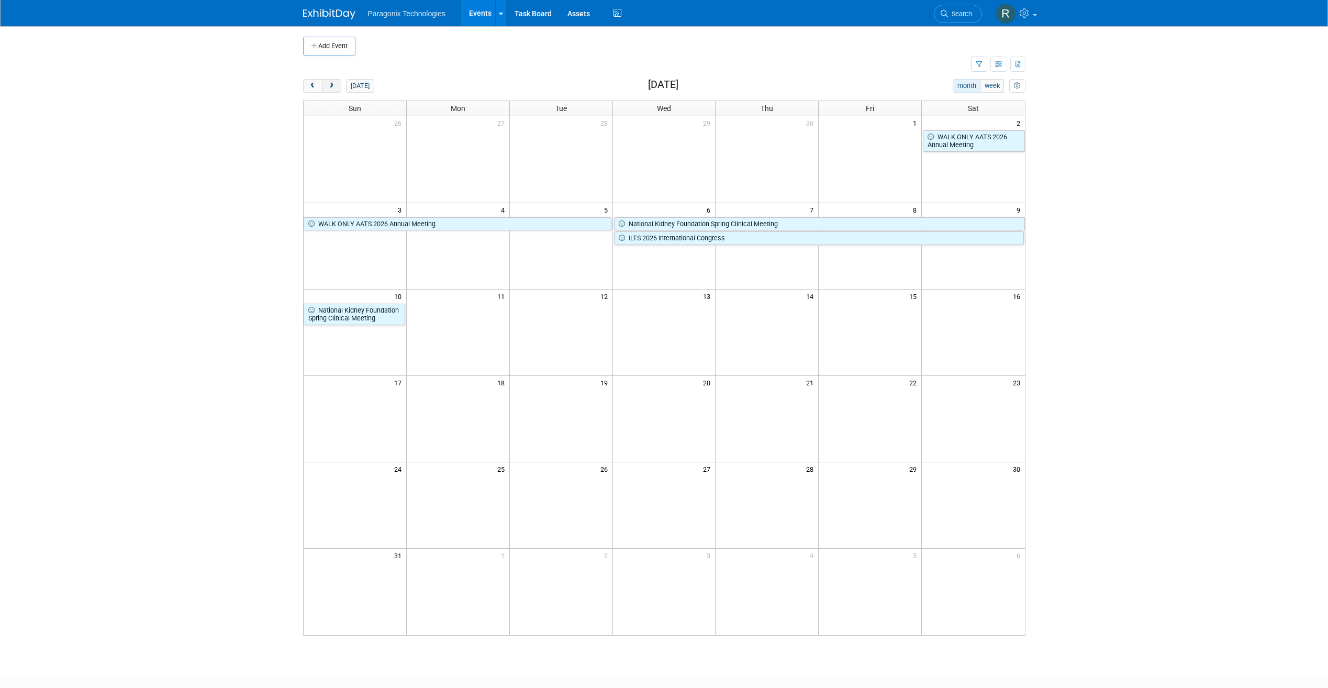
click at [335, 86] on span "next" at bounding box center [332, 86] width 8 height 7
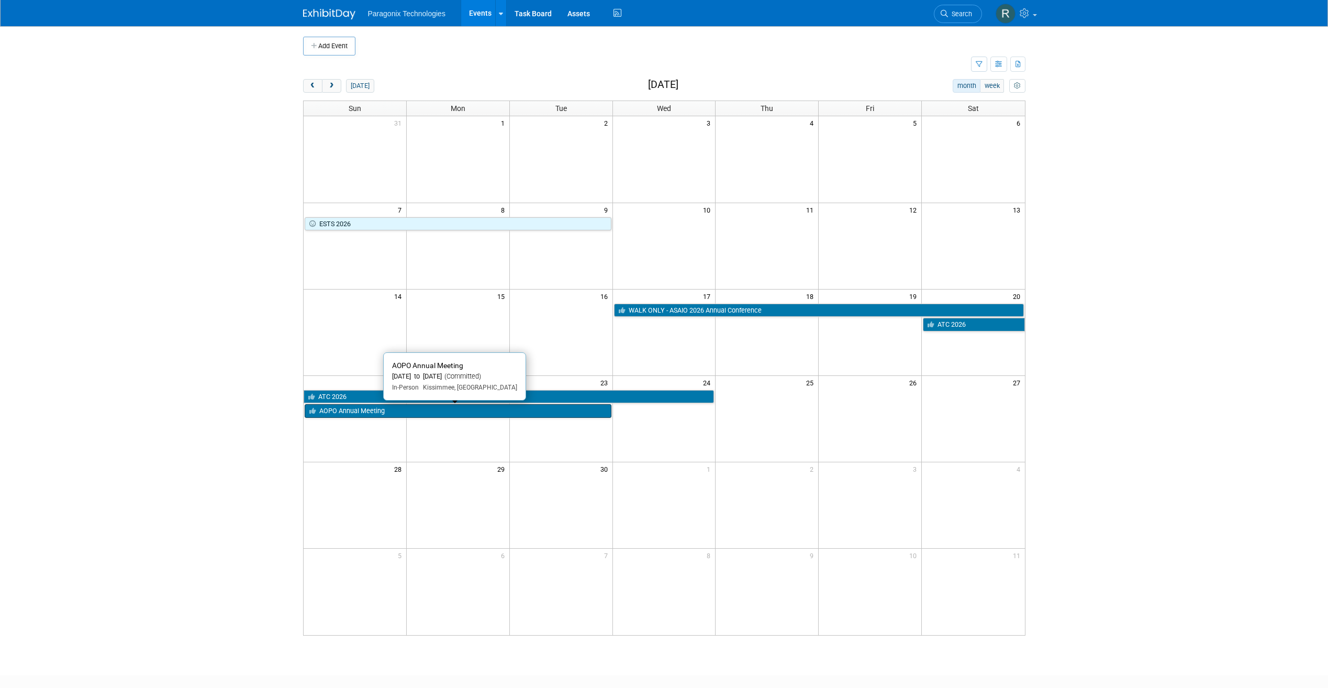
click at [416, 413] on link "AOPO Annual Meeting" at bounding box center [458, 411] width 307 height 14
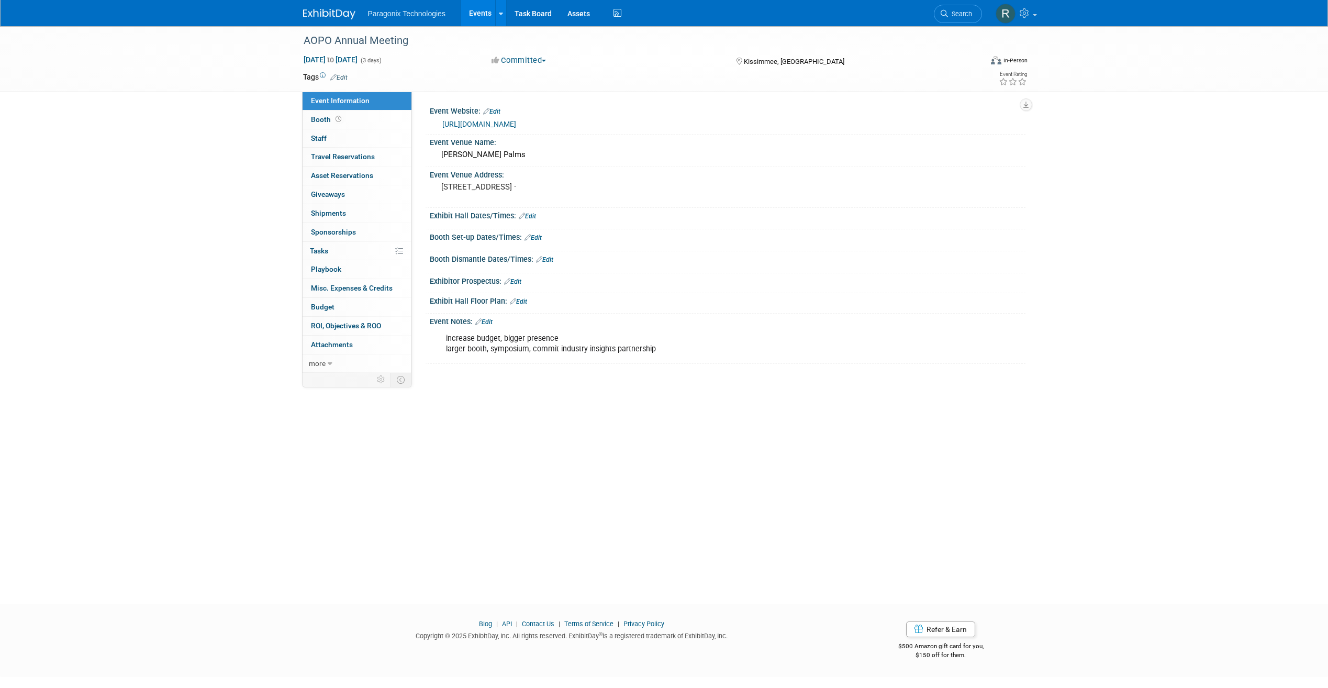
click at [472, 124] on link "https://aopo.org/annual-meeting/" at bounding box center [479, 124] width 74 height 8
click at [482, 17] on link "Events" at bounding box center [480, 13] width 38 height 26
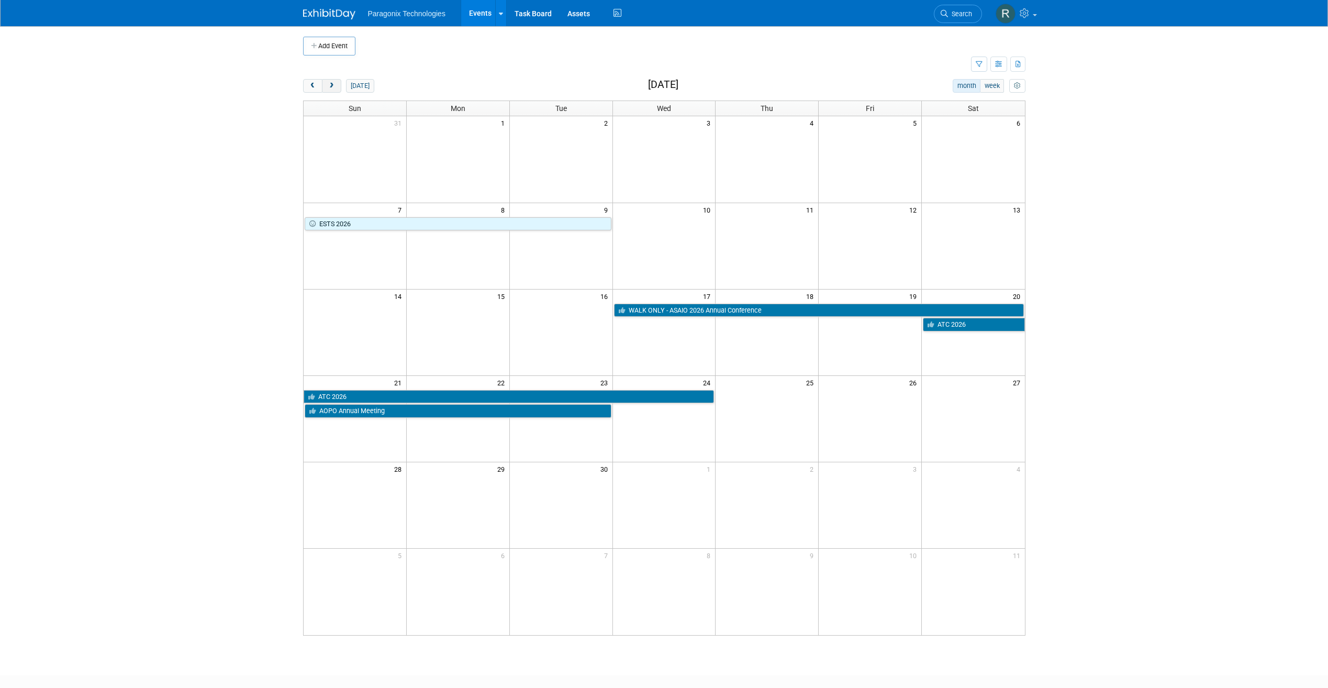
click at [333, 89] on span "next" at bounding box center [332, 86] width 8 height 7
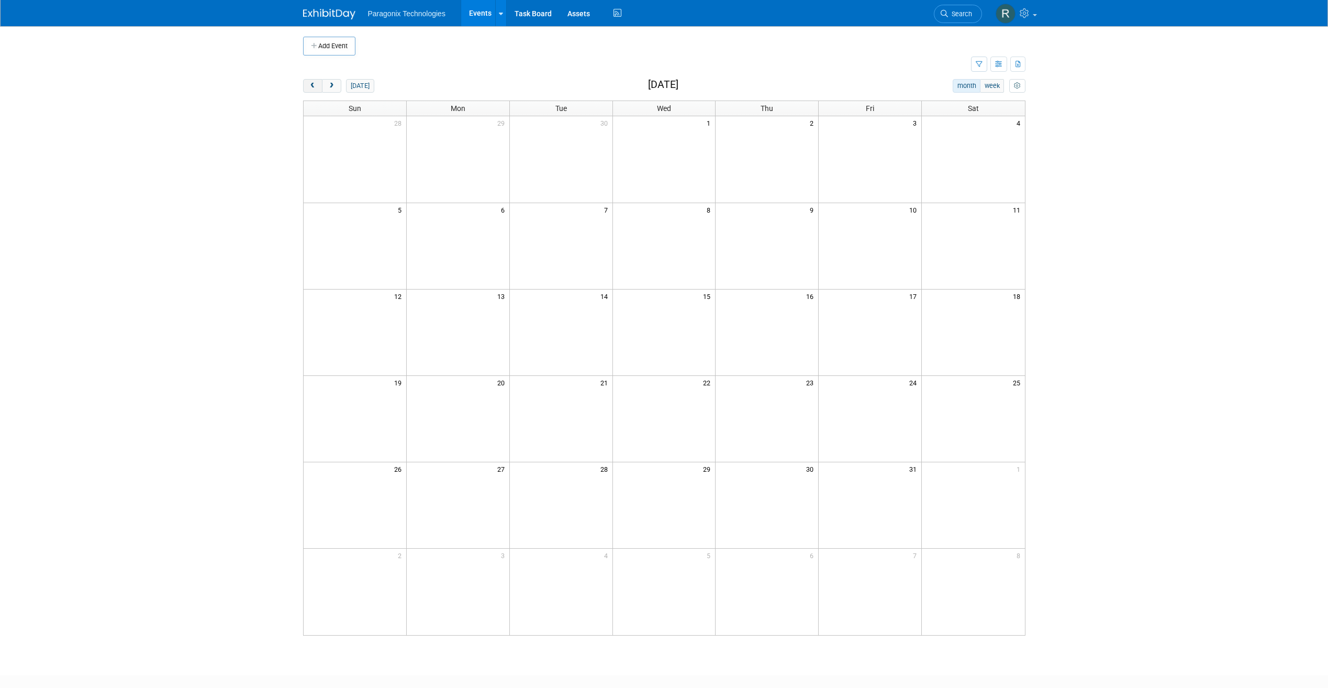
click at [310, 89] on span "prev" at bounding box center [313, 86] width 8 height 7
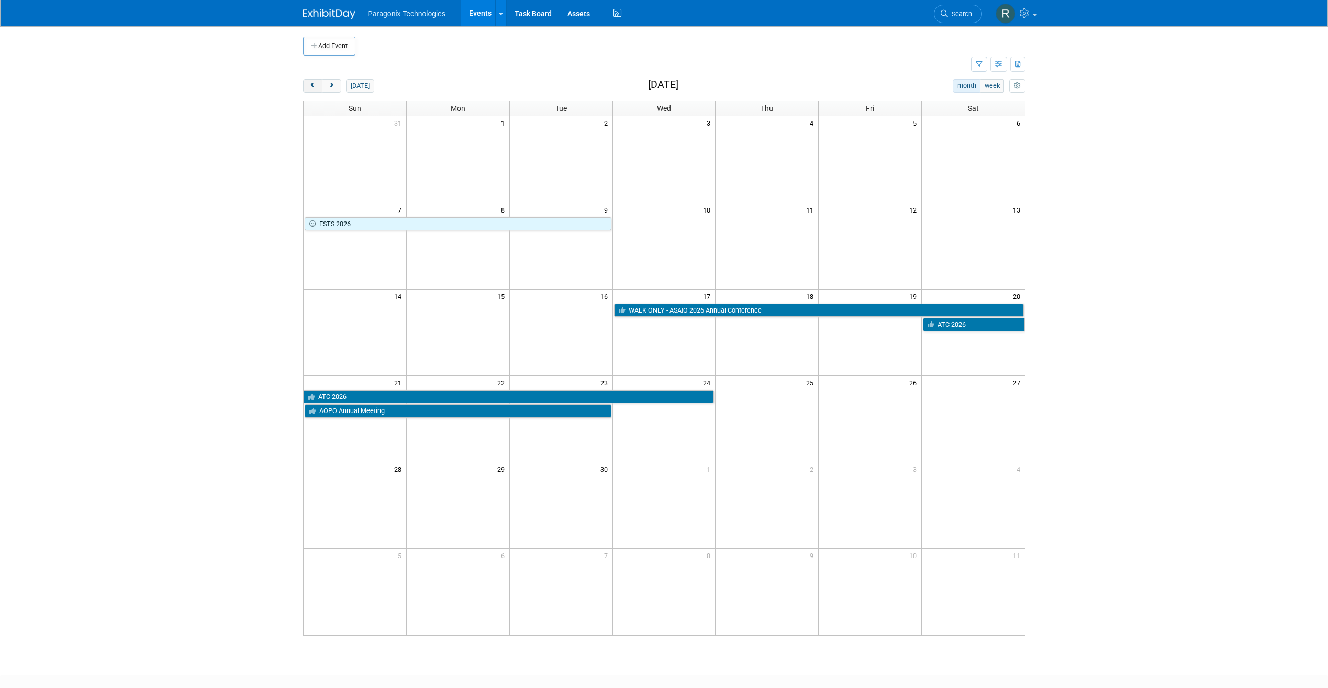
click at [310, 89] on span "prev" at bounding box center [313, 86] width 8 height 7
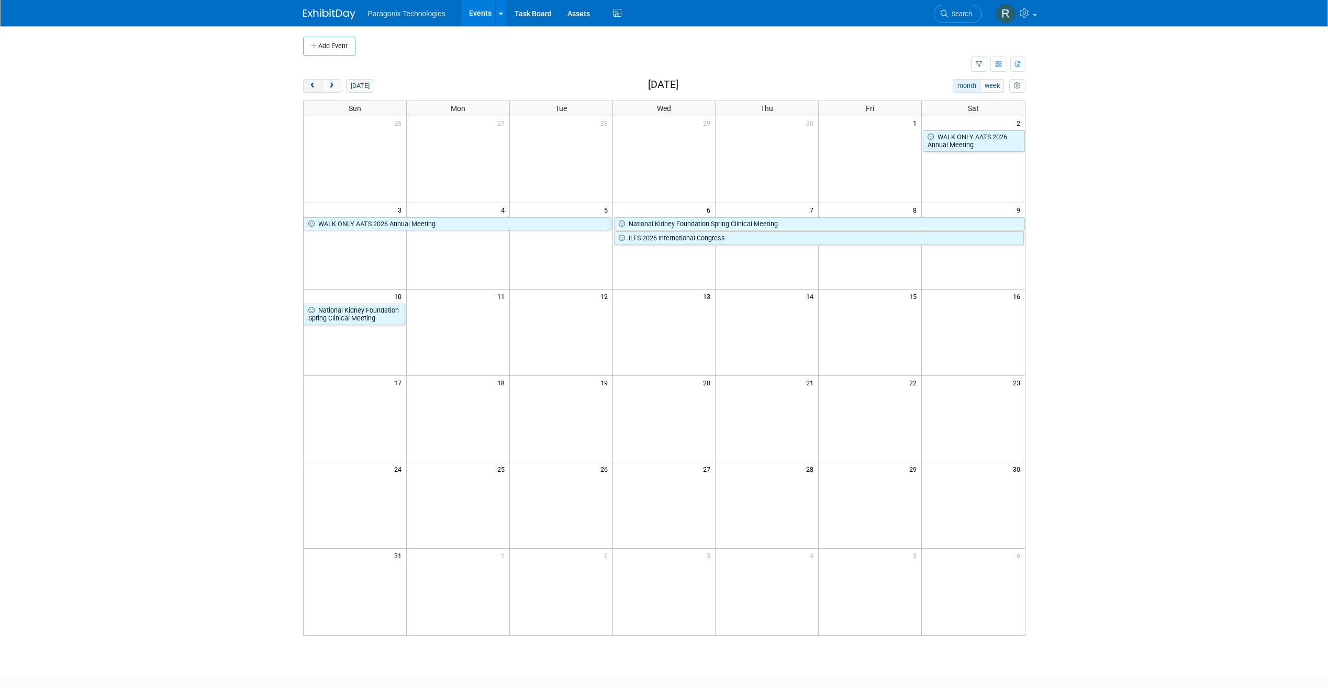
click at [310, 89] on span "prev" at bounding box center [313, 86] width 8 height 7
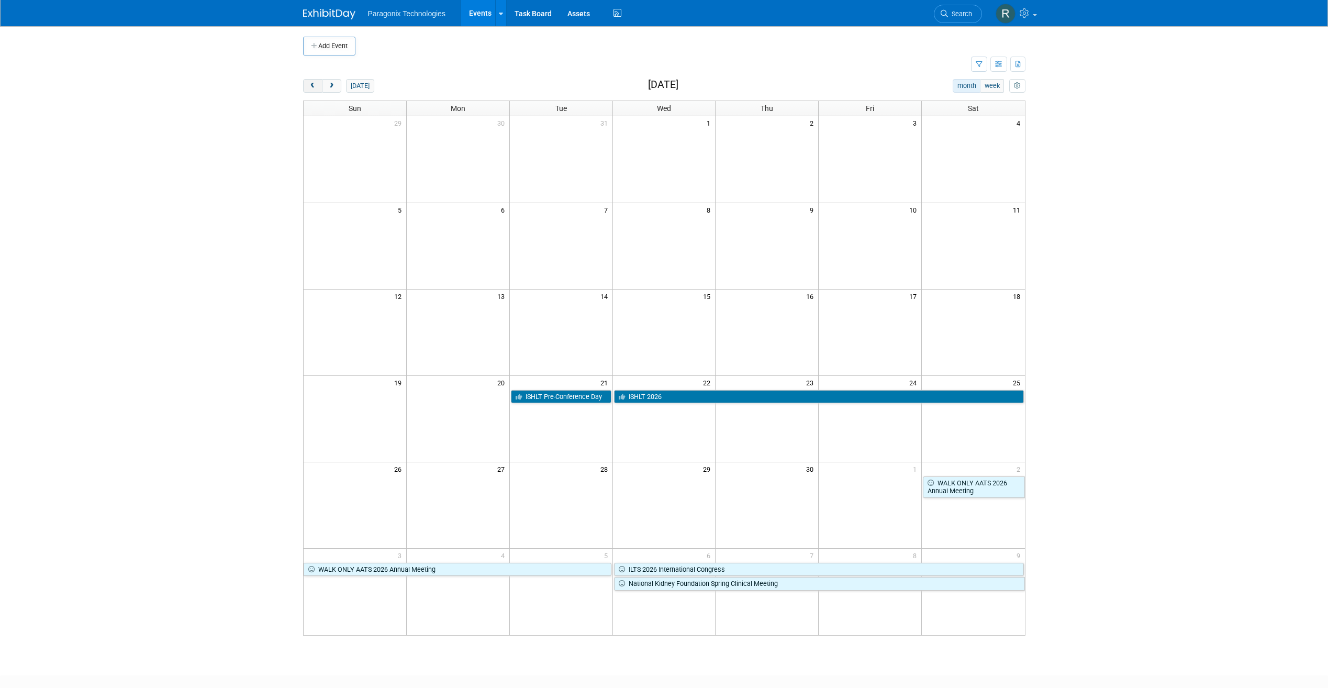
click at [310, 89] on span "prev" at bounding box center [313, 86] width 8 height 7
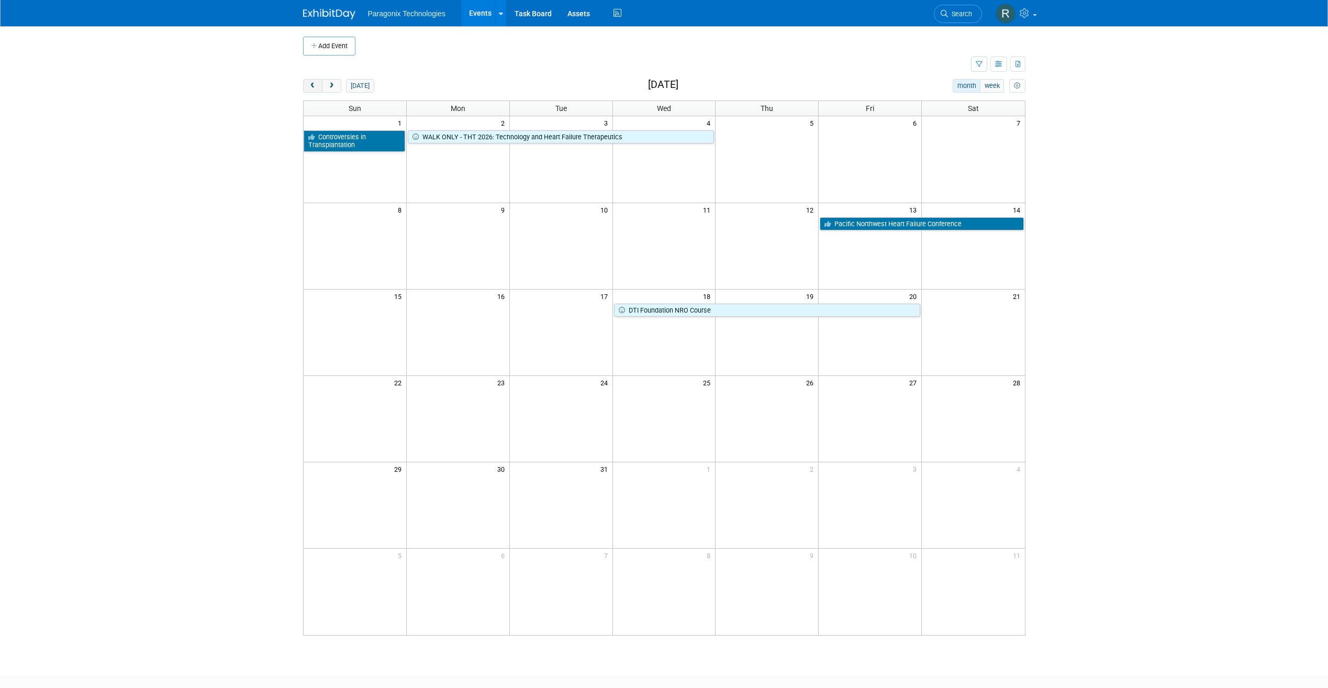
click at [310, 89] on span "prev" at bounding box center [313, 86] width 8 height 7
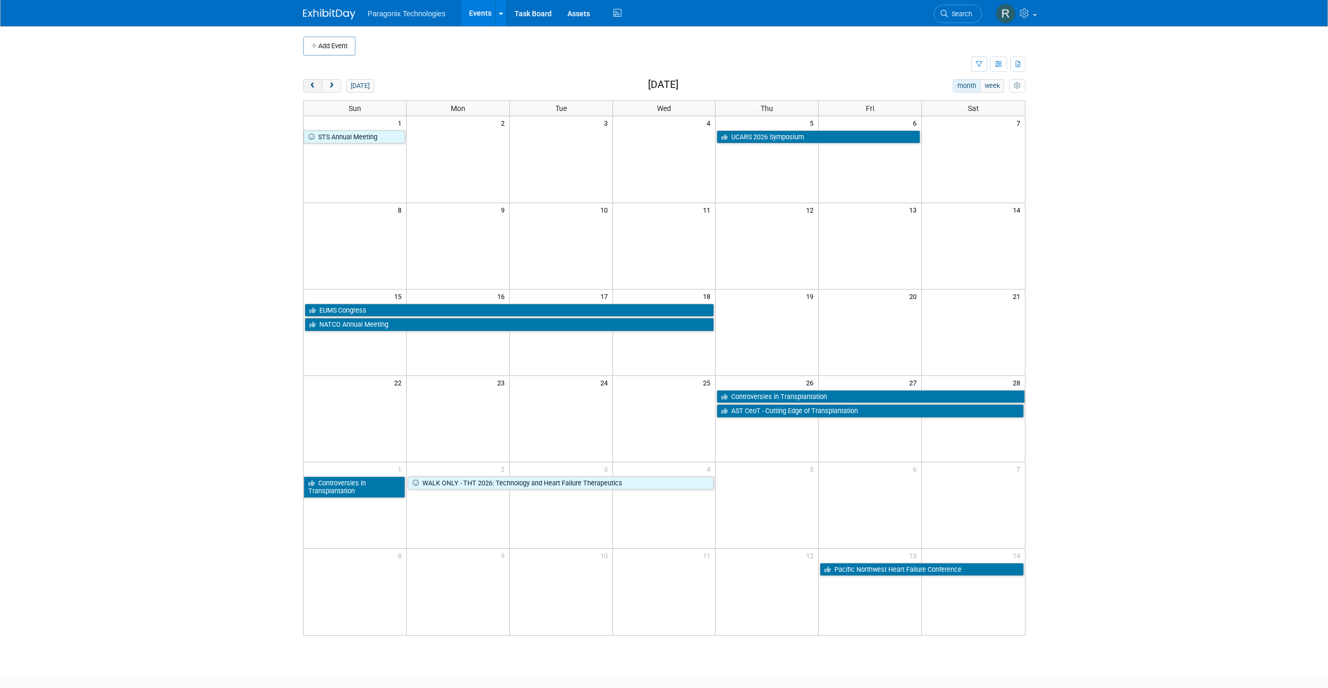
click at [310, 89] on span "prev" at bounding box center [313, 86] width 8 height 7
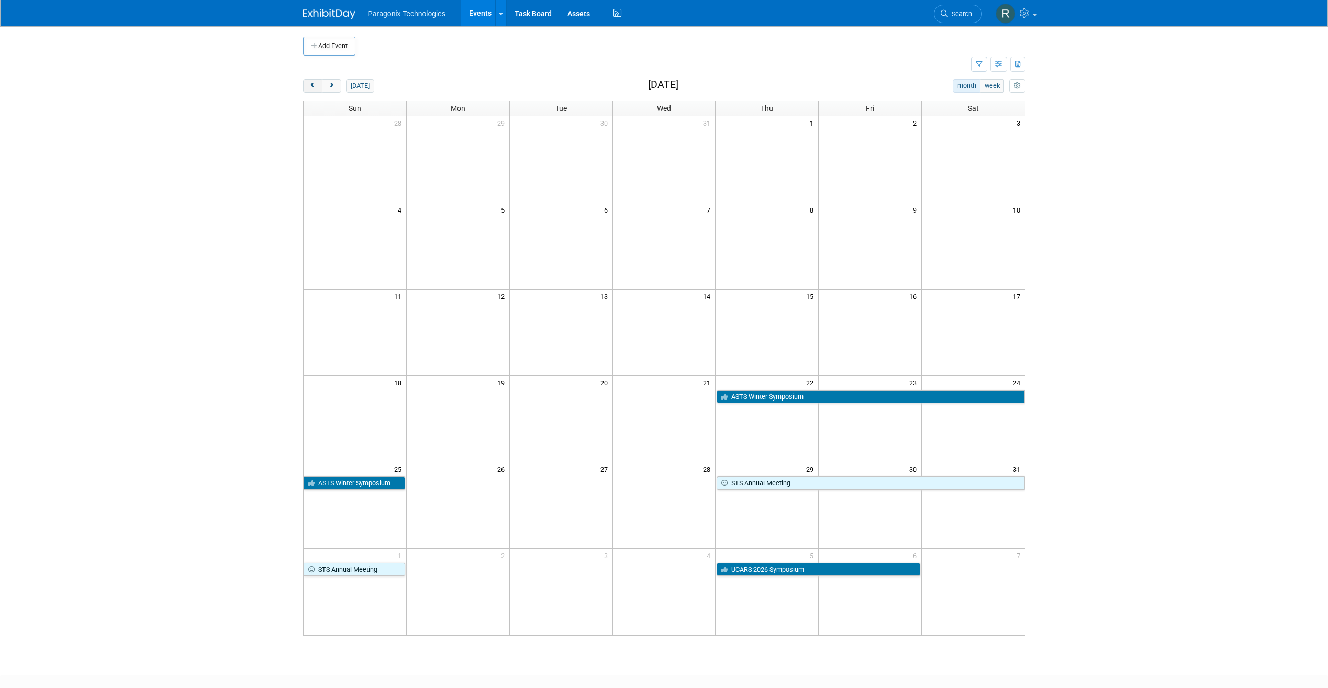
click at [310, 89] on span "prev" at bounding box center [313, 86] width 8 height 7
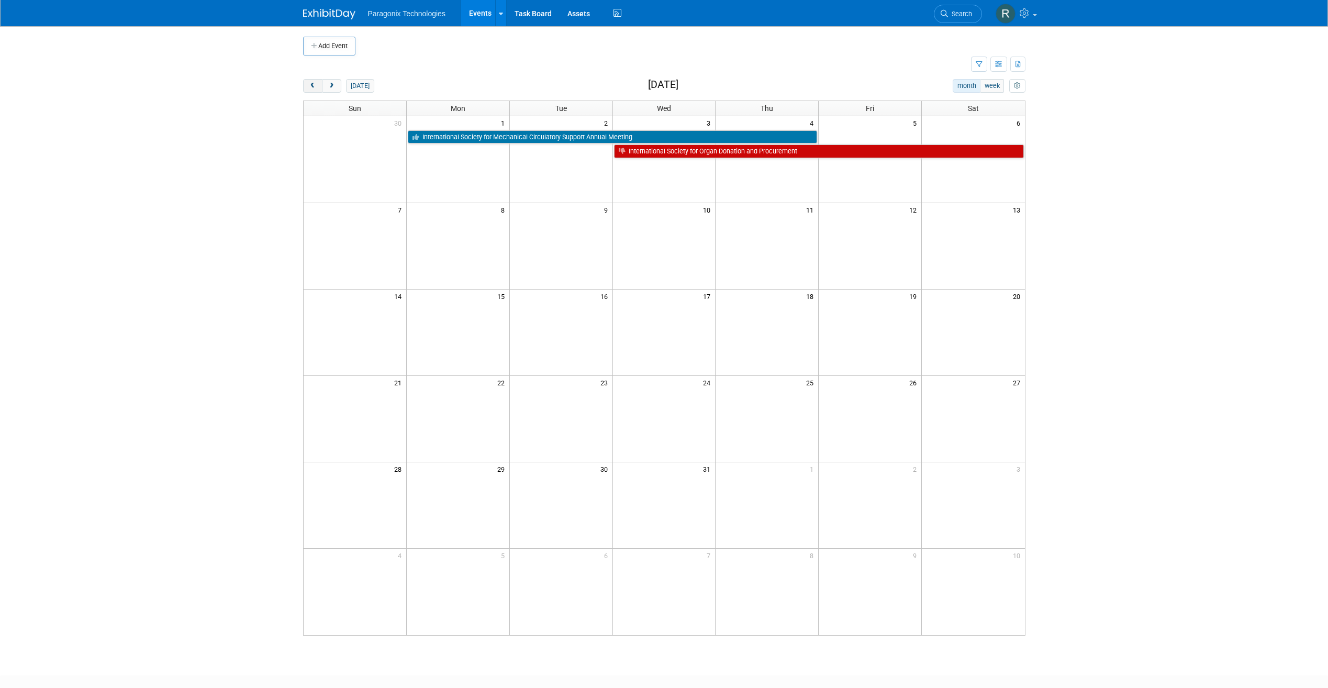
click at [310, 89] on span "prev" at bounding box center [313, 86] width 8 height 7
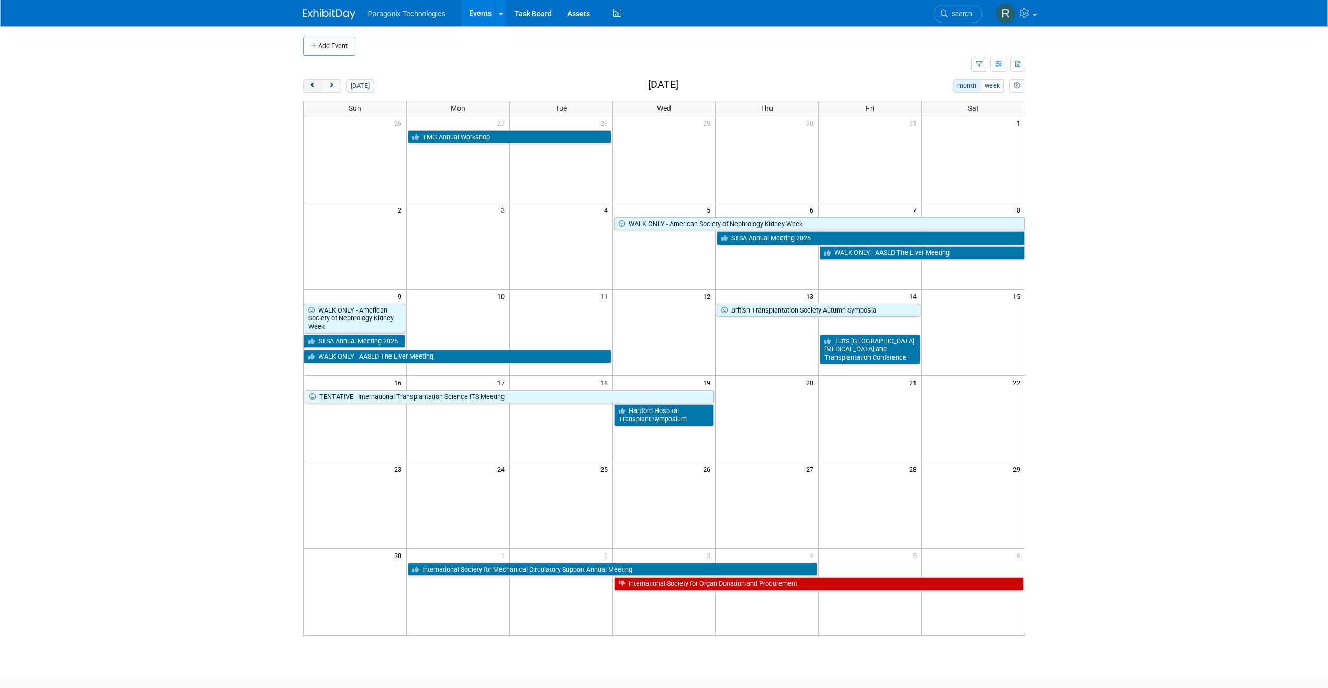
click at [310, 89] on span "prev" at bounding box center [313, 86] width 8 height 7
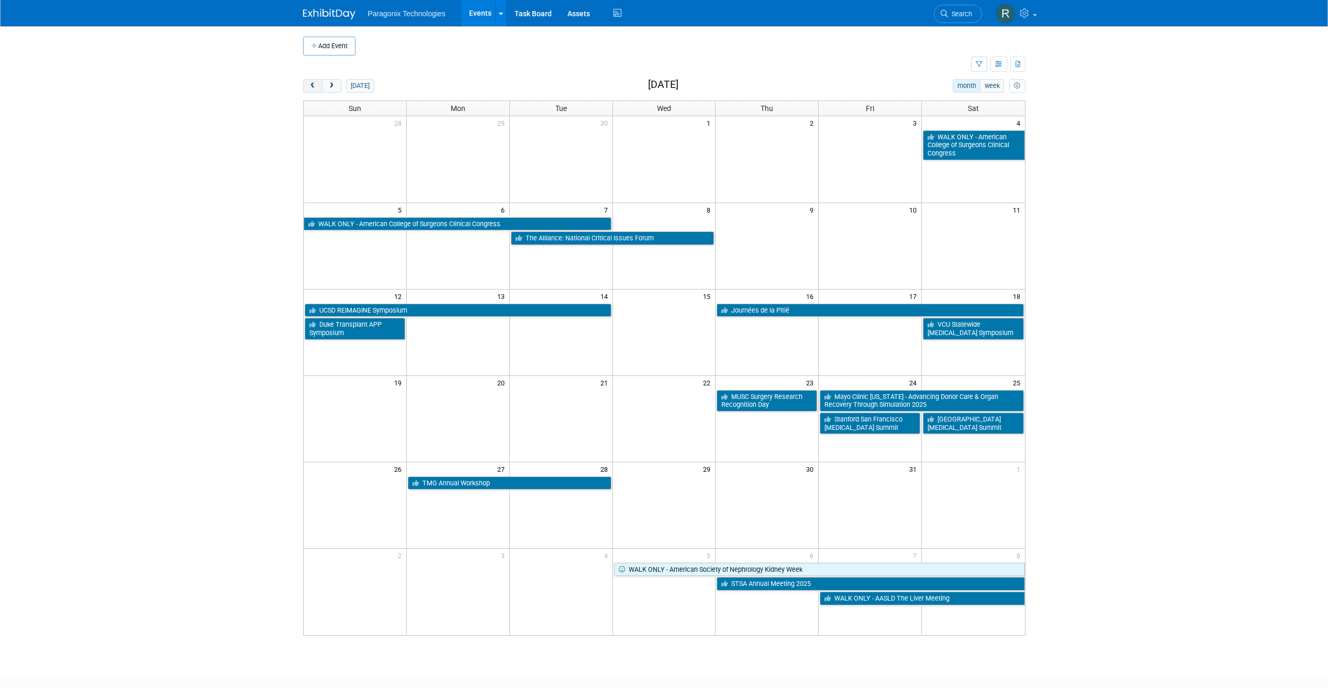
click at [310, 89] on span "prev" at bounding box center [313, 86] width 8 height 7
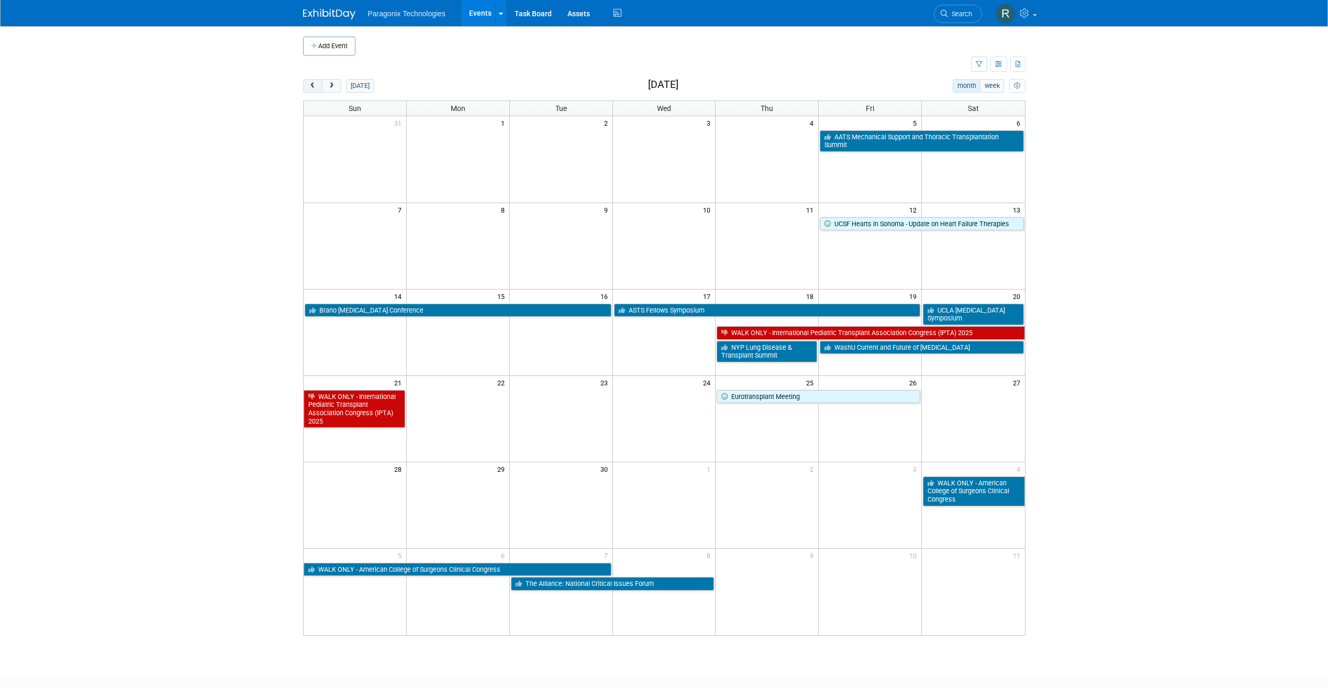
click at [310, 89] on span "prev" at bounding box center [313, 86] width 8 height 7
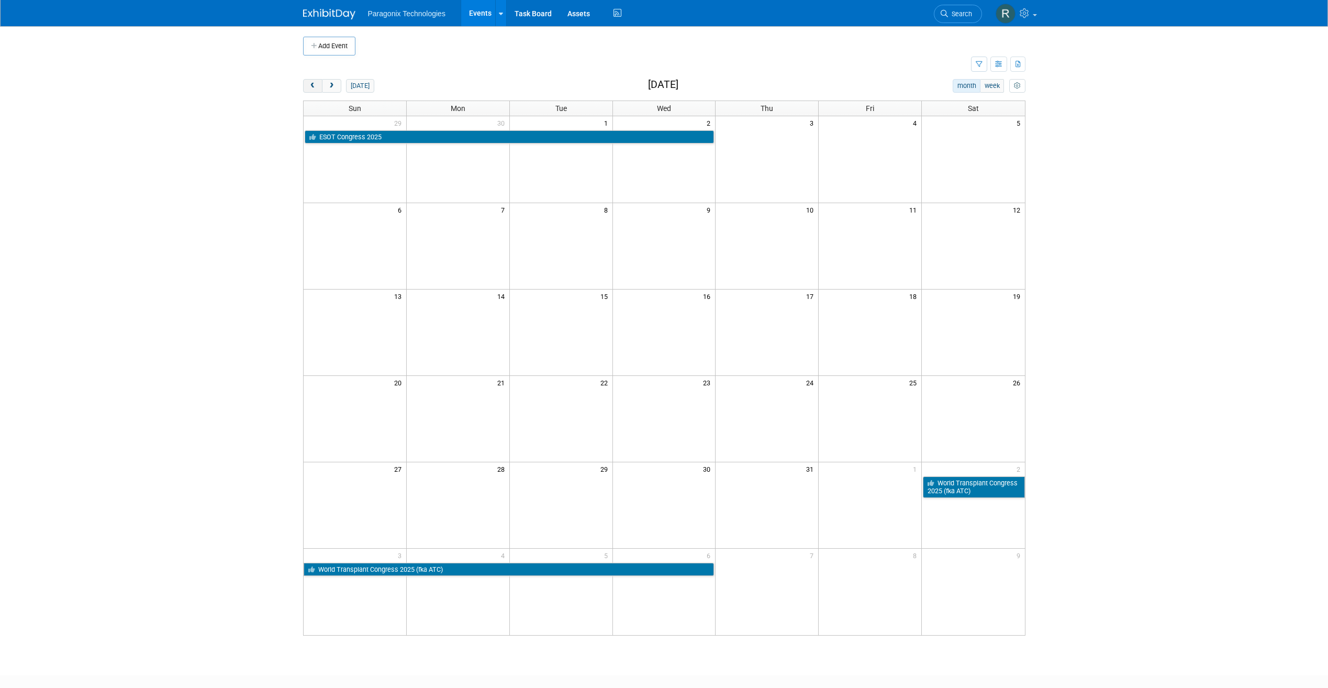
click at [310, 89] on span "prev" at bounding box center [313, 86] width 8 height 7
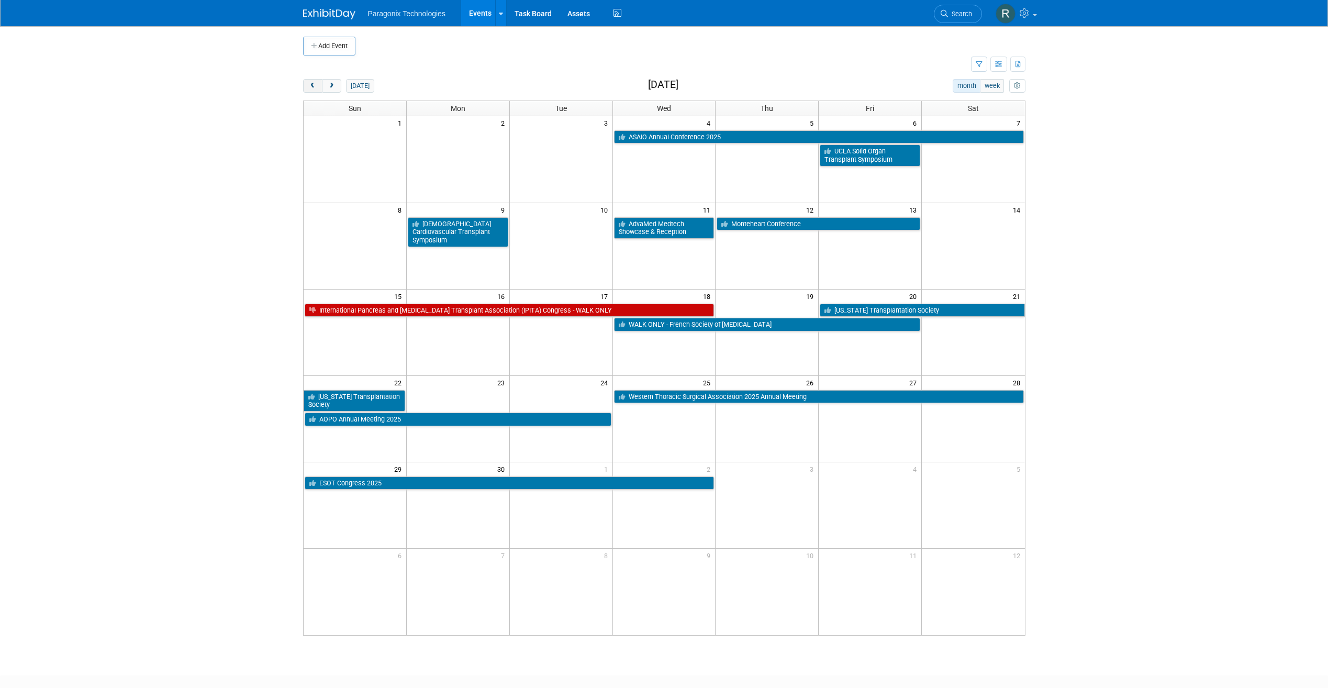
click at [310, 89] on span "prev" at bounding box center [313, 86] width 8 height 7
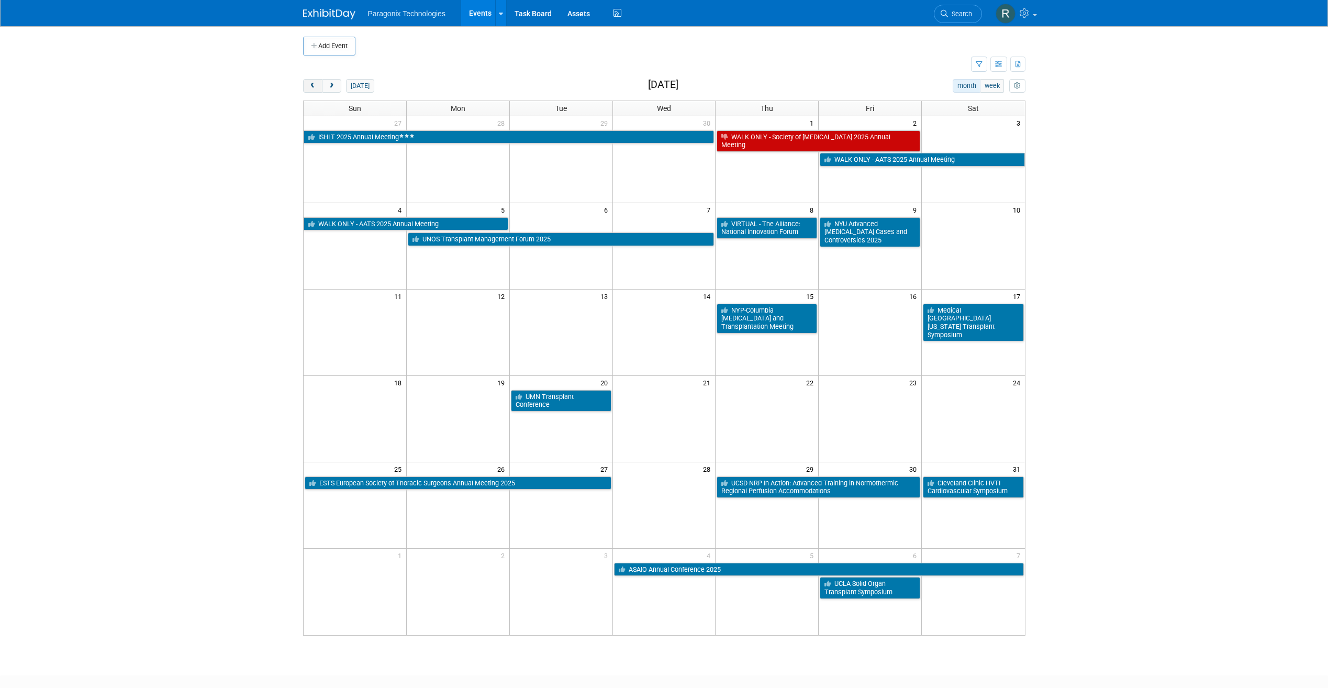
click at [310, 89] on span "prev" at bounding box center [313, 86] width 8 height 7
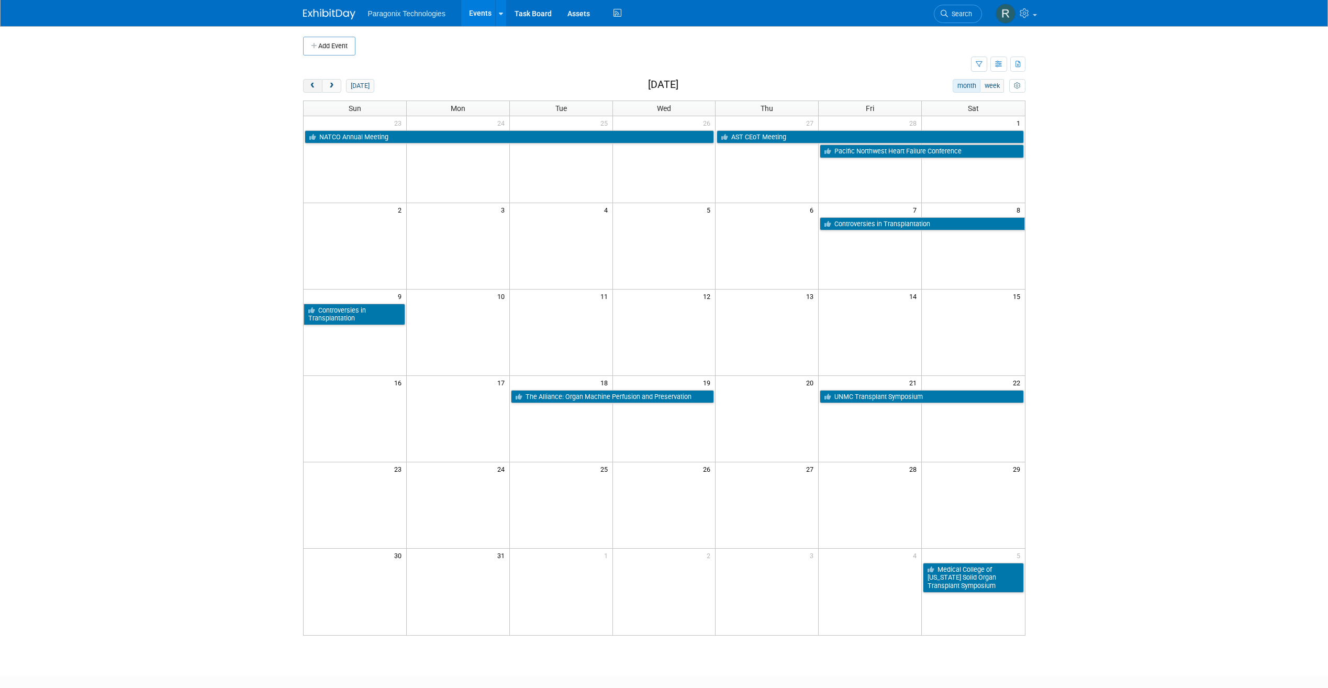
click at [310, 89] on span "prev" at bounding box center [313, 86] width 8 height 7
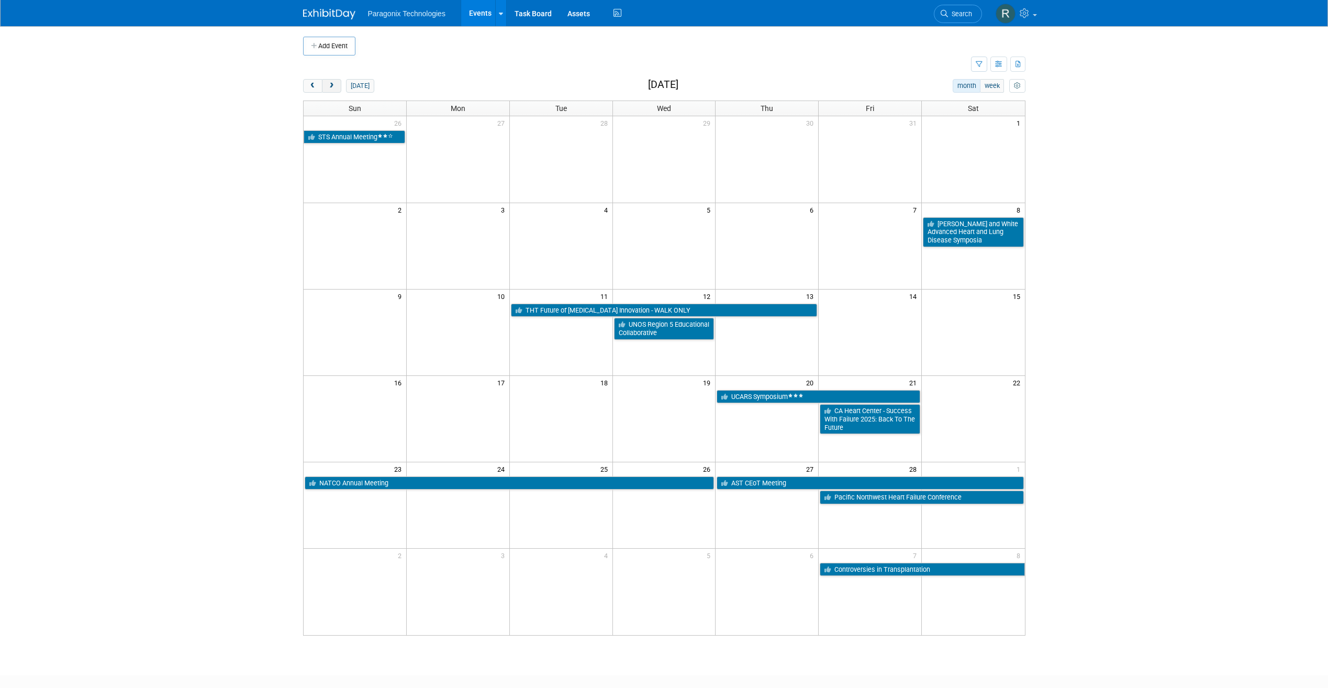
click at [327, 89] on button "next" at bounding box center [331, 86] width 19 height 14
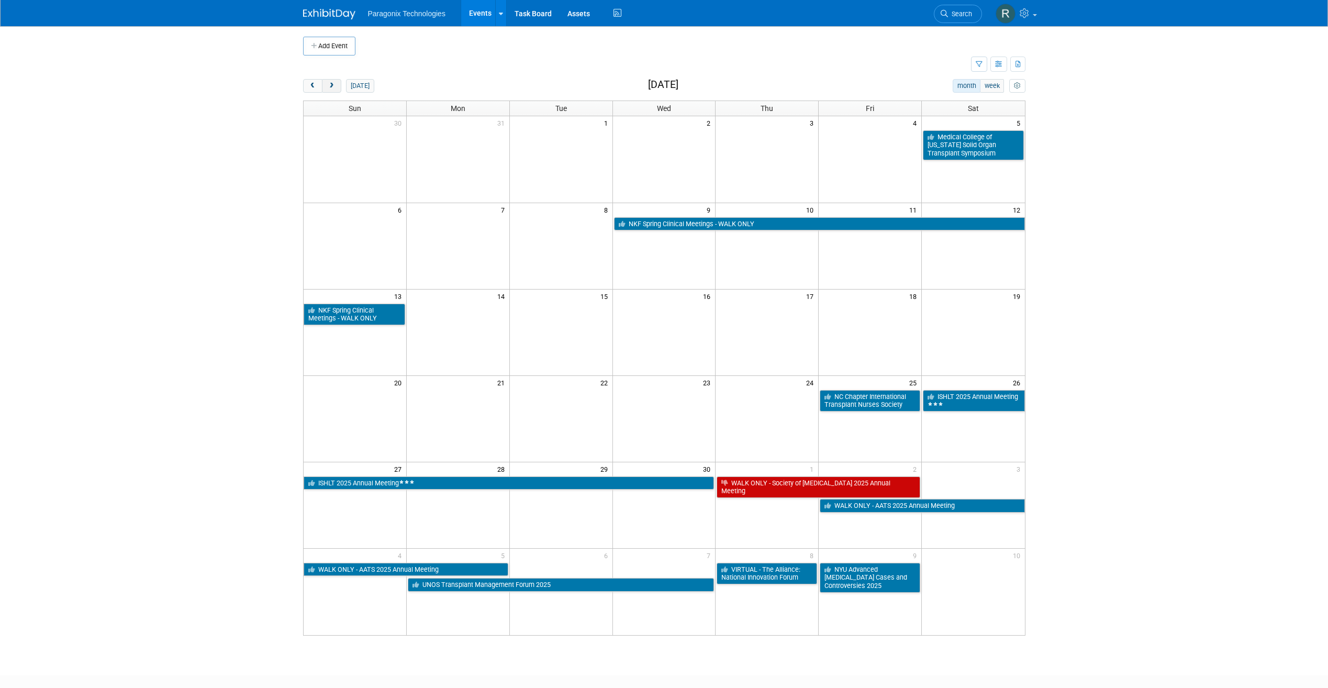
click at [327, 89] on button "next" at bounding box center [331, 86] width 19 height 14
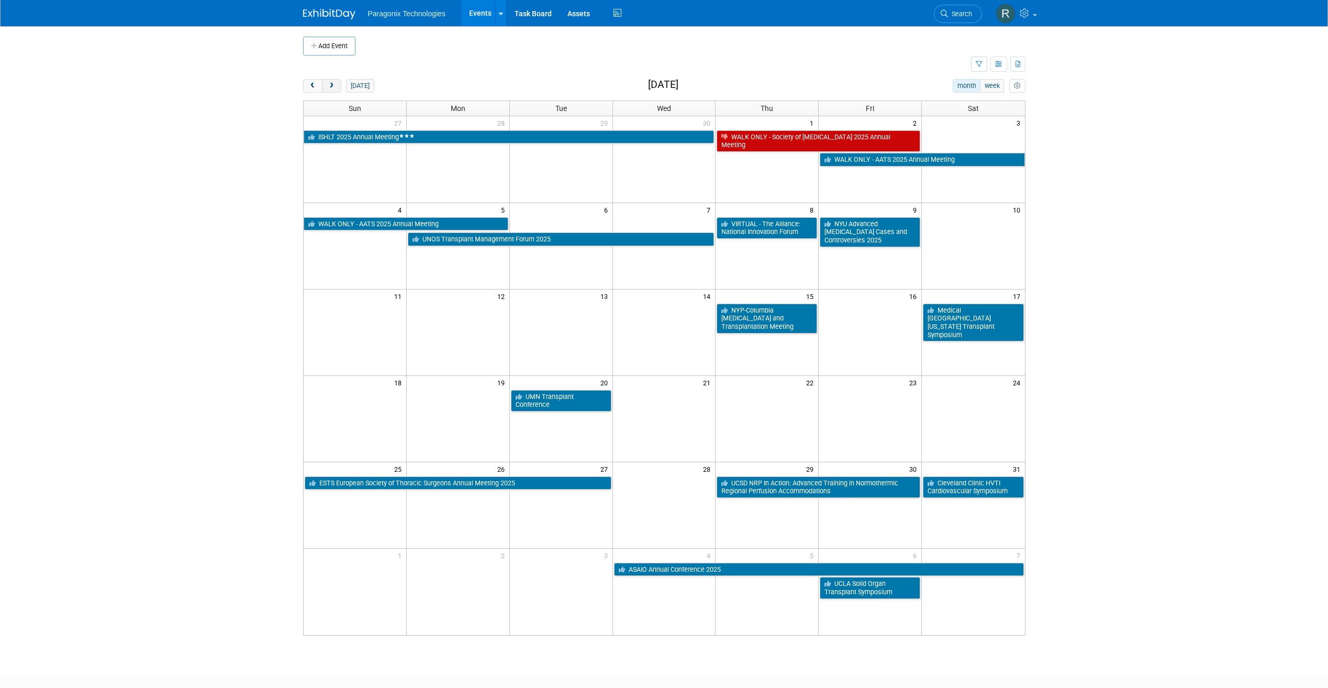
click at [327, 89] on button "next" at bounding box center [331, 86] width 19 height 14
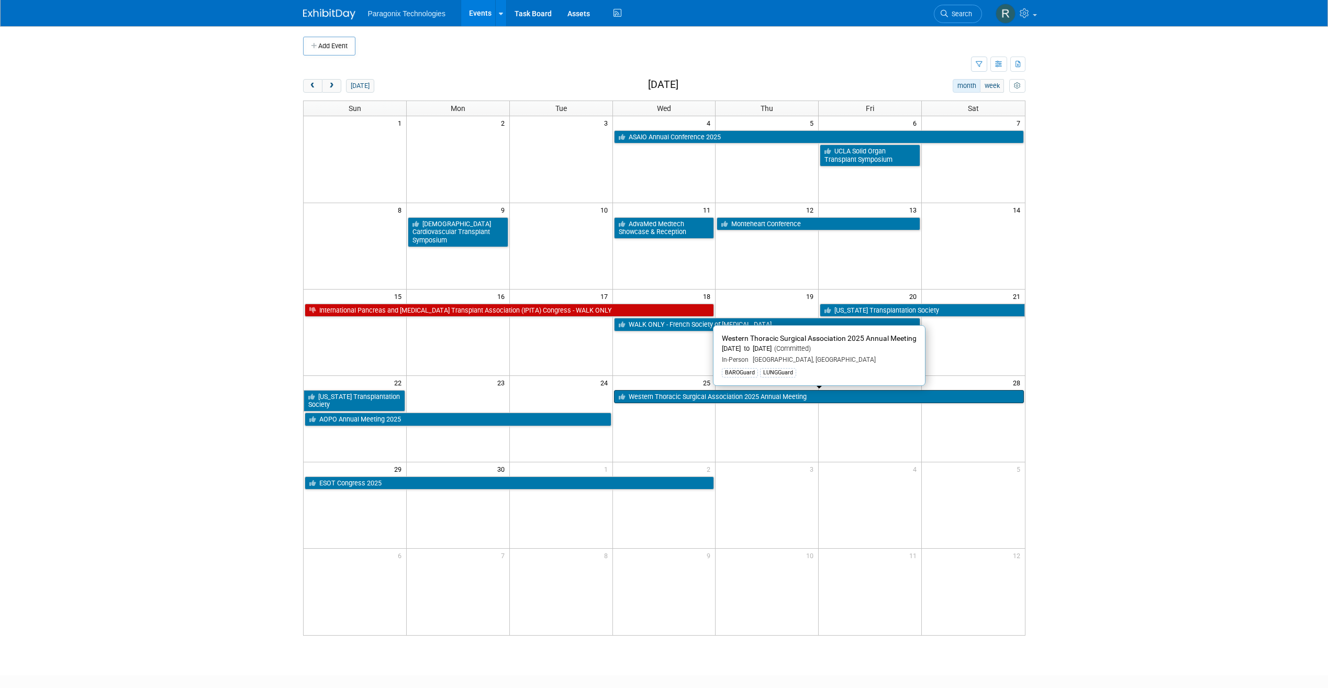
click at [683, 393] on link "Western Thoracic Surgical Association 2025 Annual Meeting" at bounding box center [819, 397] width 410 height 14
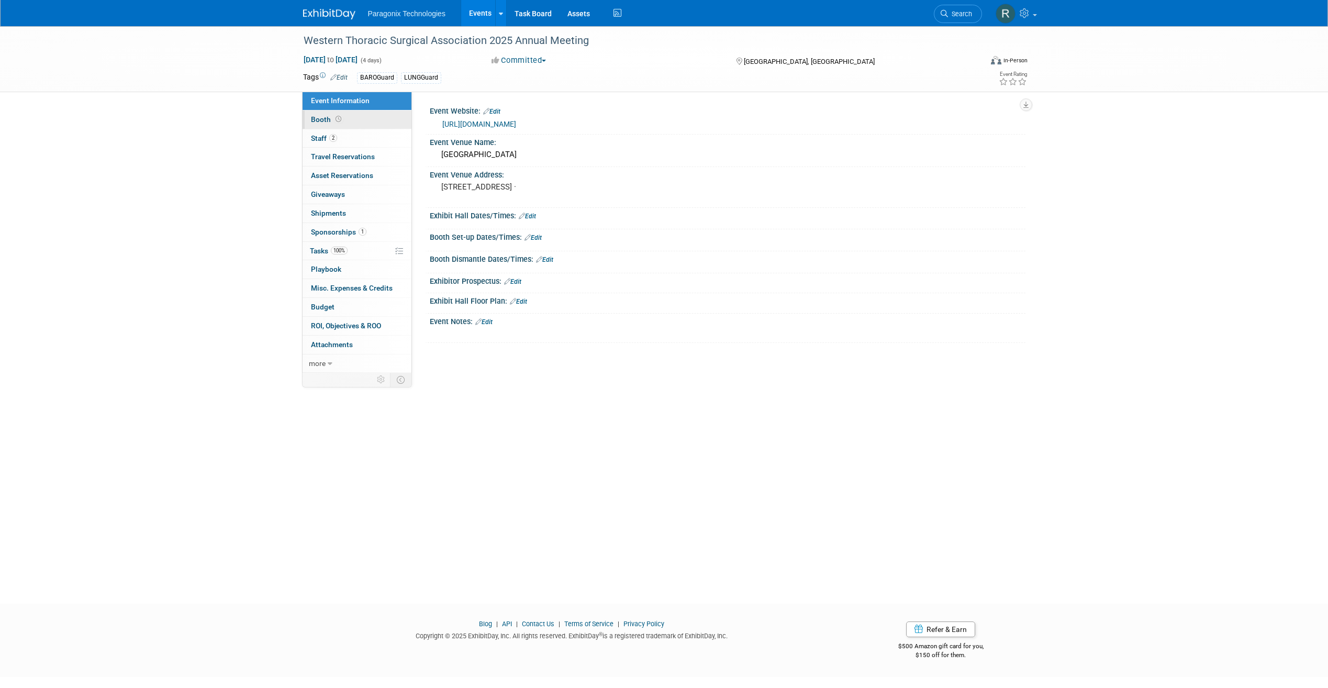
click at [374, 115] on link "Booth" at bounding box center [357, 119] width 109 height 18
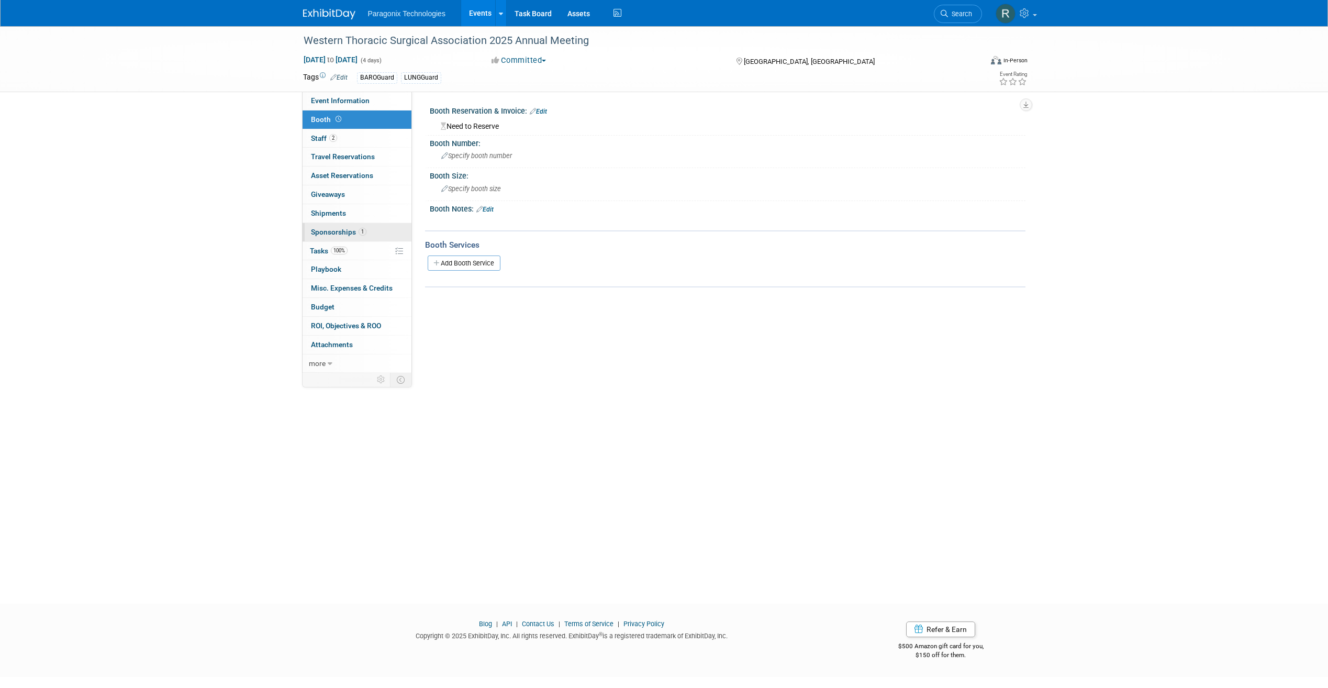
click at [356, 231] on span "Sponsorships 1" at bounding box center [338, 232] width 55 height 8
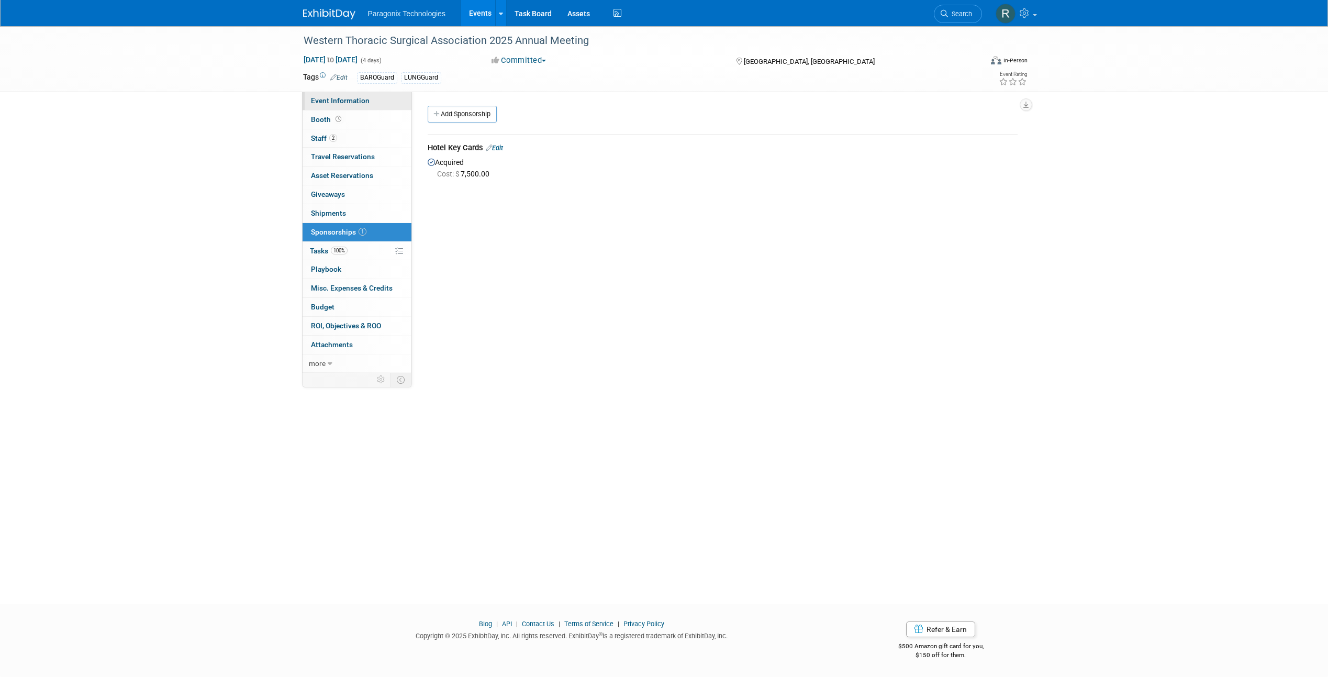
click at [361, 101] on span "Event Information" at bounding box center [340, 100] width 59 height 8
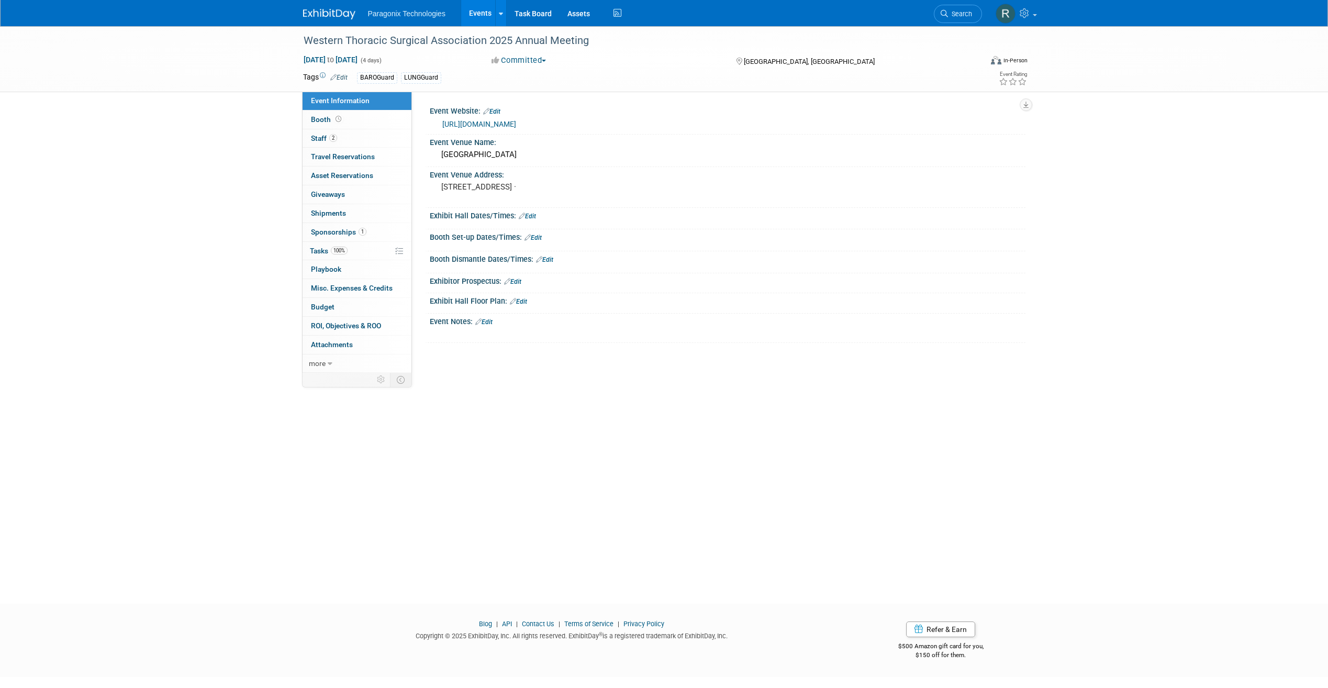
click at [486, 11] on link "Events" at bounding box center [480, 13] width 38 height 26
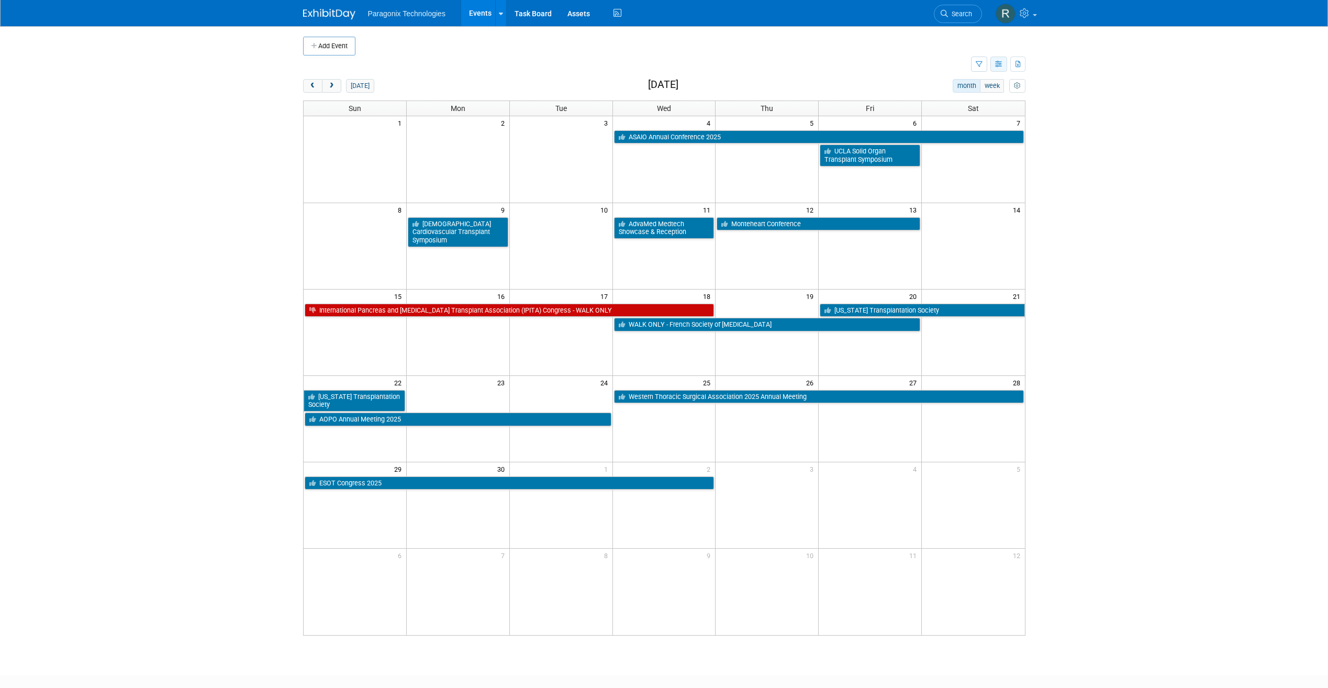
click at [998, 66] on icon "button" at bounding box center [999, 64] width 8 height 7
click at [979, 94] on link "List View" at bounding box center [955, 100] width 88 height 15
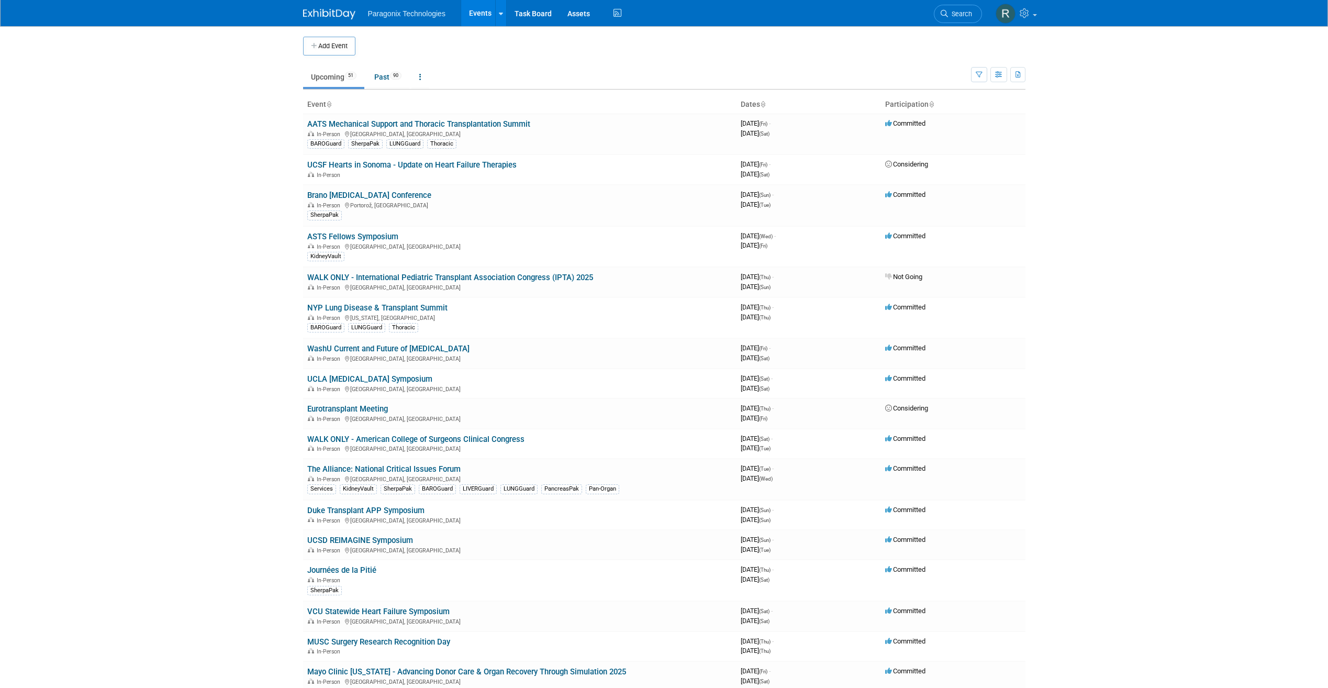
click at [329, 109] on th "Event" at bounding box center [519, 105] width 433 height 18
click at [328, 105] on icon at bounding box center [328, 105] width 5 height 7
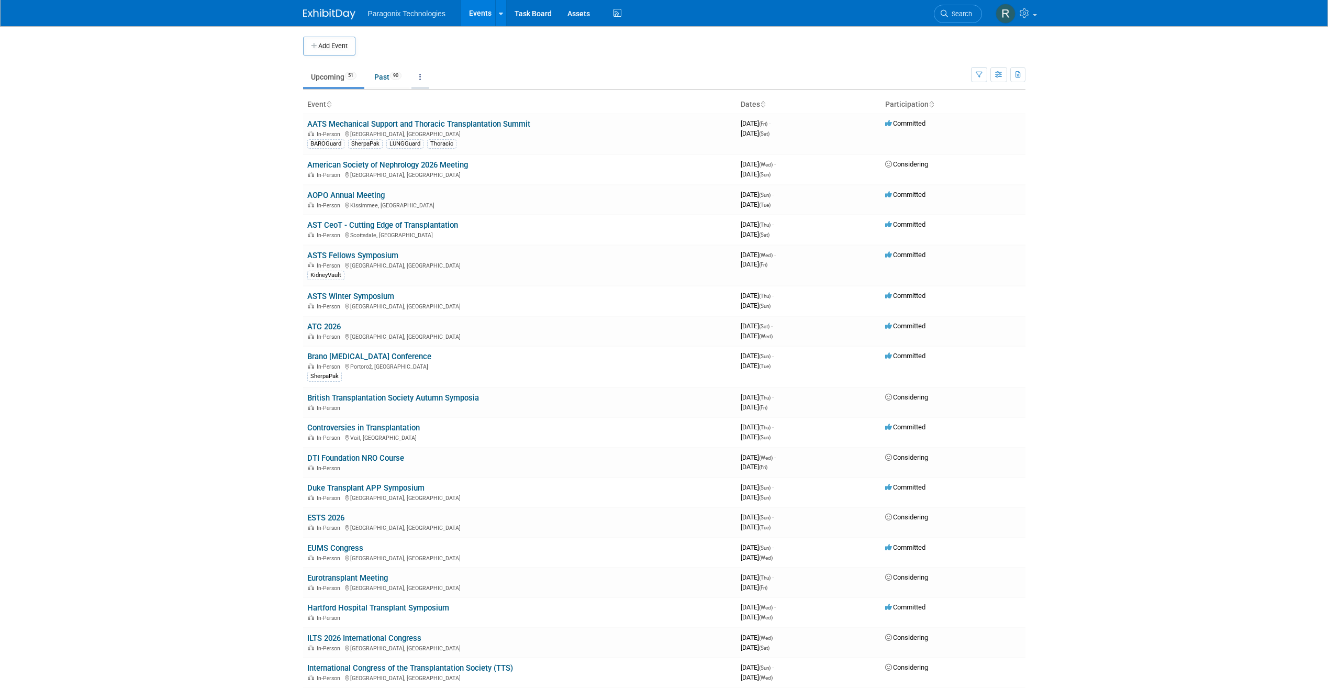
click at [429, 75] on link at bounding box center [421, 77] width 18 height 20
click at [443, 119] on link "Grouped Annually Events grouped by year" at bounding box center [453, 124] width 83 height 23
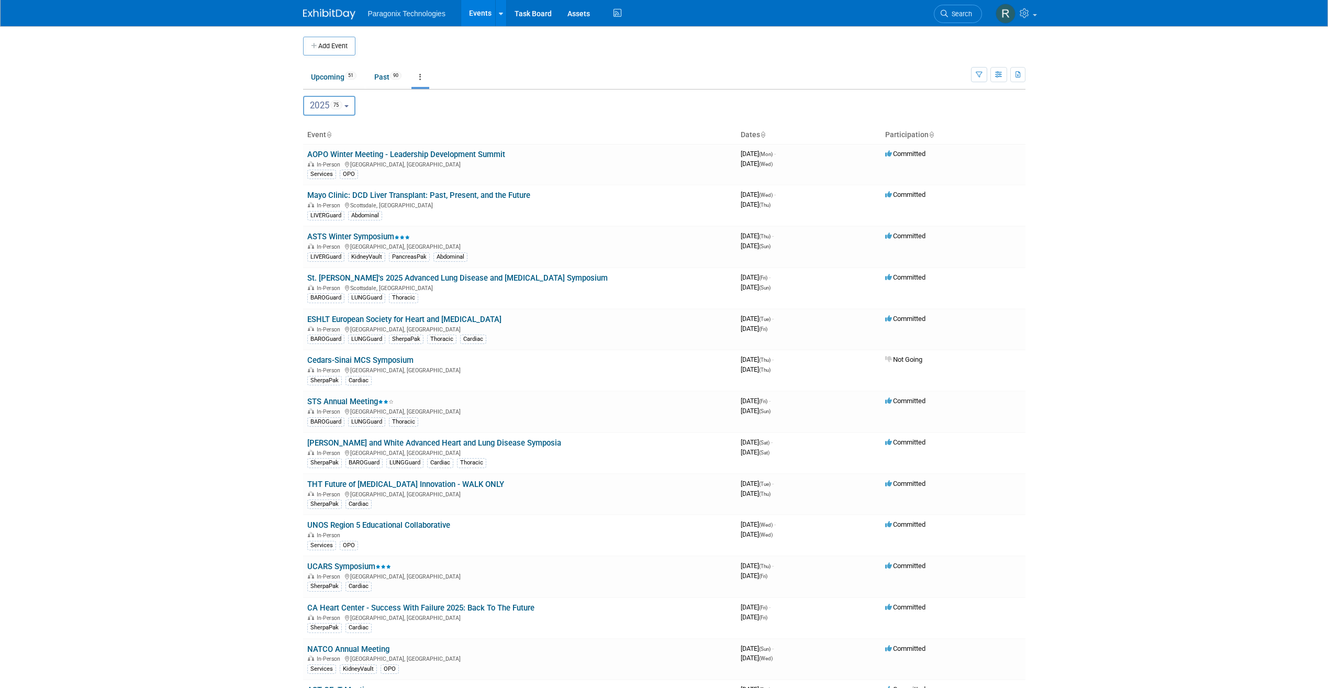
click at [356, 105] on button "2025 75" at bounding box center [329, 106] width 53 height 20
click at [332, 170] on label "2026 22" at bounding box center [331, 173] width 45 height 17
click at [312, 170] on input "2026 22" at bounding box center [308, 173] width 7 height 7
select select "2026"
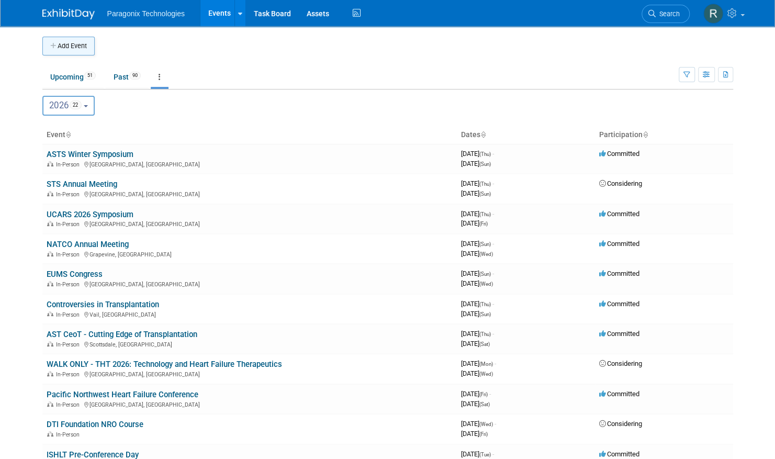
click at [60, 48] on button "Add Event" at bounding box center [68, 46] width 52 height 19
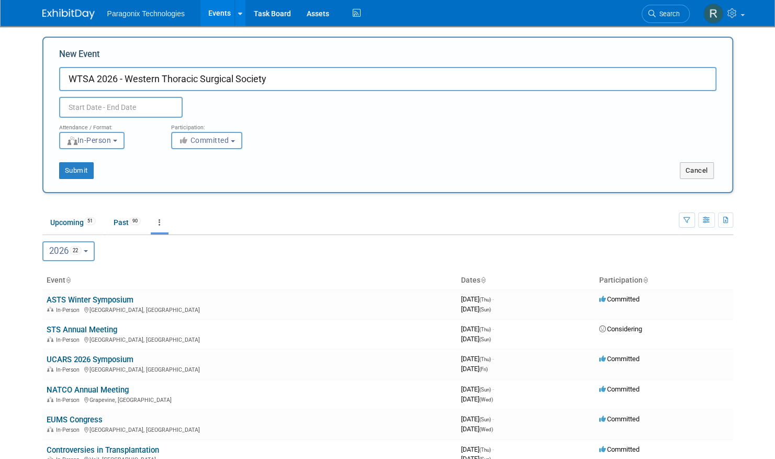
type input "WTSA 2026 - Western Thoracic Surgical Society"
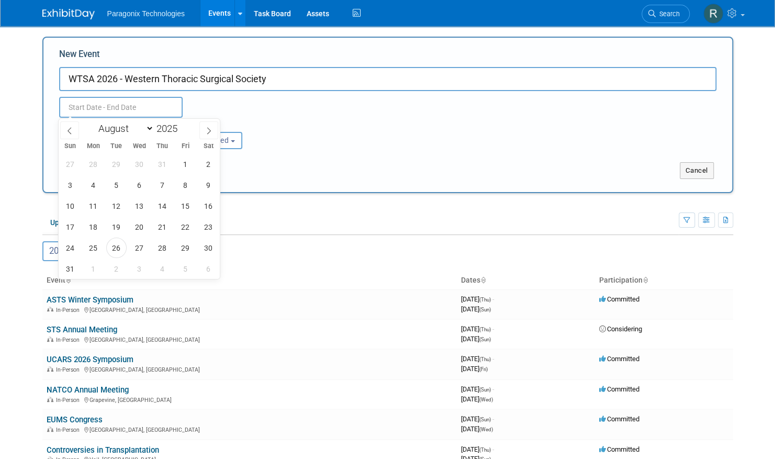
click at [145, 107] on input "text" at bounding box center [121, 107] width 124 height 21
click at [188, 129] on div "January February March April May June July August September October November De…" at bounding box center [139, 128] width 121 height 18
click at [177, 130] on input "2025" at bounding box center [169, 129] width 31 height 12
click at [182, 127] on span at bounding box center [181, 126] width 7 height 6
type input "2026"
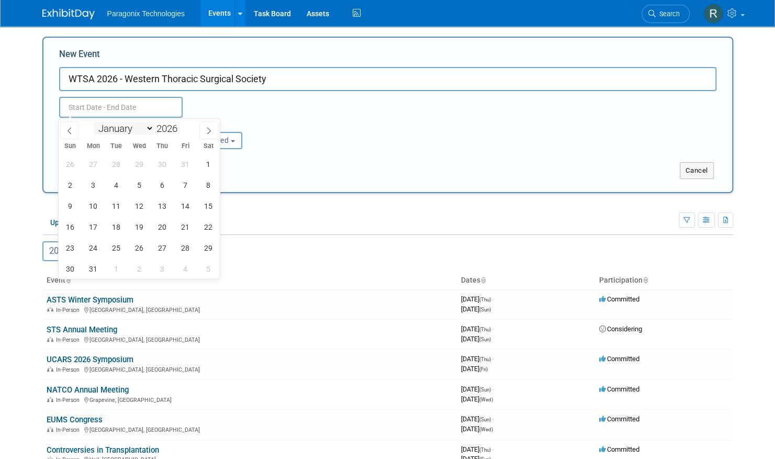
click at [146, 126] on select "January February March April May June July August September October November De…" at bounding box center [124, 128] width 60 height 13
select select "5"
click at [94, 122] on select "January February March April May June July August September October November De…" at bounding box center [124, 128] width 60 height 13
click at [136, 225] on span "24" at bounding box center [139, 227] width 20 height 20
click at [206, 227] on span "27" at bounding box center [208, 227] width 20 height 20
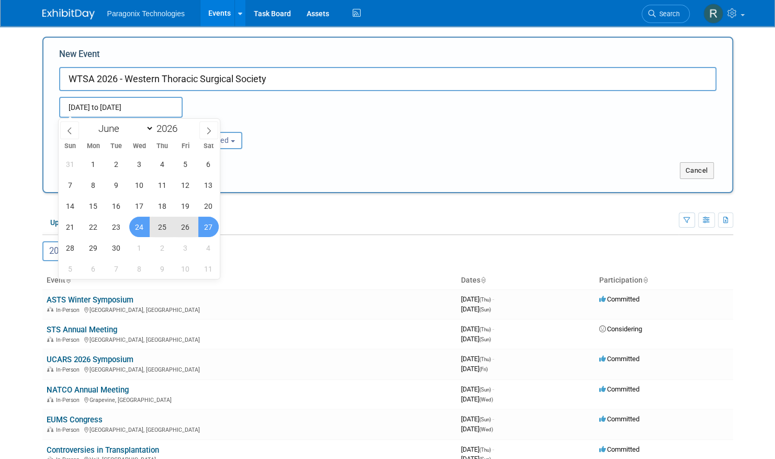
type input "Jun 24, 2026 to Jun 27, 2026"
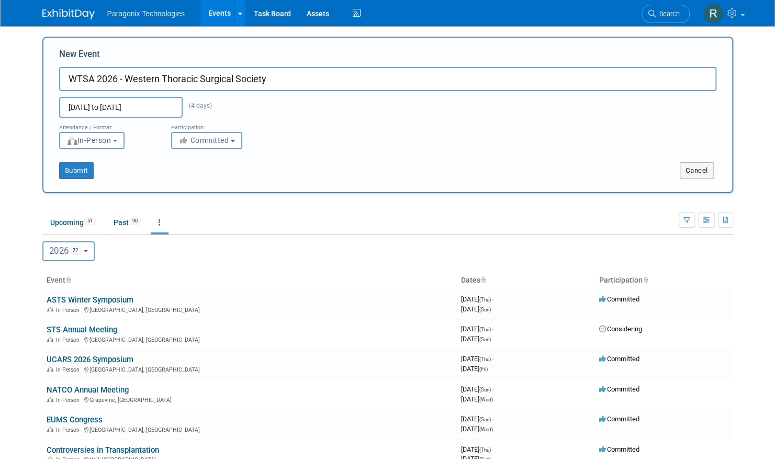
click at [95, 169] on div "Submit" at bounding box center [186, 170] width 287 height 17
click at [87, 171] on button "Submit" at bounding box center [76, 170] width 35 height 17
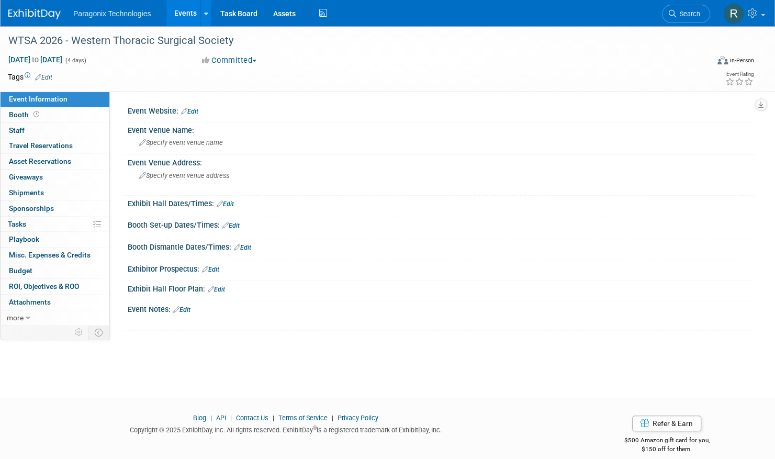
click at [190, 12] on link "Events" at bounding box center [185, 13] width 38 height 26
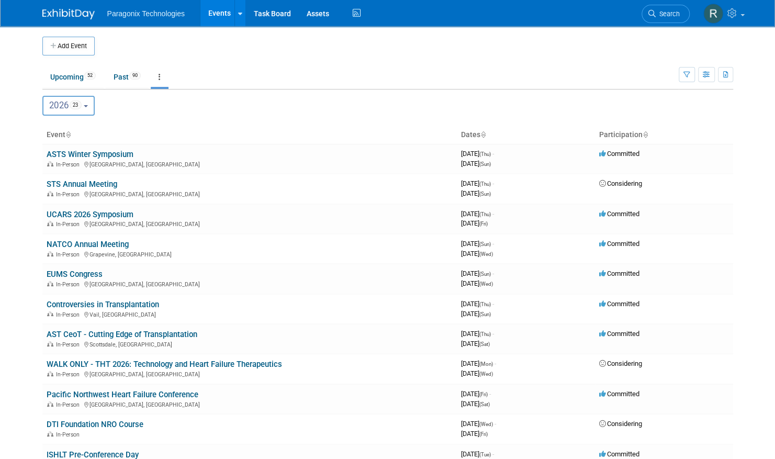
click at [93, 104] on button "2026 23" at bounding box center [68, 106] width 53 height 20
click at [66, 152] on label "2025 75" at bounding box center [70, 151] width 45 height 17
click at [51, 152] on input "2025 75" at bounding box center [48, 151] width 7 height 7
select select "2025"
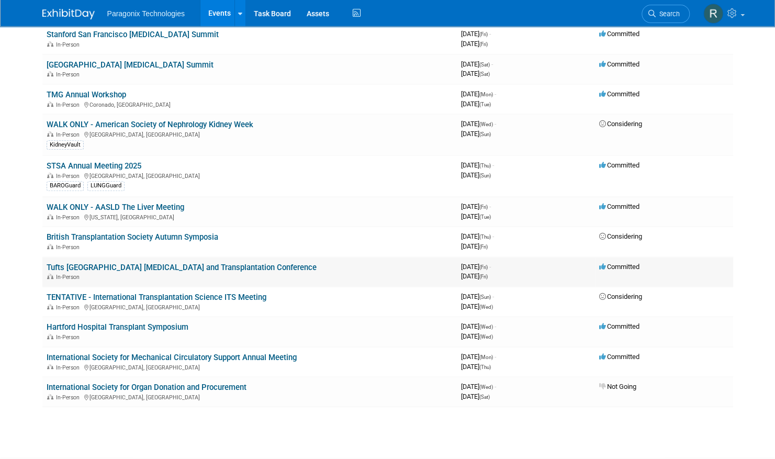
scroll to position [2454, 0]
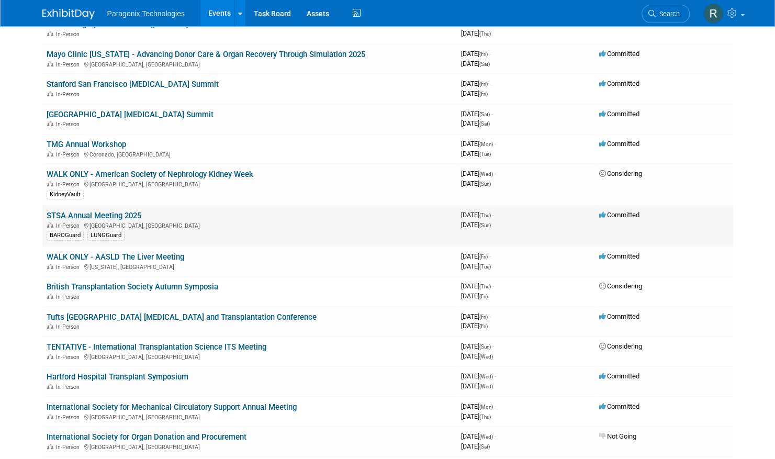
click at [107, 211] on link "STSA Annual Meeting 2025" at bounding box center [94, 215] width 95 height 9
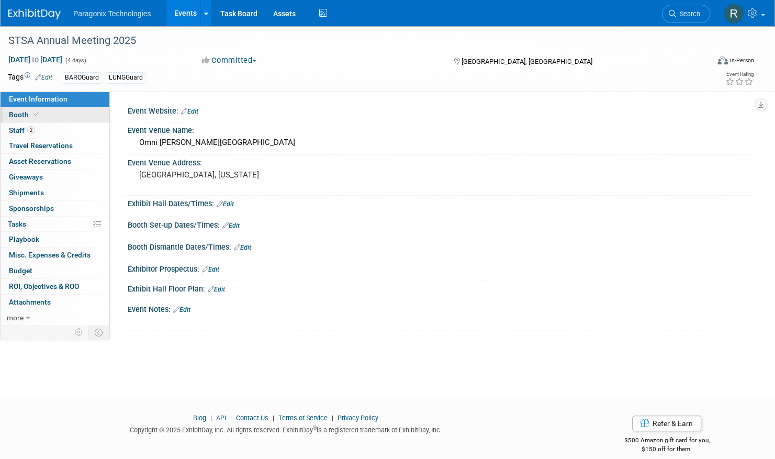
click at [73, 121] on link "Booth" at bounding box center [55, 114] width 109 height 15
